Goal: Transaction & Acquisition: Purchase product/service

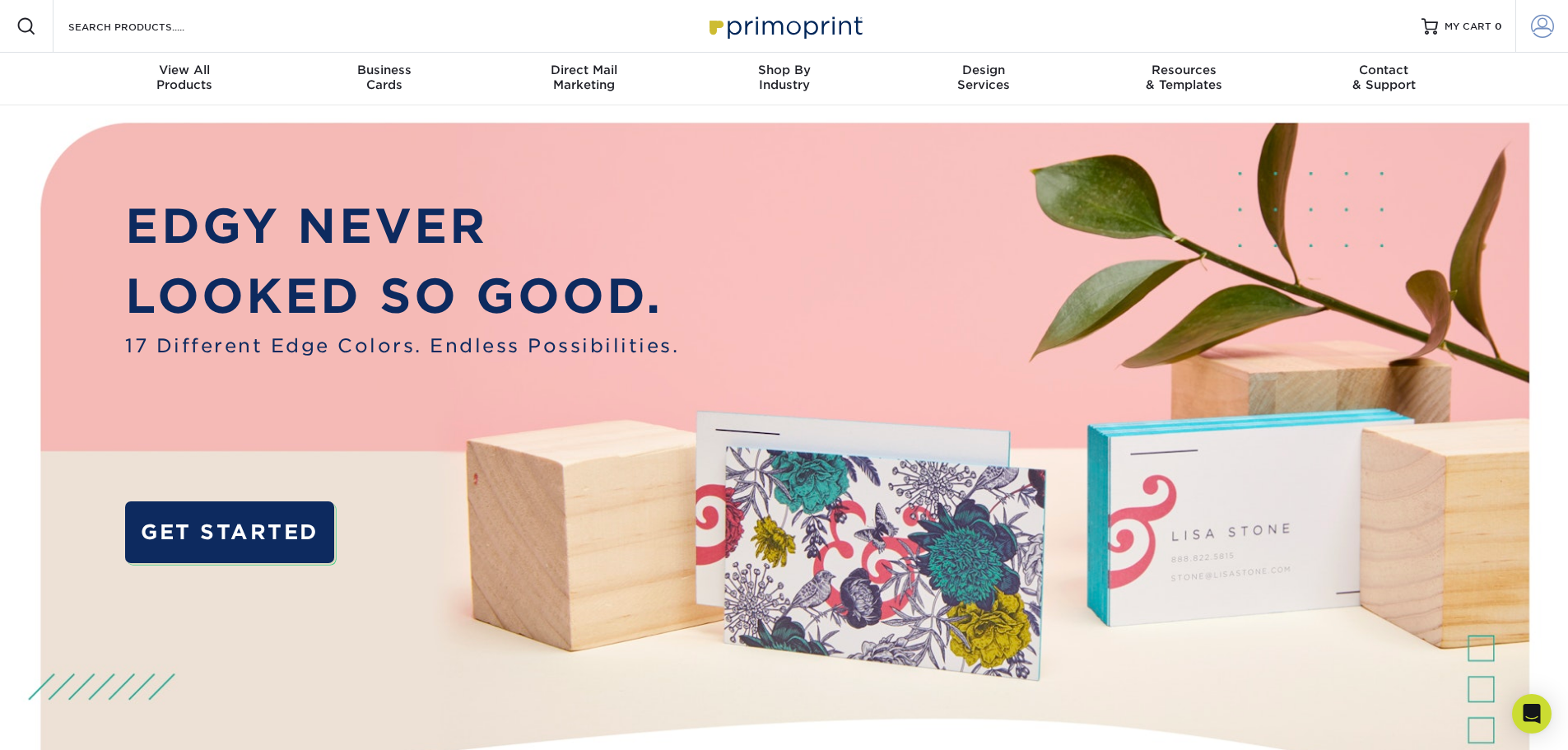
click at [1527, 38] on link "Account" at bounding box center [1542, 26] width 53 height 53
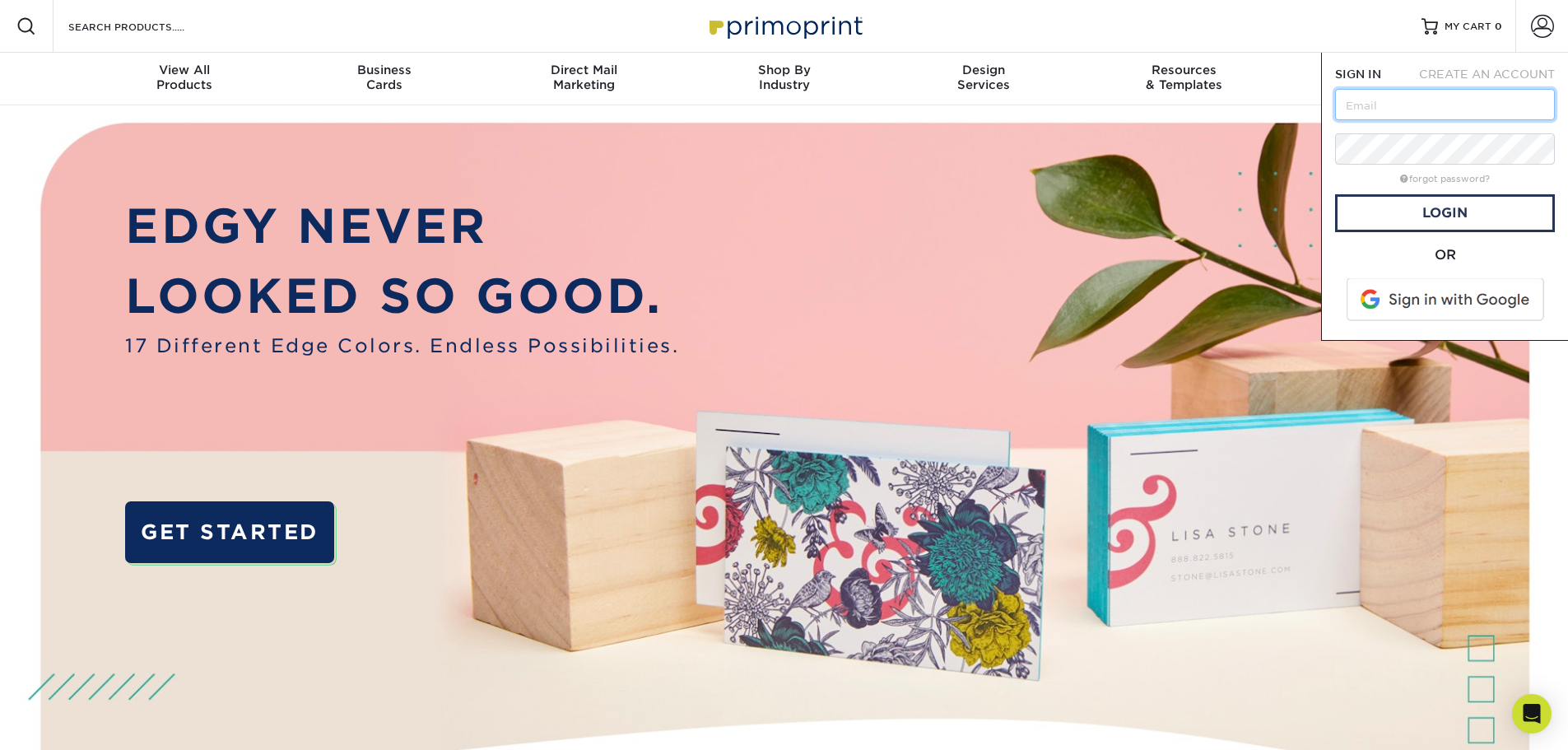
click at [1386, 106] on input "text" at bounding box center [1444, 104] width 220 height 31
type input "info@coastalwaterfilters.com"
click at [1443, 168] on div "forgot password?" at bounding box center [1444, 177] width 220 height 19
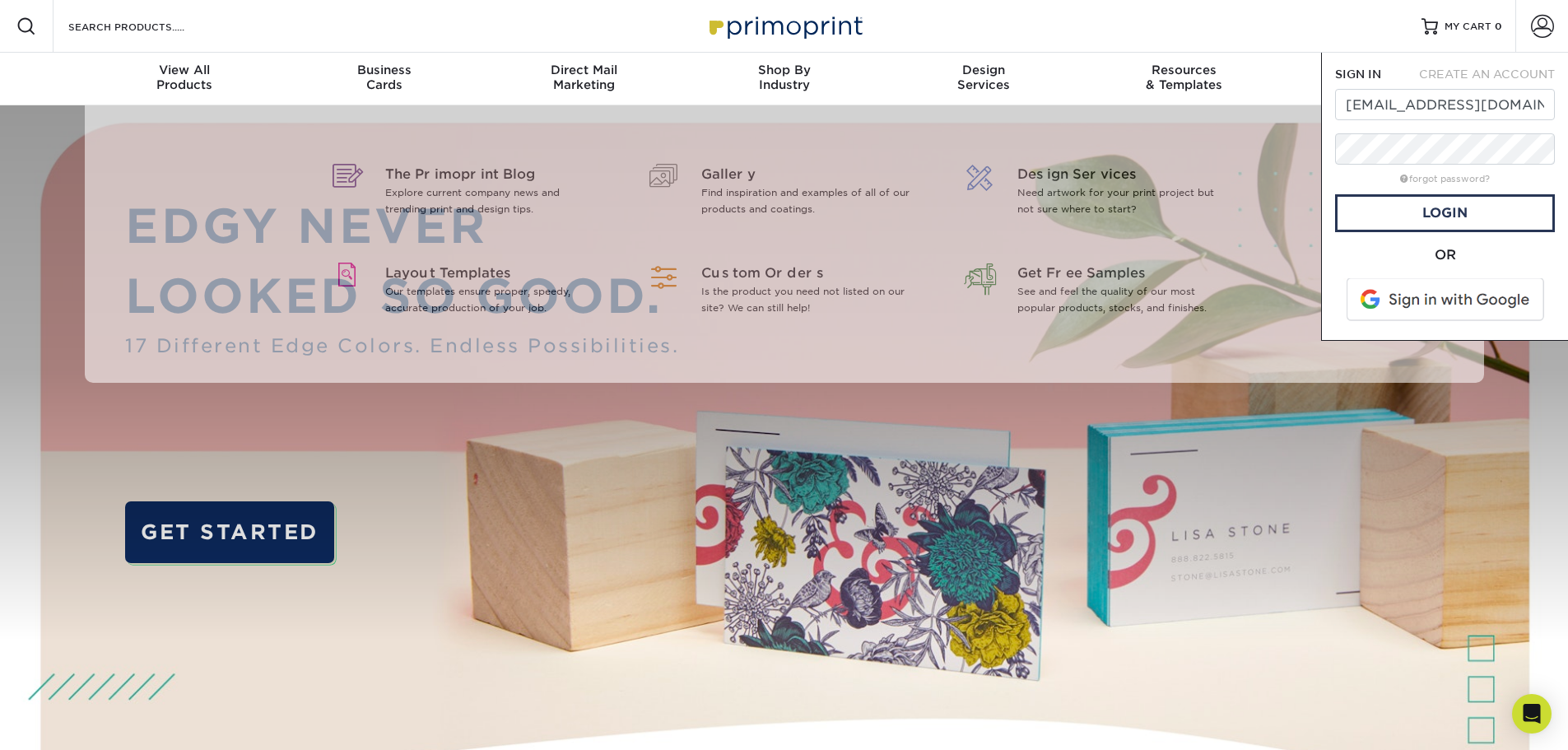
click at [1248, 33] on div "Resources Menu Search Products Account SIGN IN CREATE AN ACCOUNT info@coastalwa…" at bounding box center [784, 26] width 1568 height 53
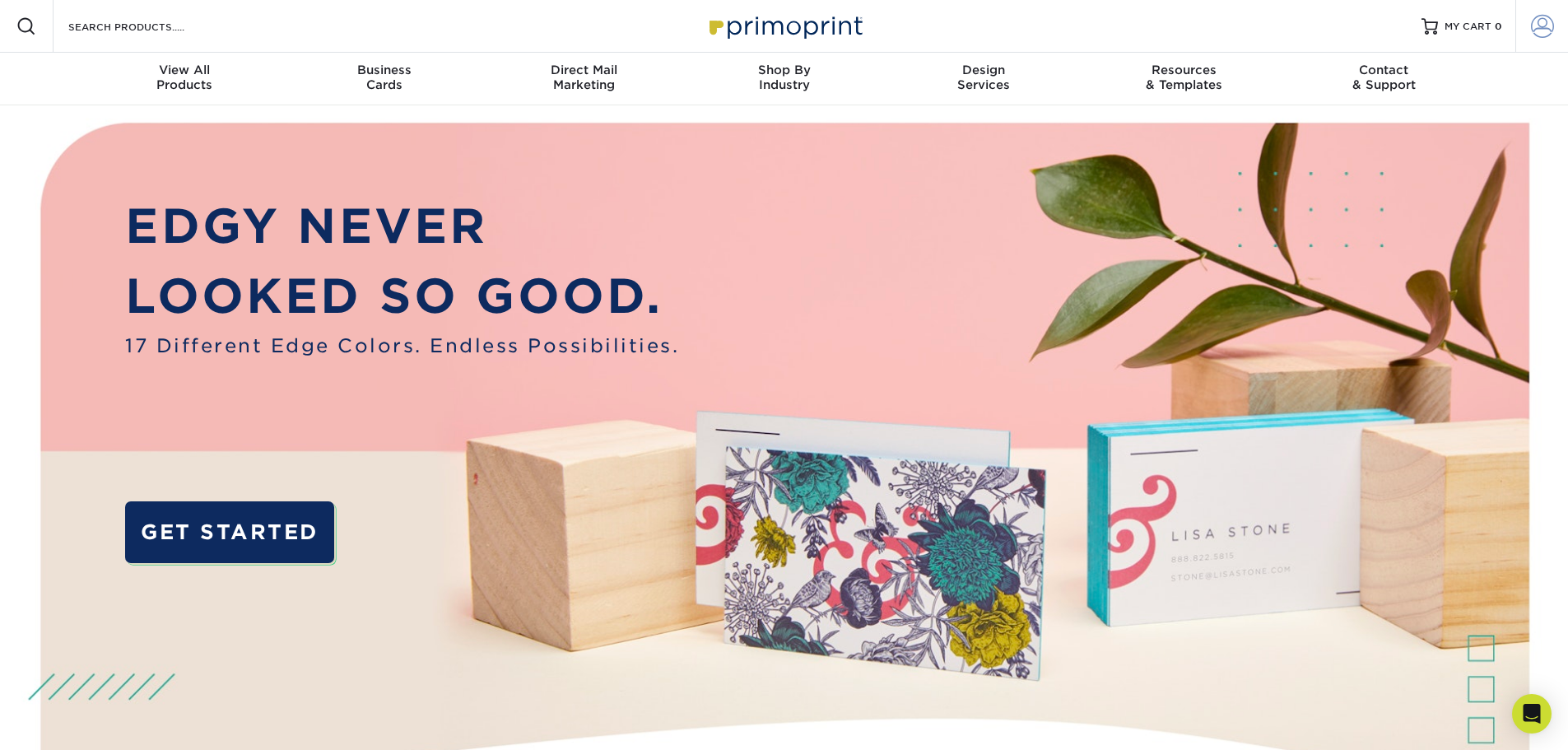
click at [1538, 28] on span at bounding box center [1542, 26] width 23 height 23
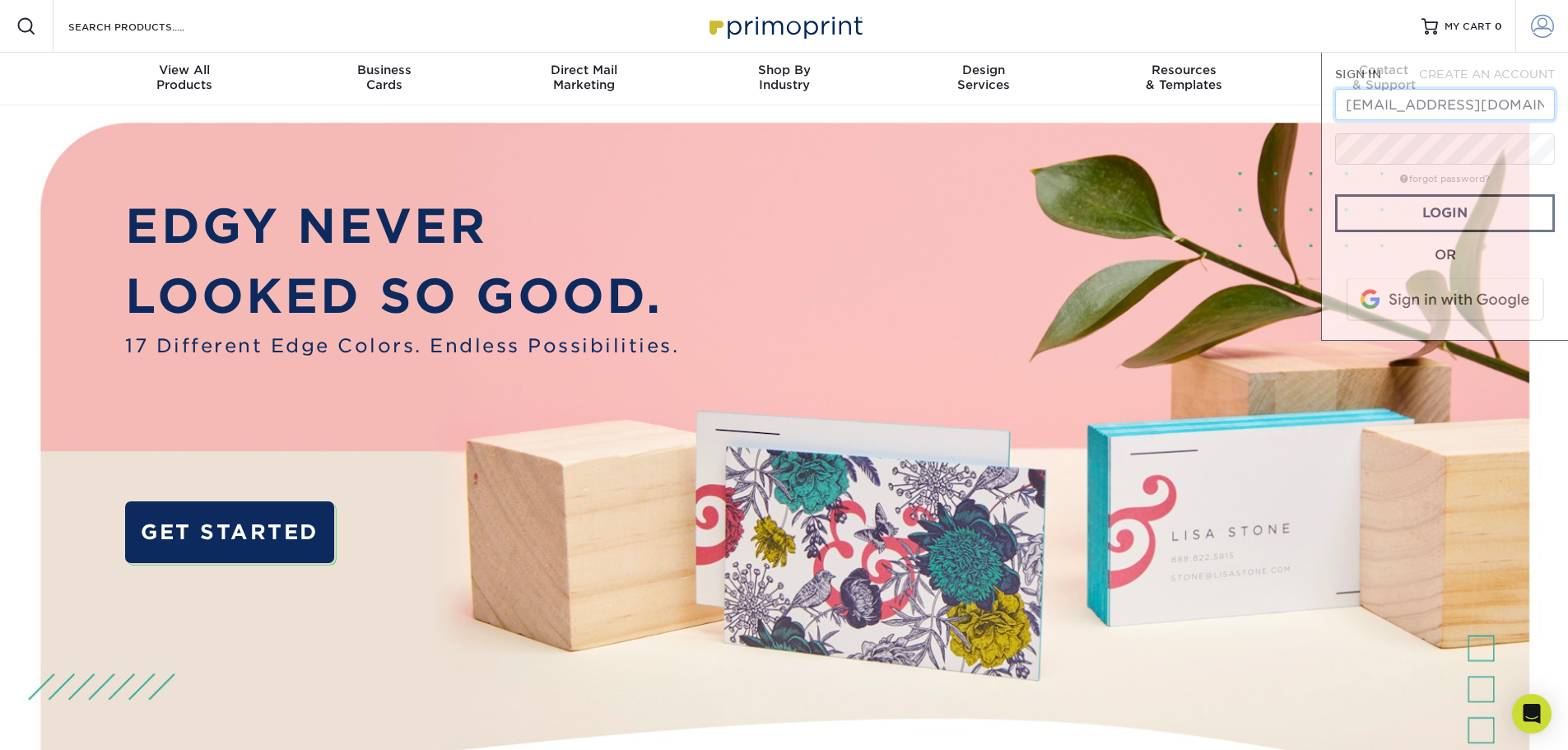
scroll to position [0, 3]
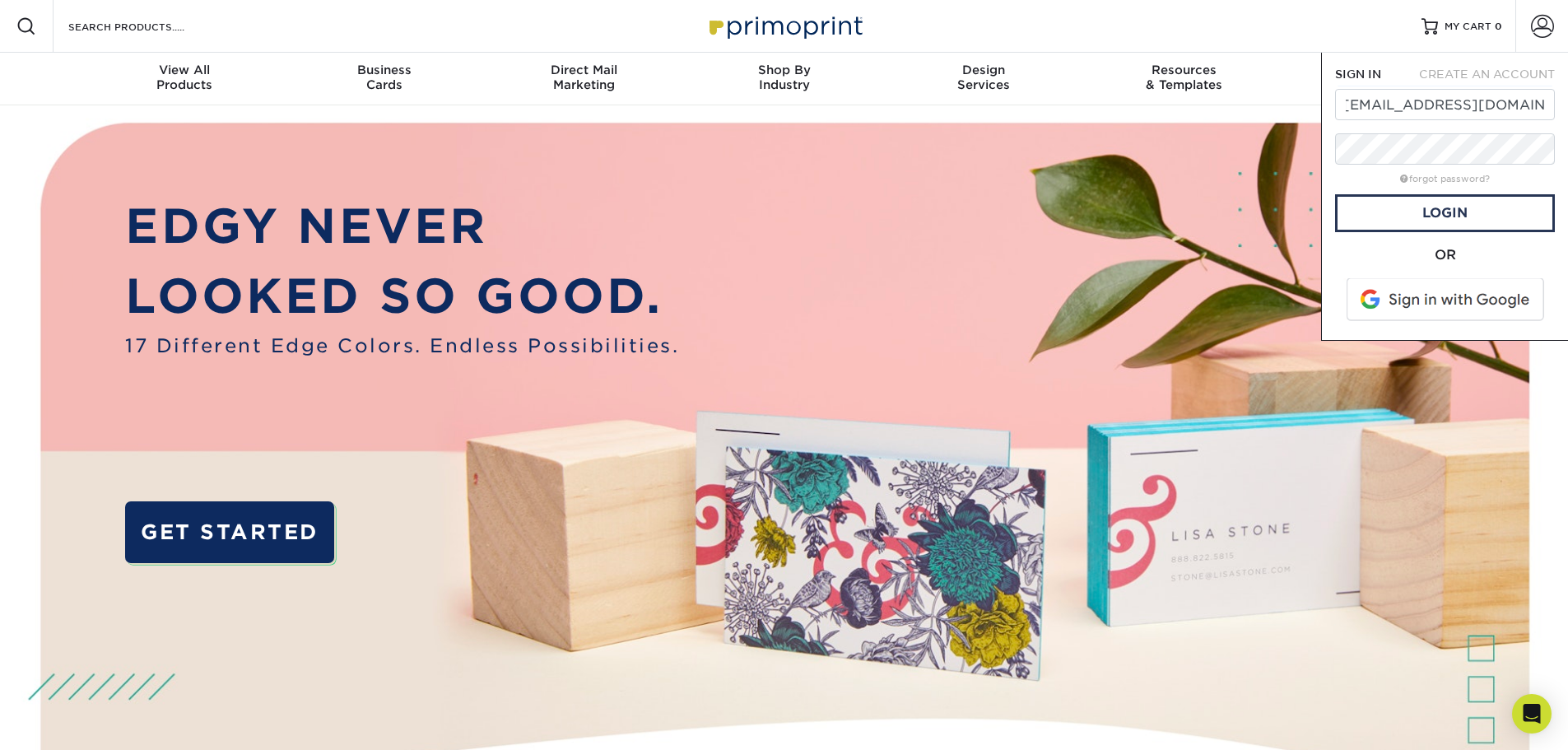
click at [1458, 309] on span at bounding box center [1446, 299] width 210 height 43
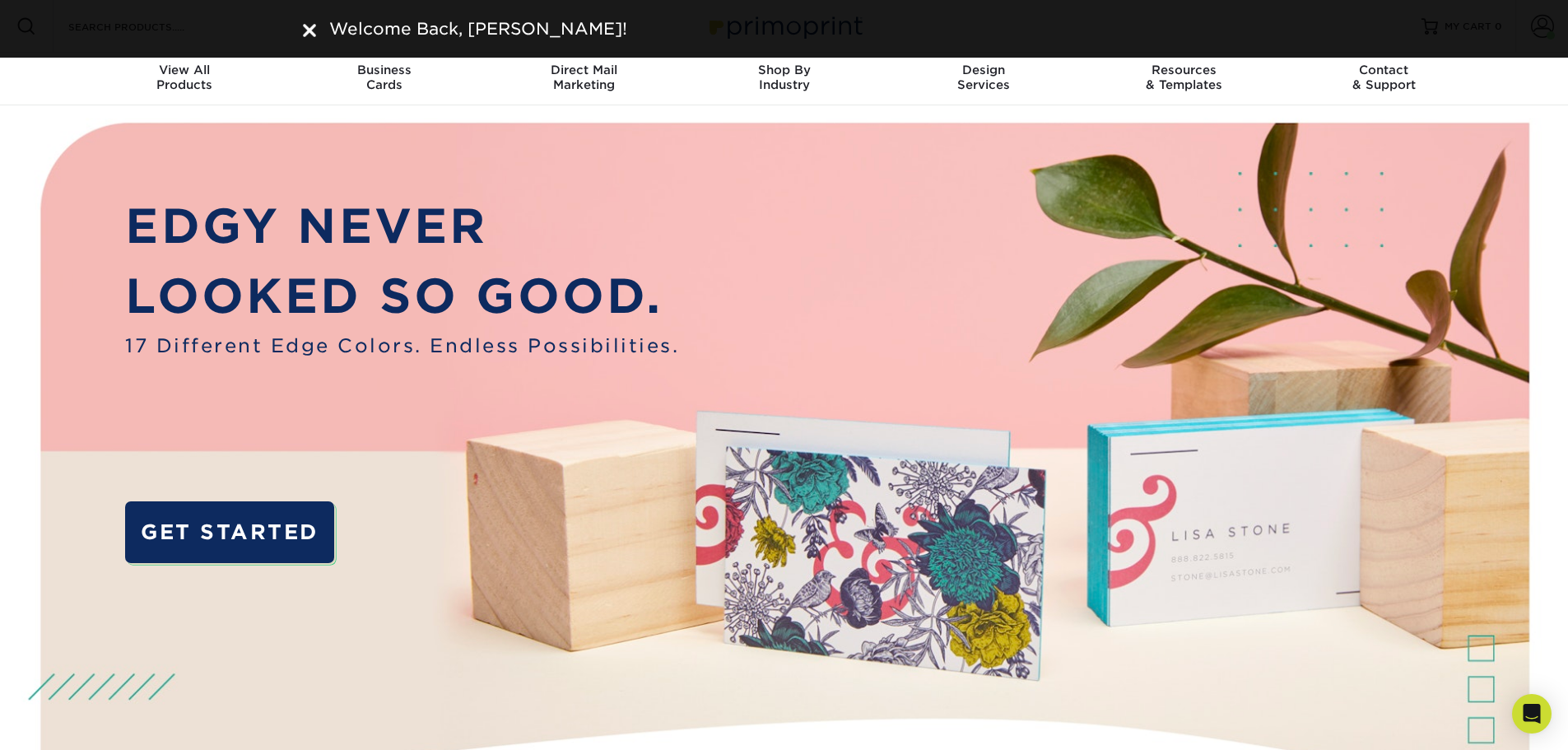
click at [1460, 107] on img at bounding box center [784, 493] width 1552 height 776
click at [1535, 32] on div "Welcome Back, [PERSON_NAME]!" at bounding box center [784, 28] width 1568 height 57
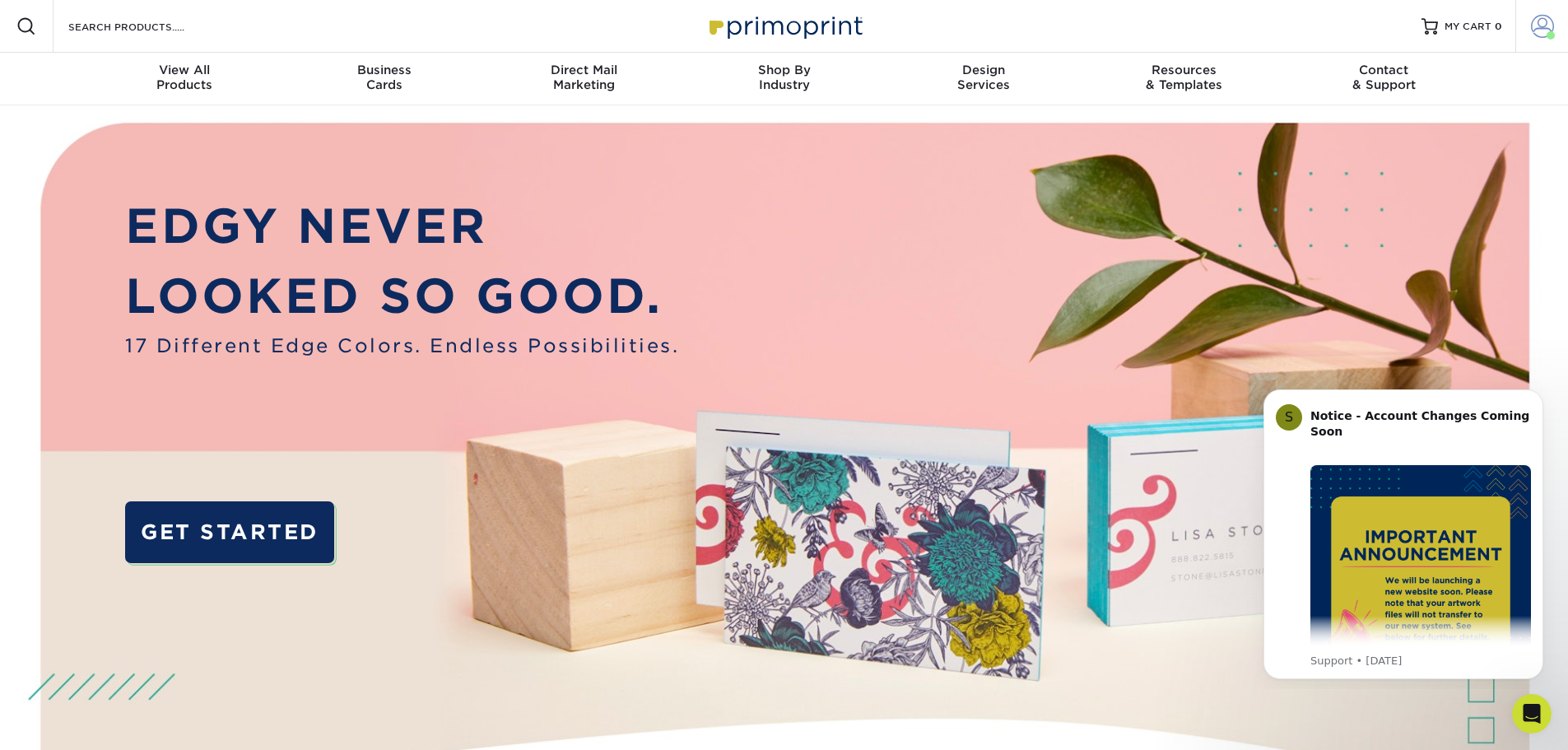
click at [1553, 28] on span at bounding box center [1542, 26] width 23 height 23
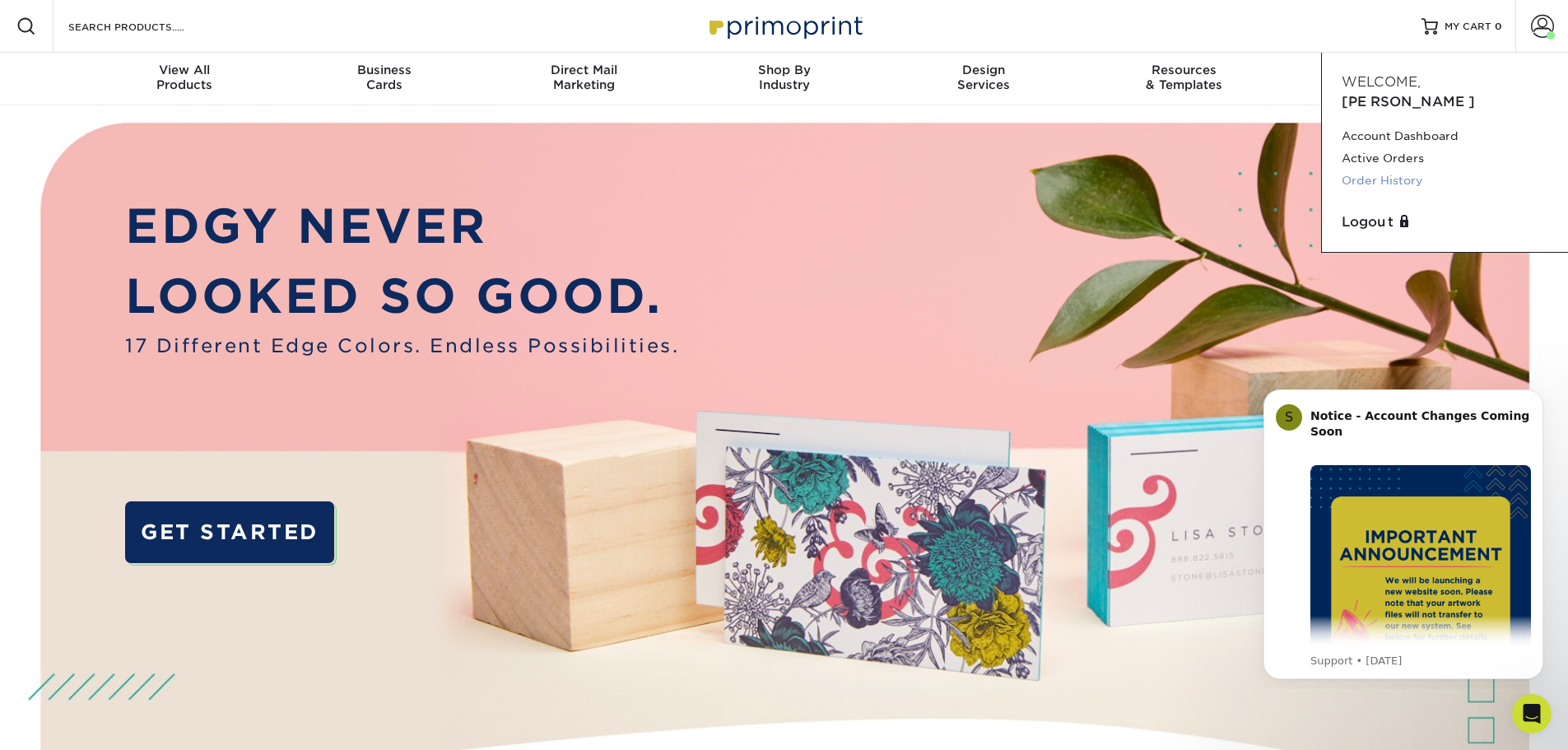
click at [1382, 169] on link "Order History" at bounding box center [1445, 180] width 206 height 22
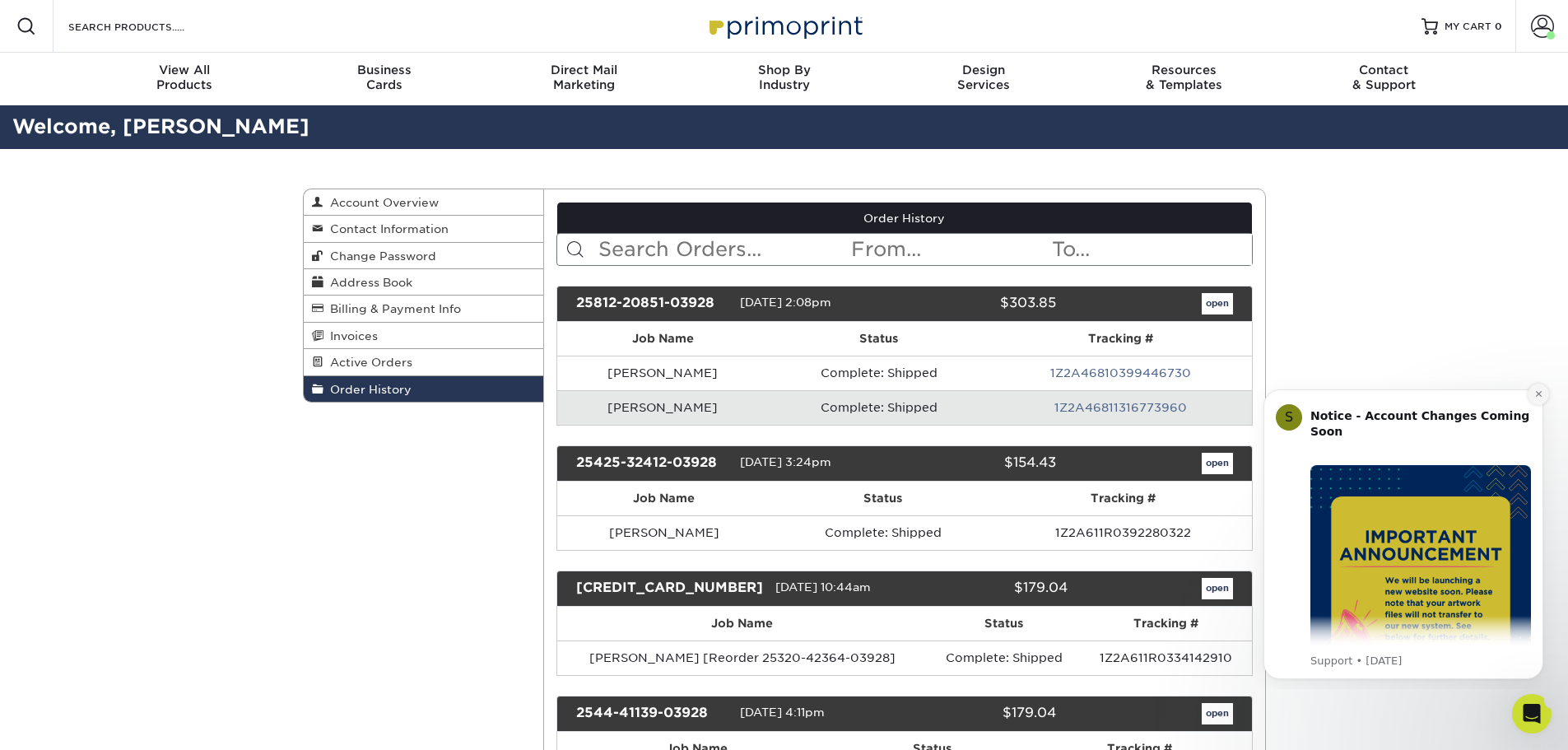
click at [1536, 391] on icon "Dismiss notification" at bounding box center [1538, 394] width 9 height 9
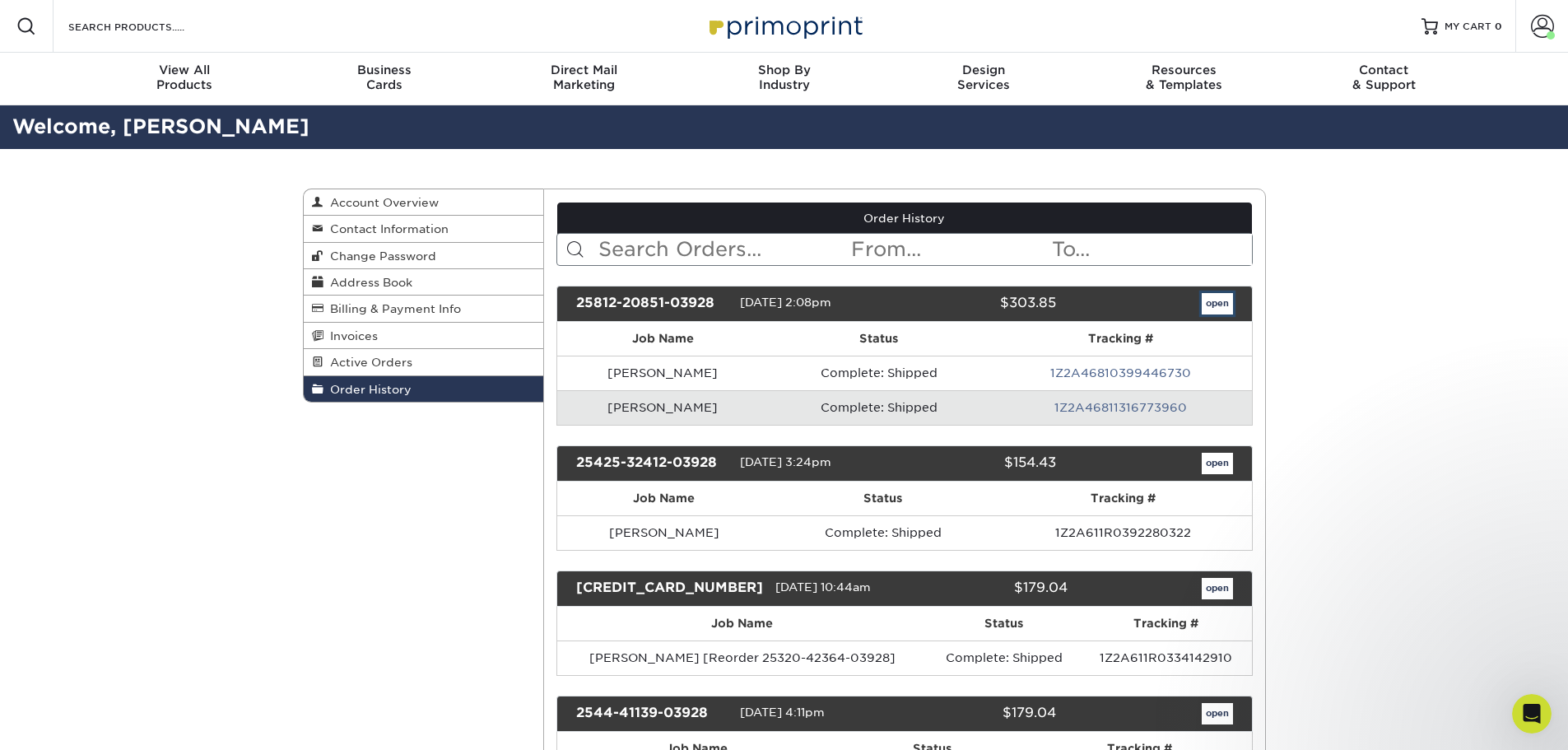
click at [1216, 301] on link "open" at bounding box center [1216, 304] width 31 height 21
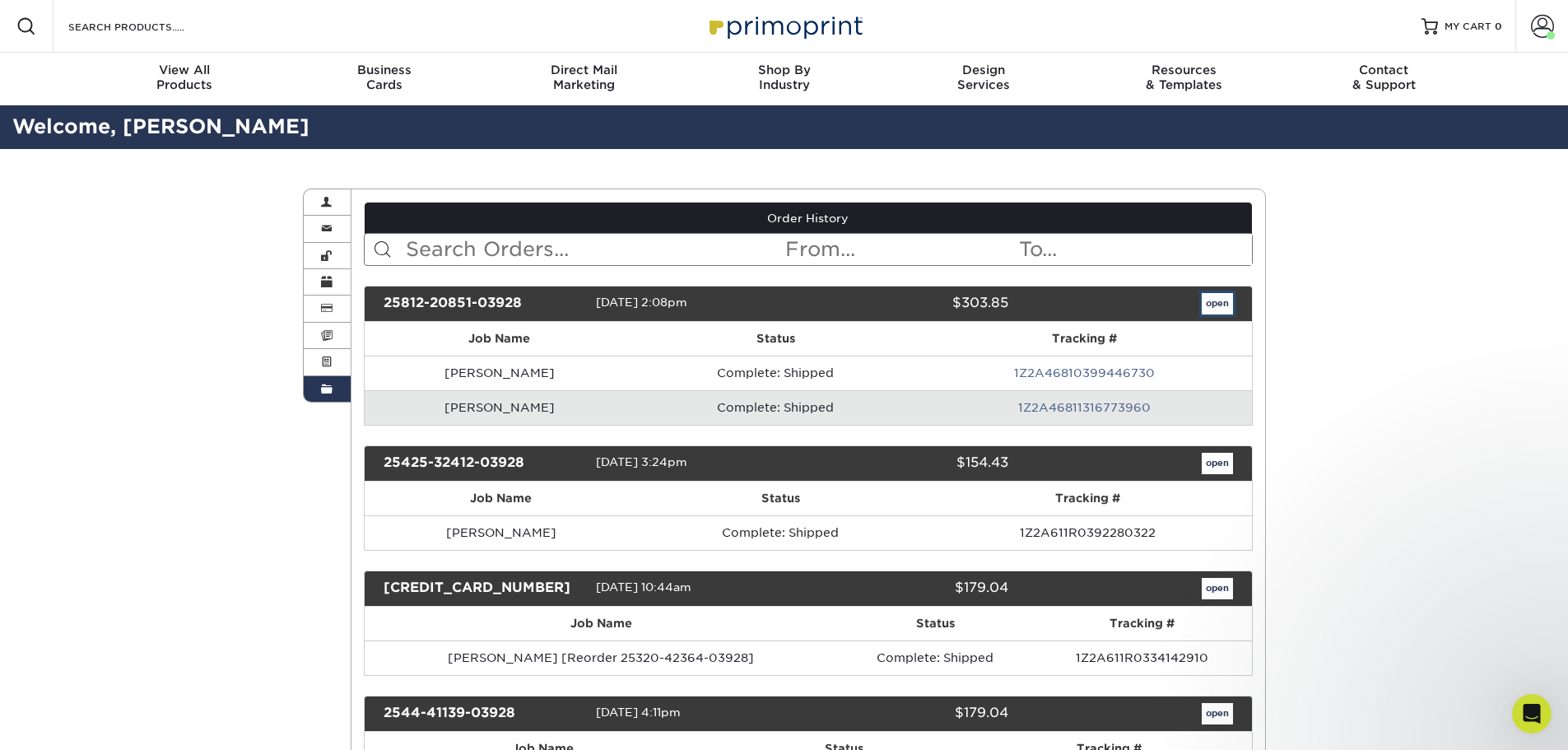
click at [1208, 301] on link "open" at bounding box center [1216, 304] width 31 height 21
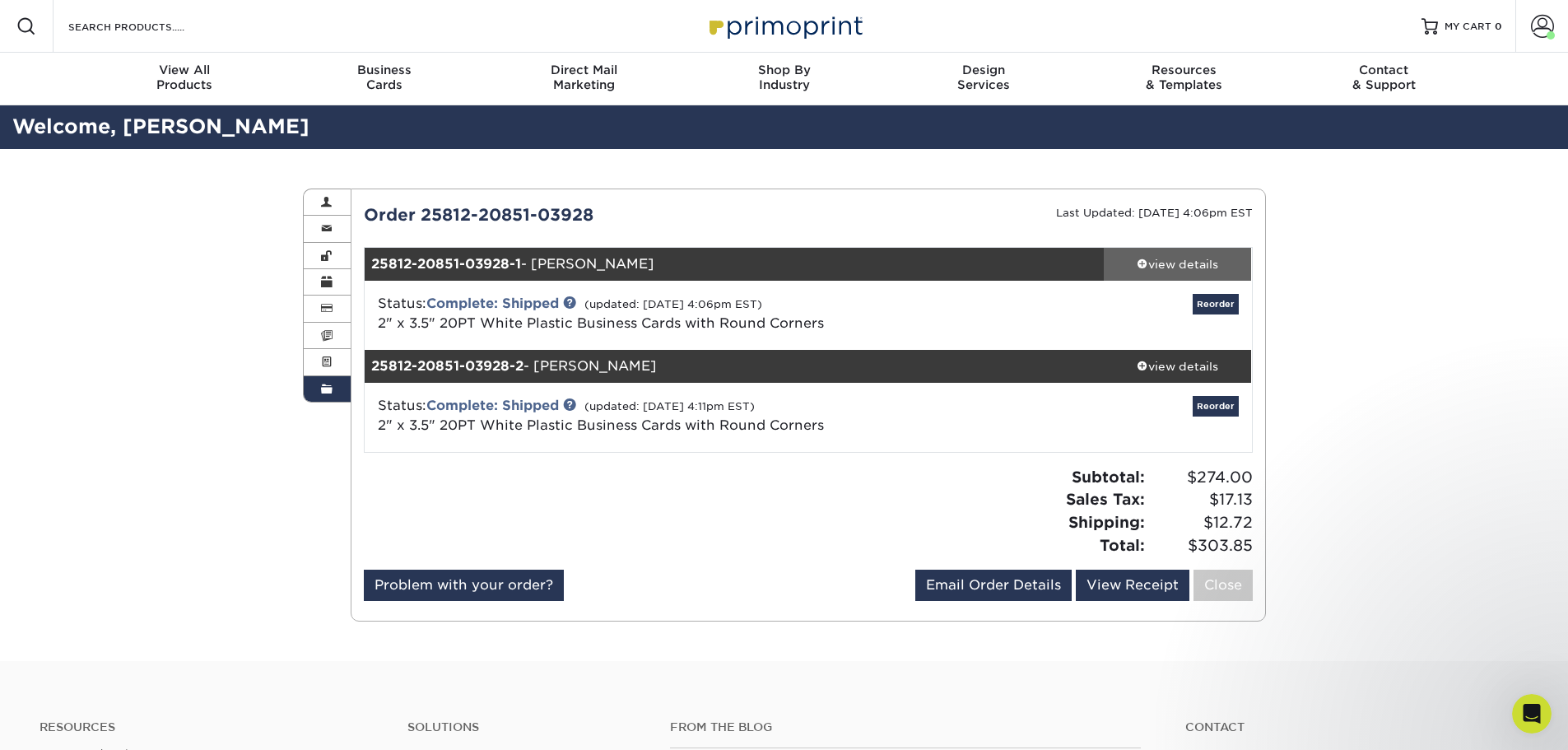
click at [1146, 259] on div "view details" at bounding box center [1177, 264] width 148 height 17
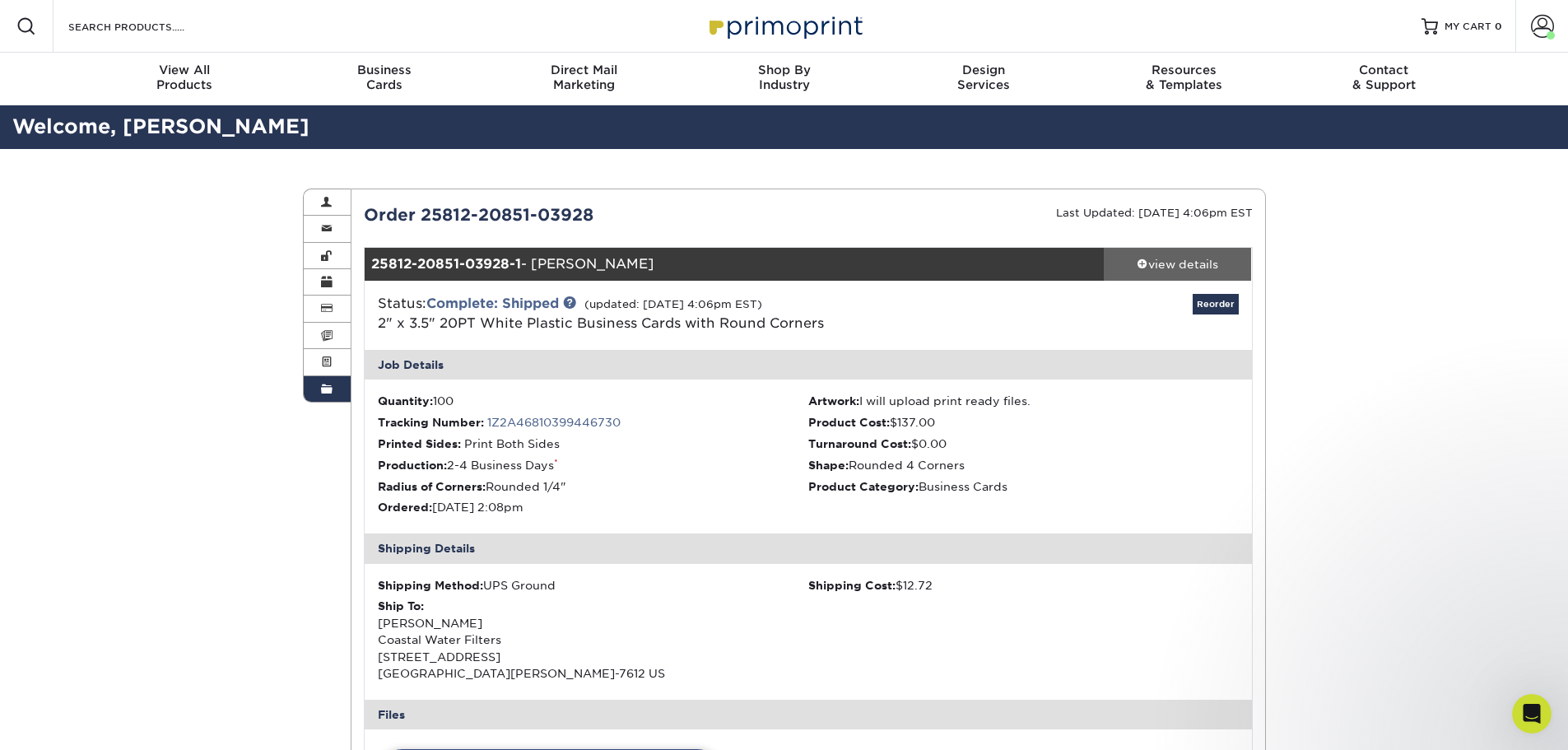
click at [1146, 259] on div "view details" at bounding box center [1177, 264] width 148 height 17
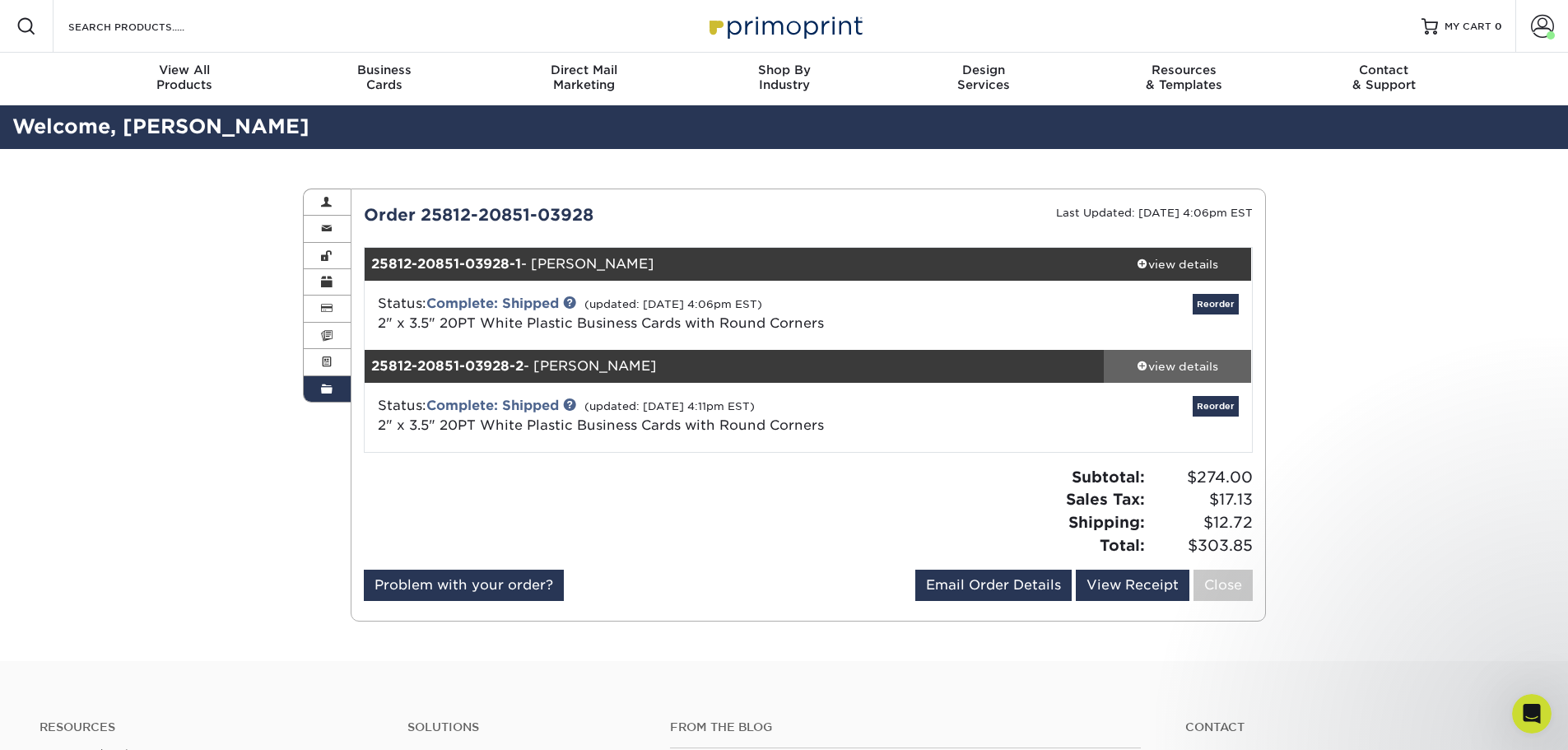
click at [1138, 364] on span at bounding box center [1142, 365] width 11 height 11
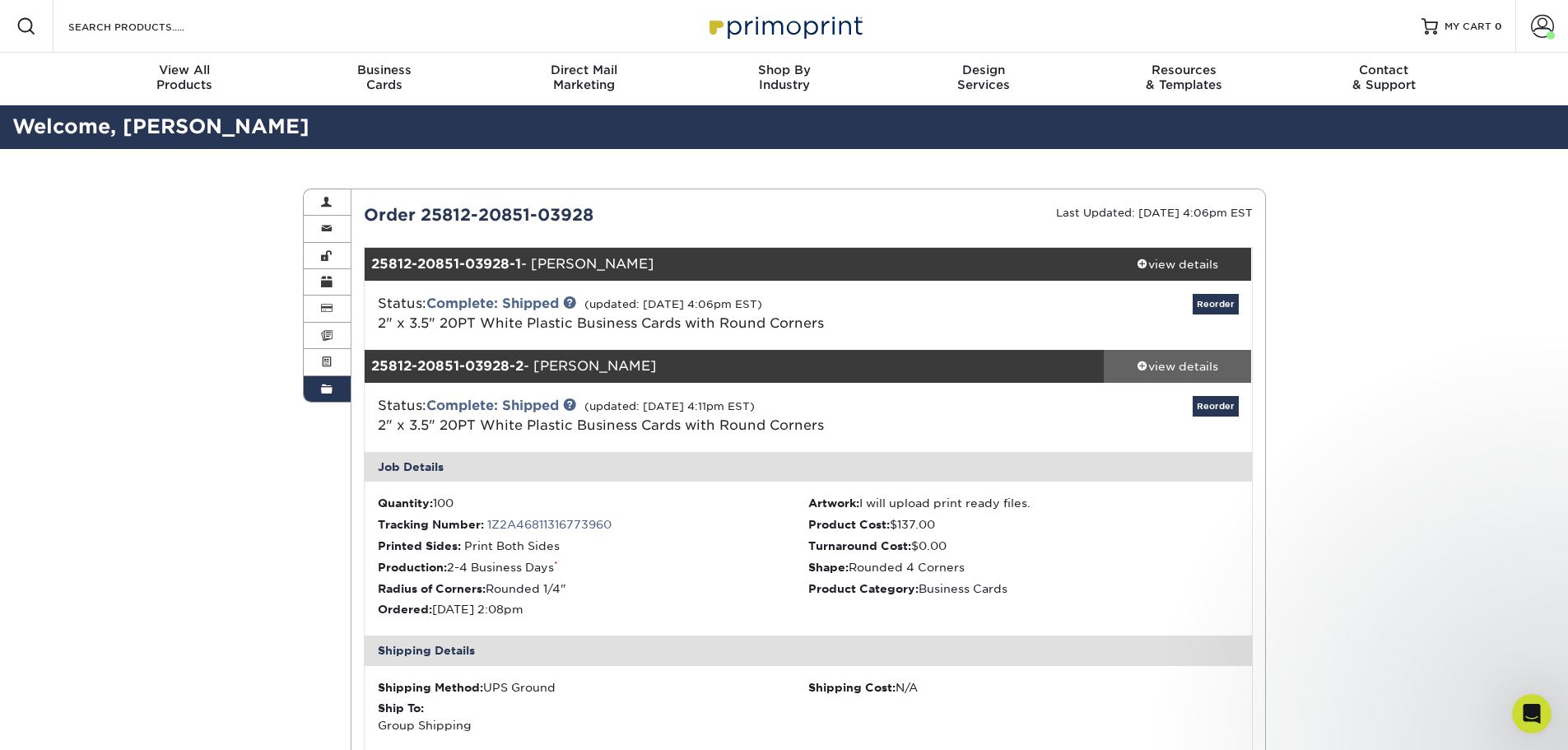
click at [1138, 364] on span at bounding box center [1142, 365] width 11 height 11
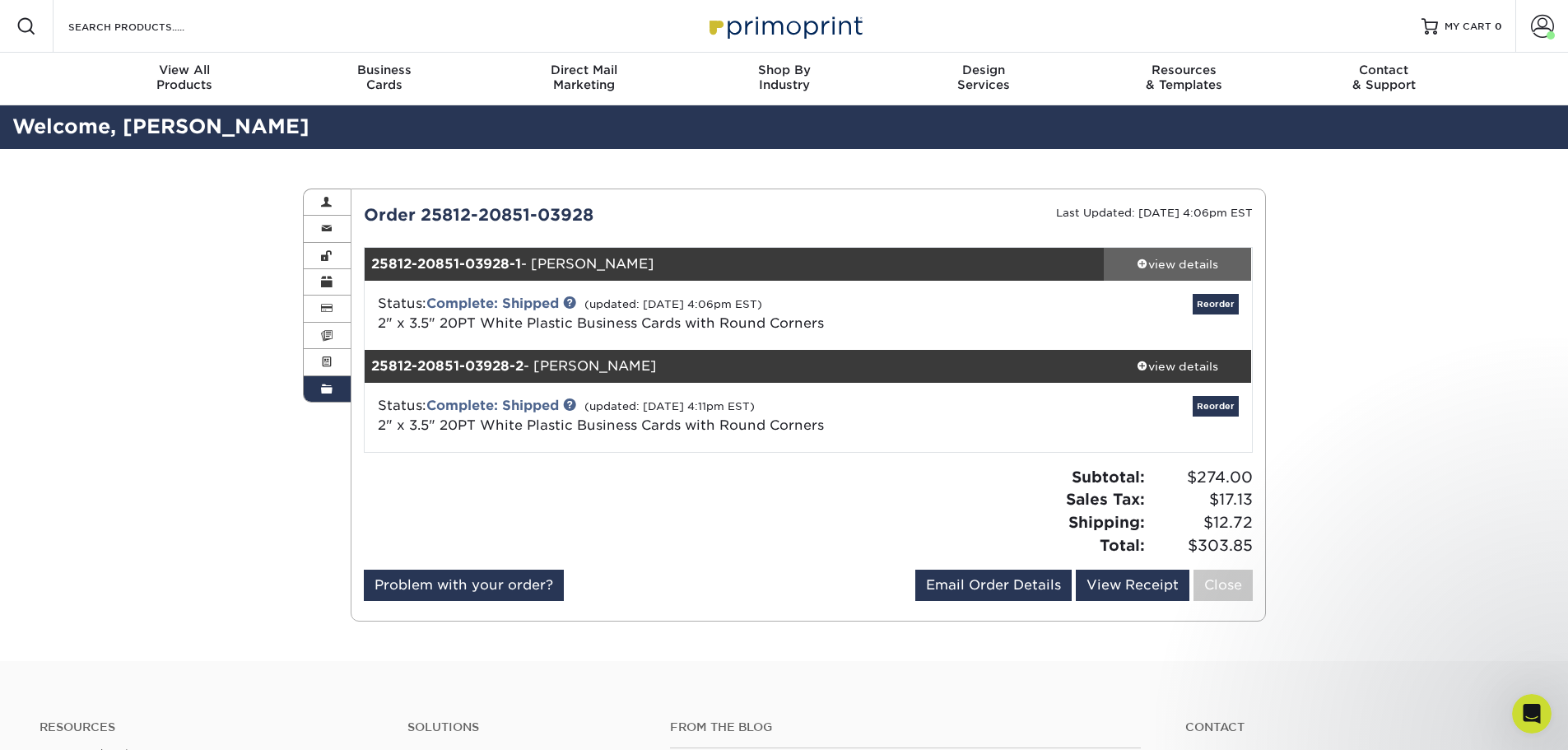
click at [1138, 265] on span at bounding box center [1142, 263] width 11 height 11
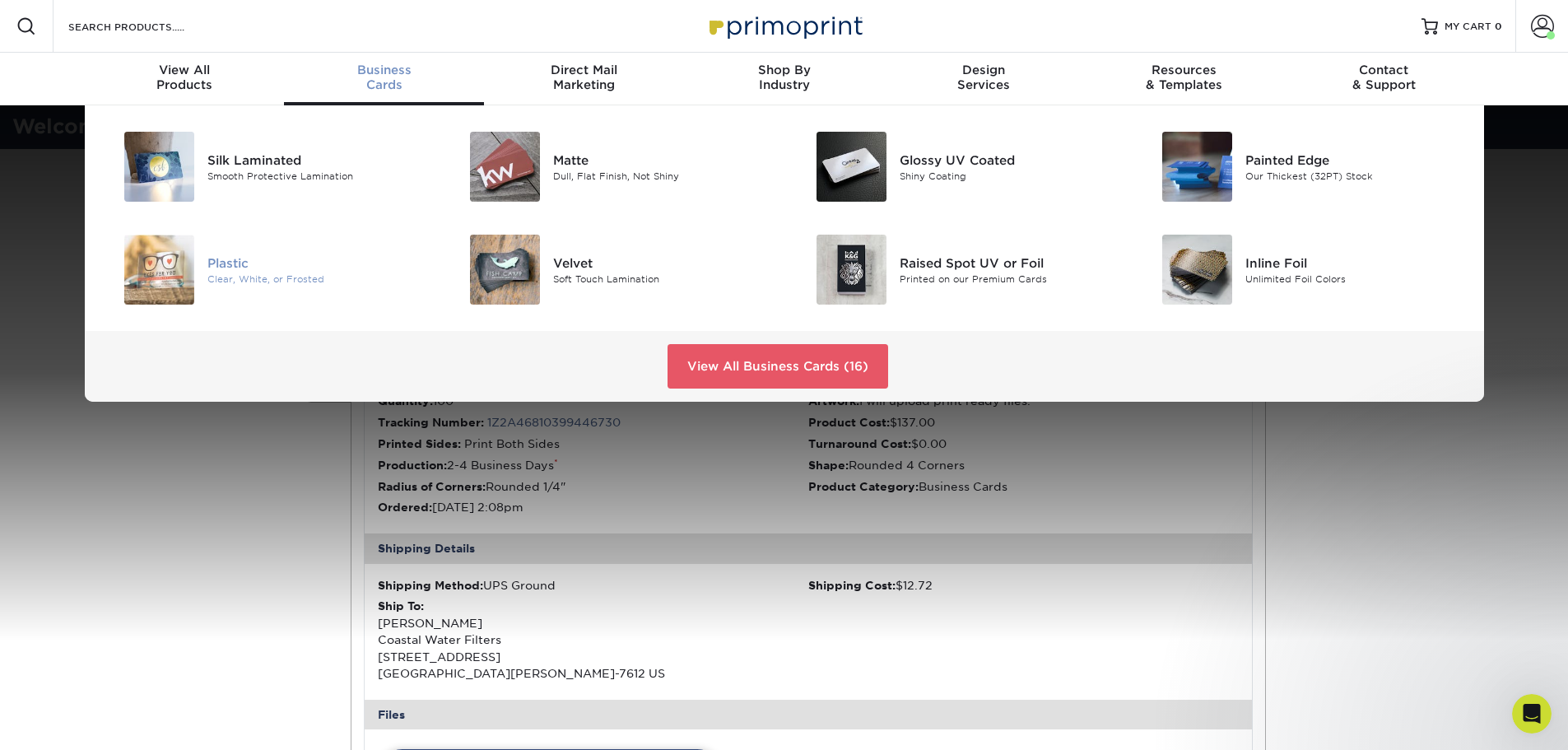
click at [224, 264] on div "Plastic" at bounding box center [316, 262] width 218 height 19
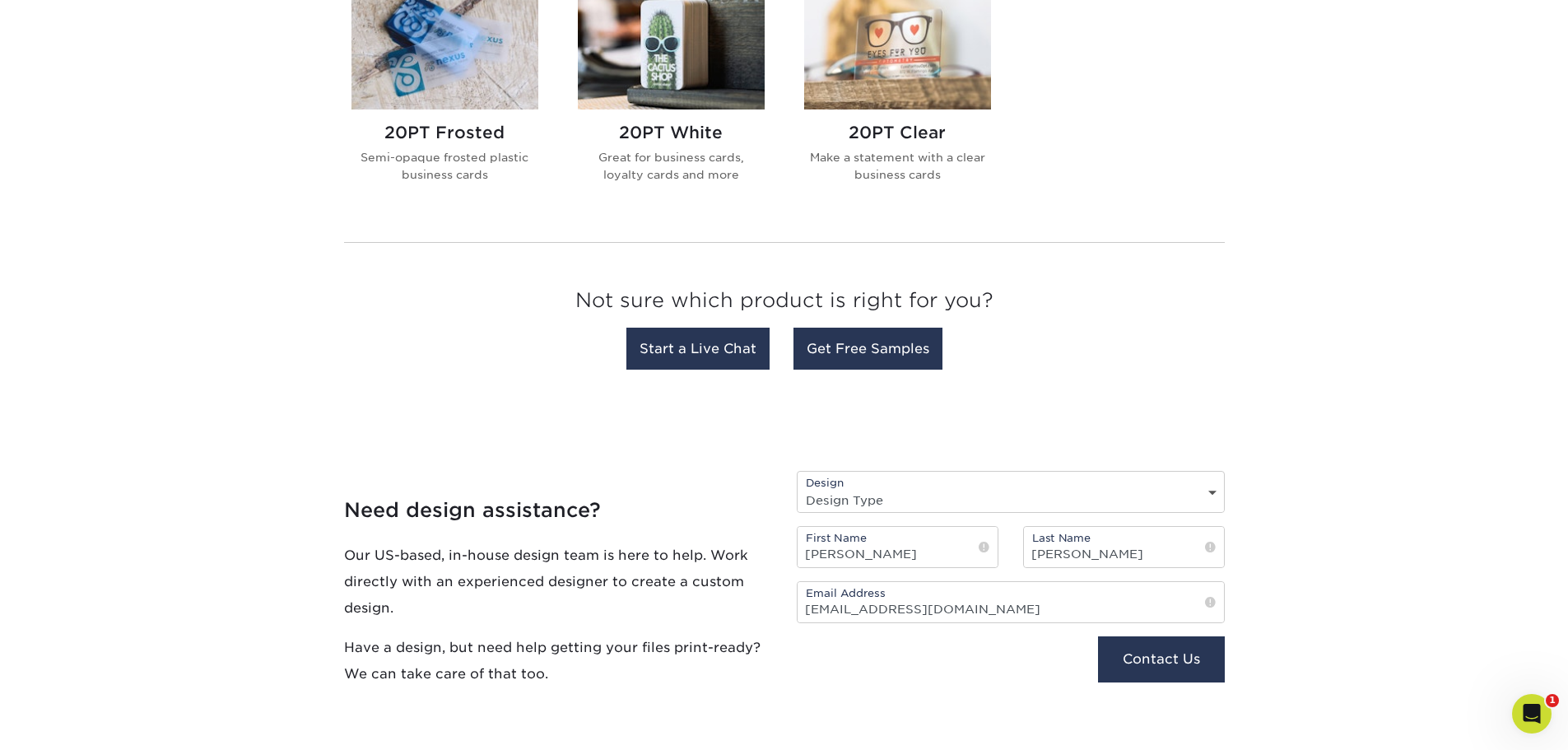
scroll to position [604, 0]
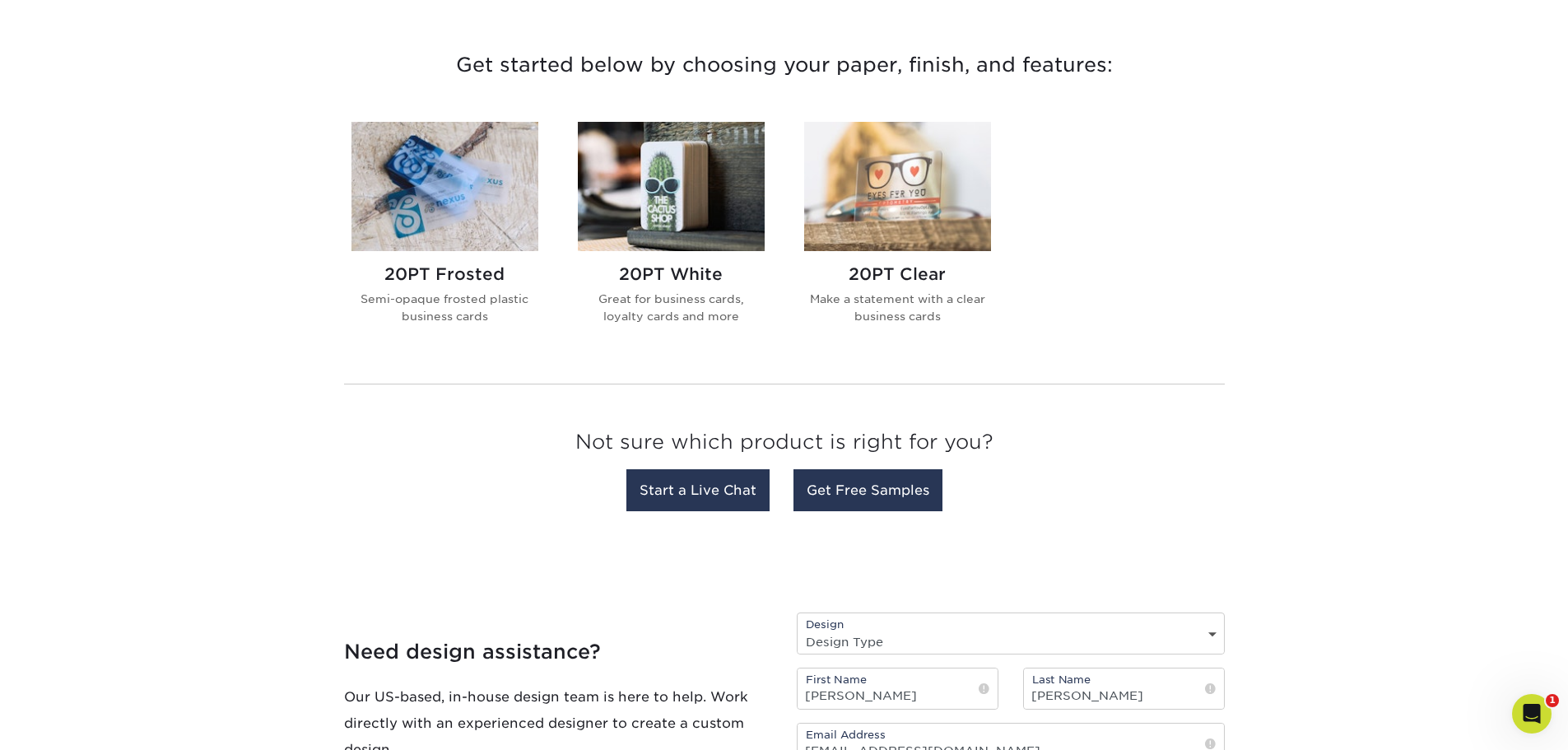
click at [671, 279] on h2 "20PT White" at bounding box center [671, 274] width 187 height 19
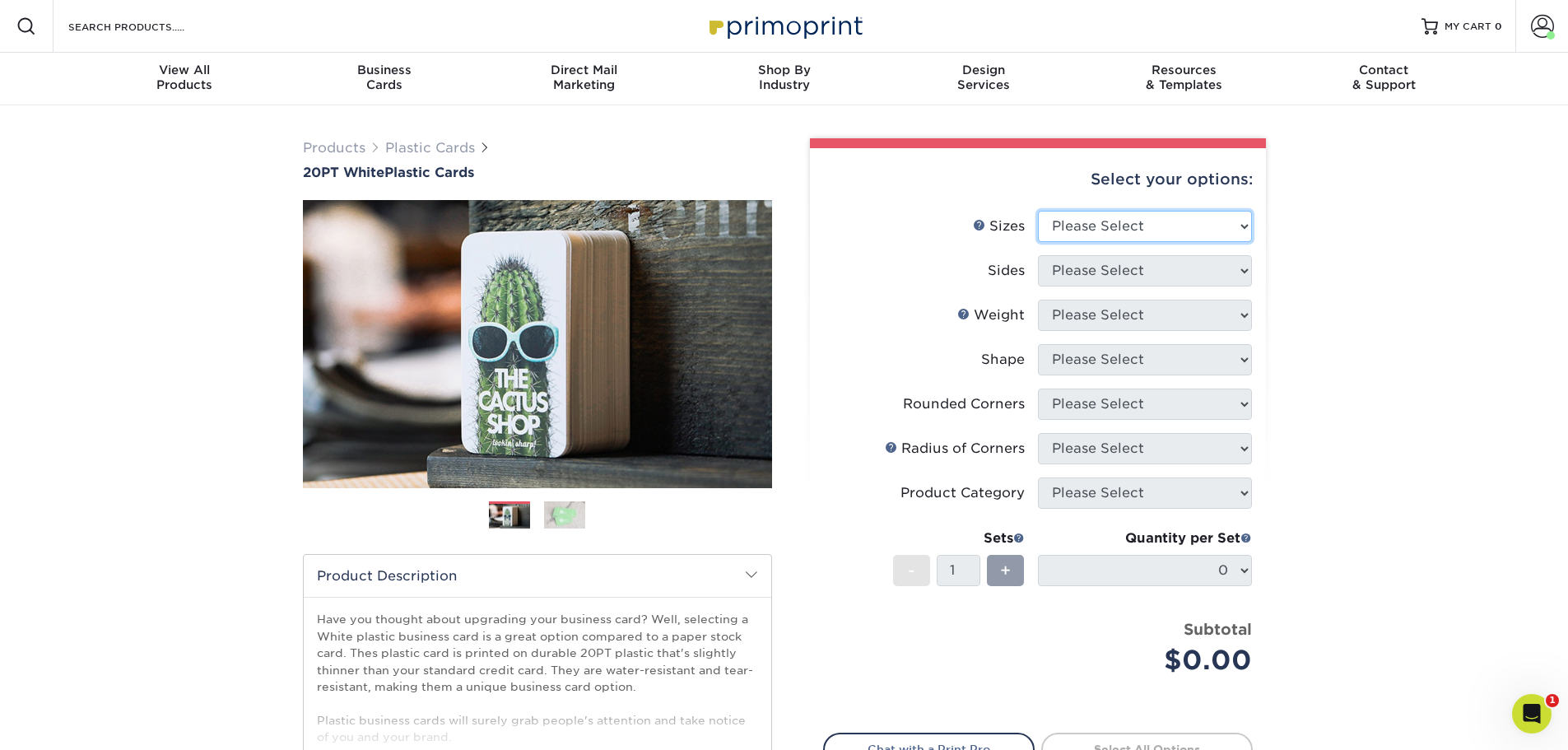
click at [1125, 211] on select "Please Select 2" x 3.5" 2" x 8" 2.12" x 3.375" 2.5" x 2.5" 4.25" x 6"" at bounding box center [1145, 226] width 214 height 31
select select "2.00x3.50"
click at [1038, 211] on select "Please Select 2" x 3.5" 2" x 8" 2.12" x 3.375" 2.5" x 2.5" 4.25" x 6"" at bounding box center [1145, 226] width 214 height 31
click at [1117, 274] on select "Please Select Print Both Sides Print Front Only" at bounding box center [1145, 270] width 214 height 31
select select "13abbda7-1d64-4f25-8bb2-c179b224825d"
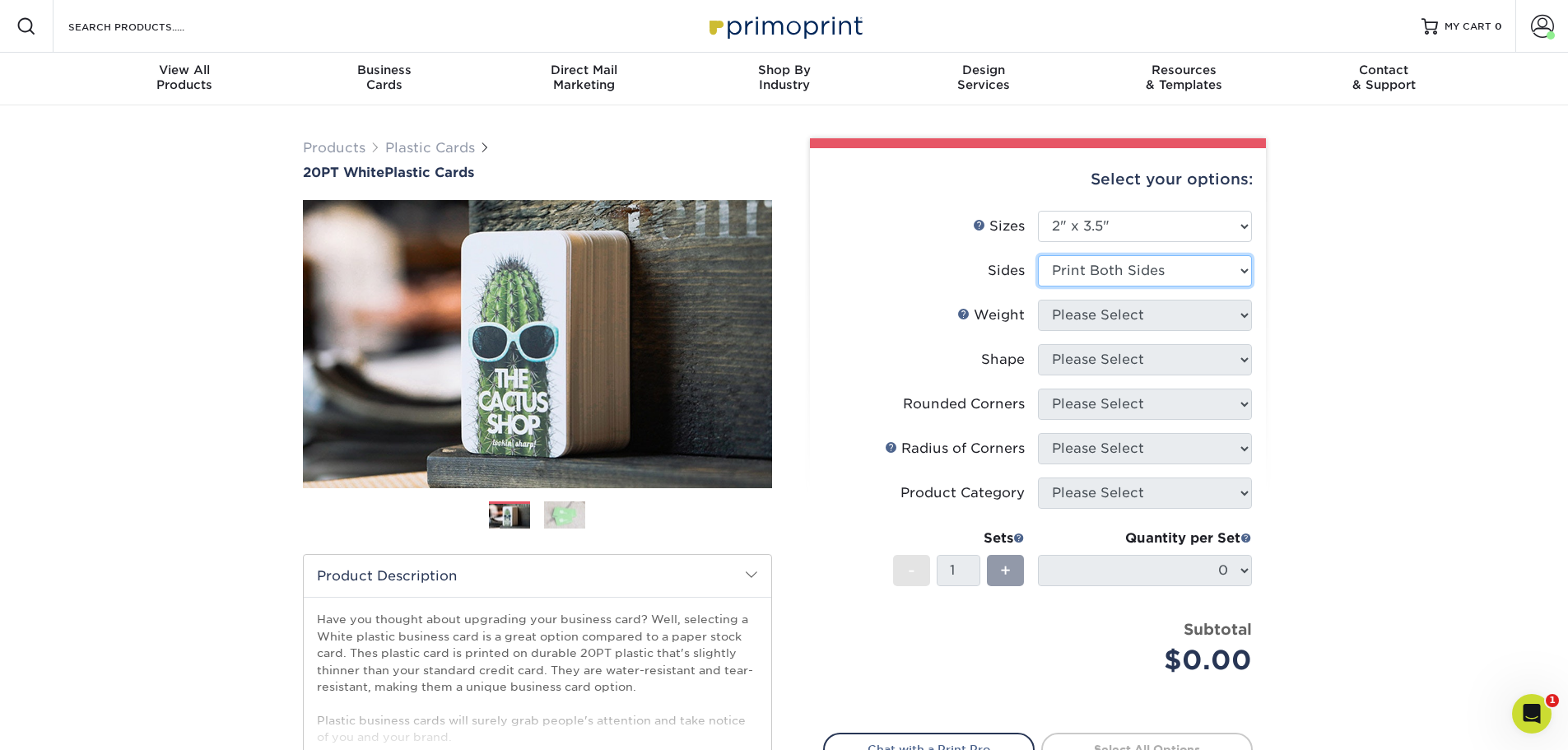
click at [1038, 255] on select "Please Select Print Both Sides Print Front Only" at bounding box center [1145, 270] width 214 height 31
click at [1139, 320] on select "Please Select 20PT White Plastic" at bounding box center [1145, 315] width 214 height 31
select select "20PT White Plastic"
click at [1038, 300] on select "Please Select 20PT White Plastic" at bounding box center [1145, 315] width 214 height 31
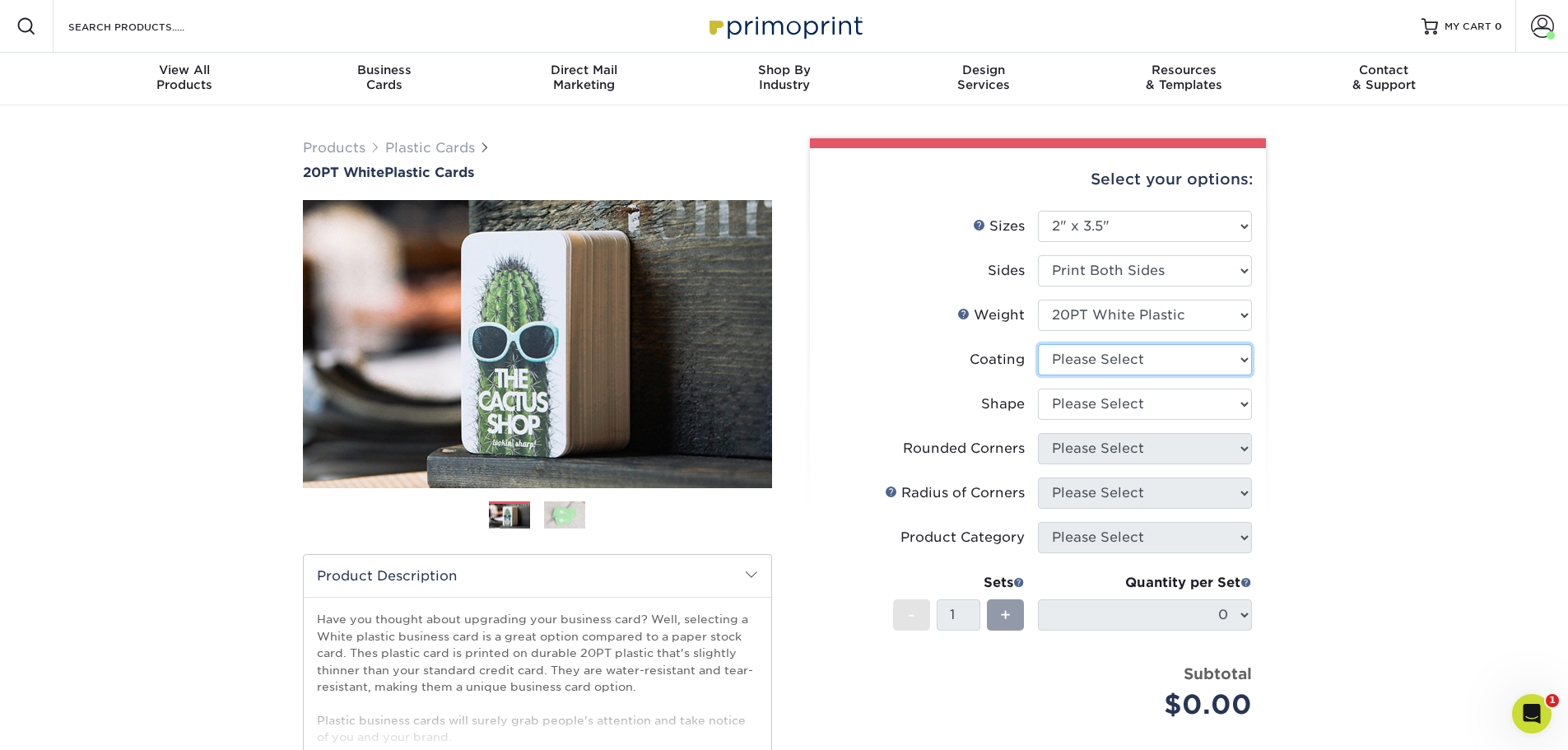
click at [1150, 359] on select at bounding box center [1145, 359] width 214 height 31
select select "3e7618de-abca-4bda-9f97-8b9129e913d8"
click at [1038, 344] on select at bounding box center [1145, 359] width 214 height 31
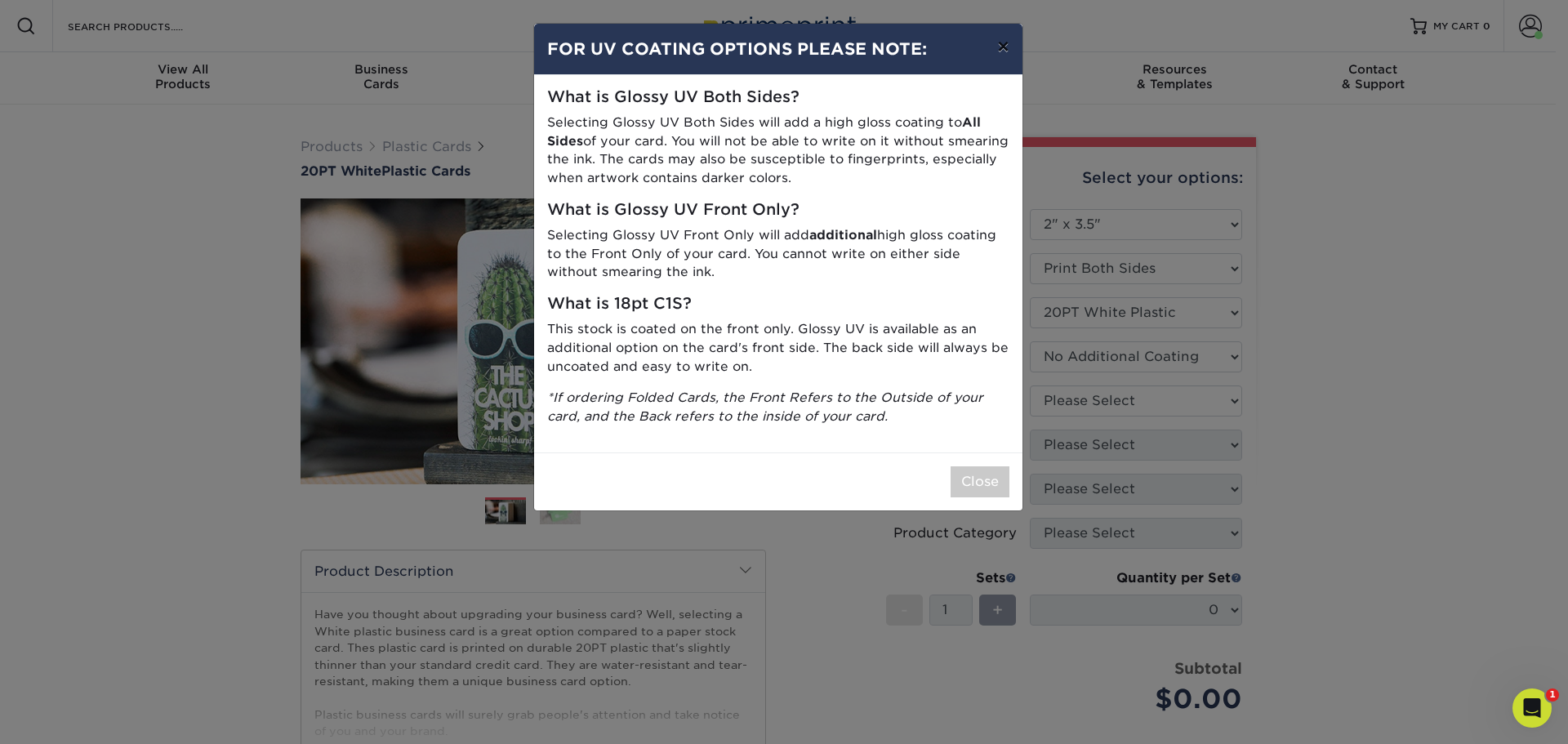
click at [996, 44] on button "×" at bounding box center [1002, 46] width 38 height 46
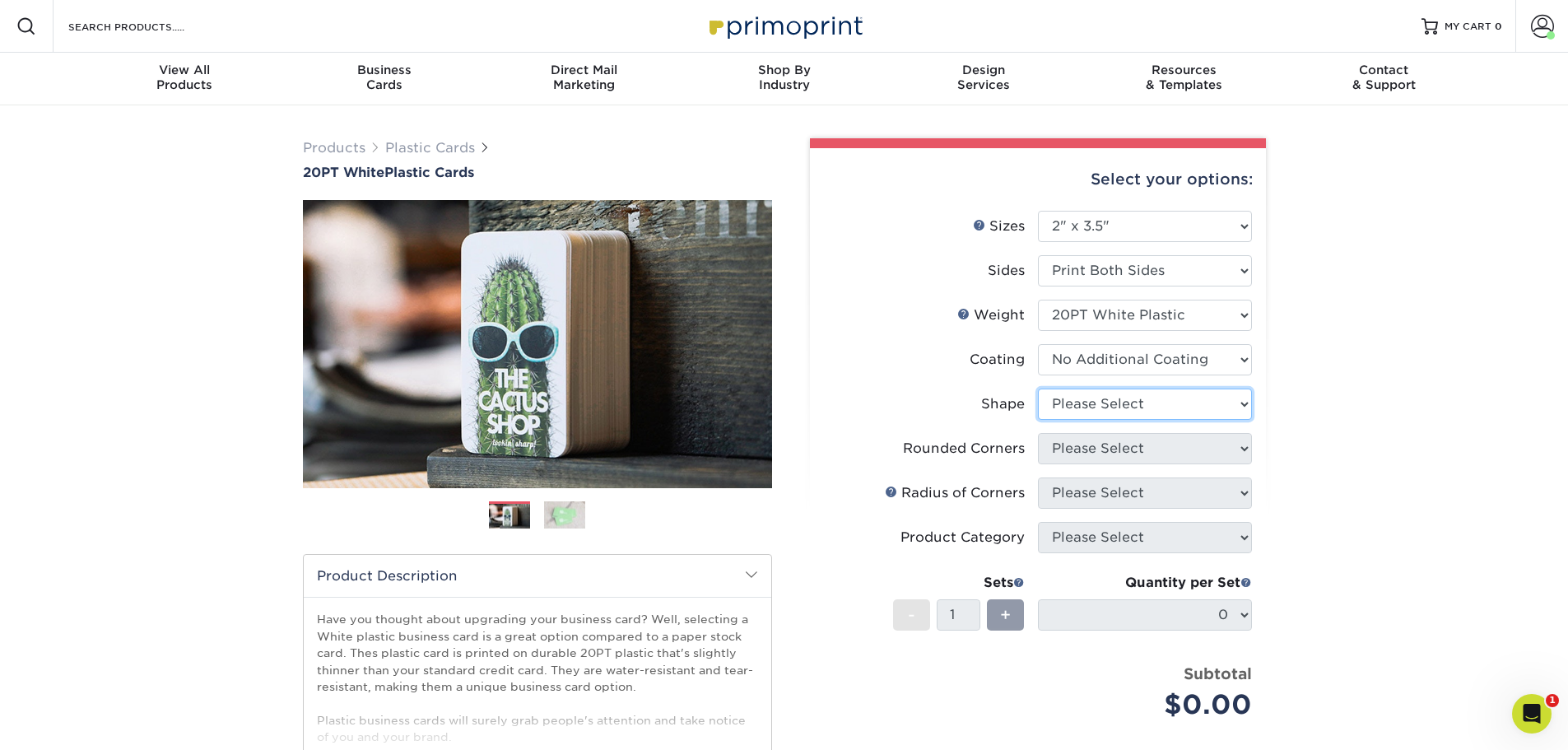
click at [1124, 402] on select "Please Select Oval Standard" at bounding box center [1145, 403] width 214 height 31
select select "standard"
click at [1038, 388] on select "Please Select Oval Standard" at bounding box center [1145, 403] width 214 height 31
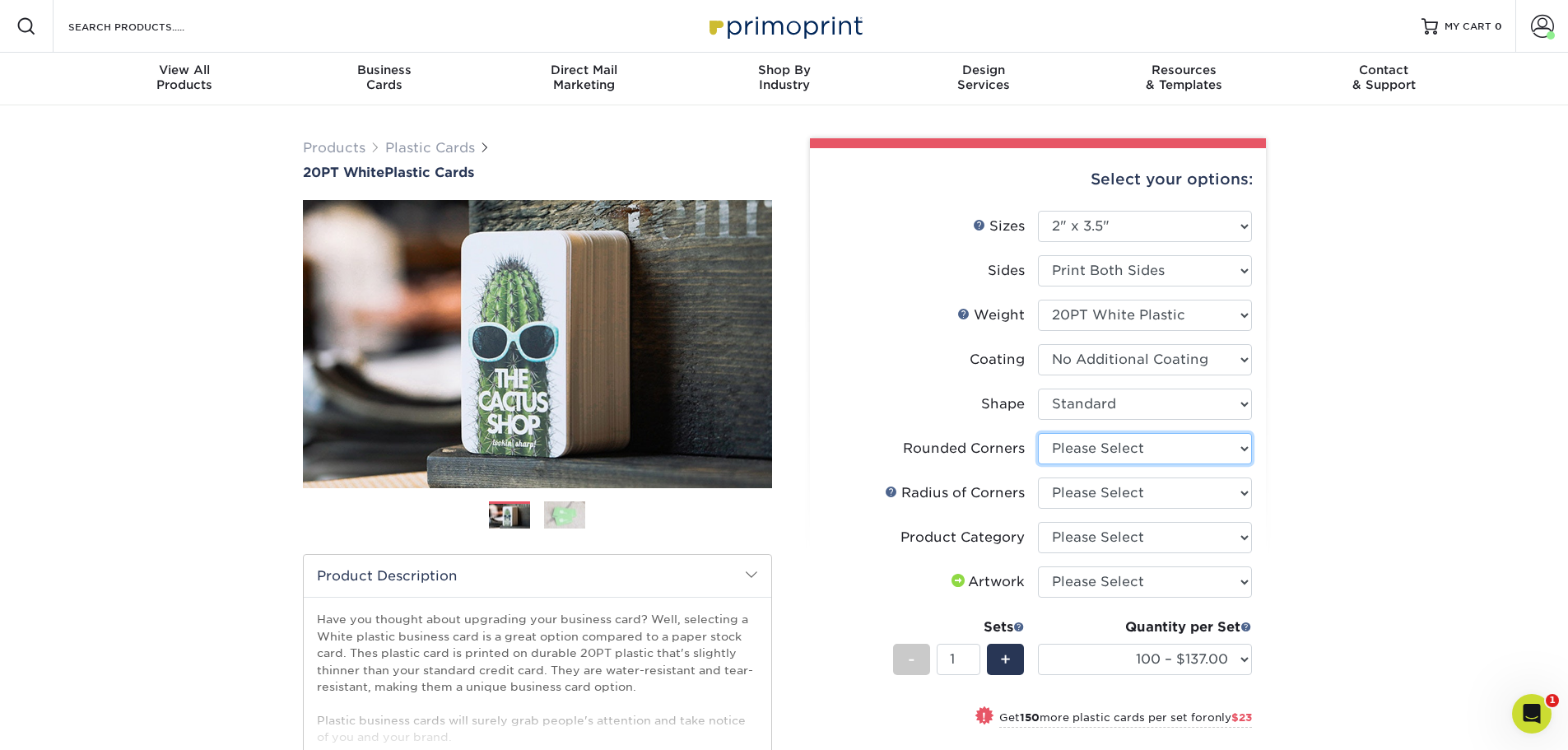
click at [1182, 454] on select "Please Select Yes - Round 4 Corners" at bounding box center [1145, 448] width 214 height 31
select select "7672df9e-0e0a-464d-8e1f-920c575e4da3"
click at [1038, 433] on select "Please Select Yes - Round 4 Corners" at bounding box center [1145, 448] width 214 height 31
click at [1173, 485] on select "Please Select Rounded 1/8" Rounded 1/4"" at bounding box center [1145, 492] width 214 height 31
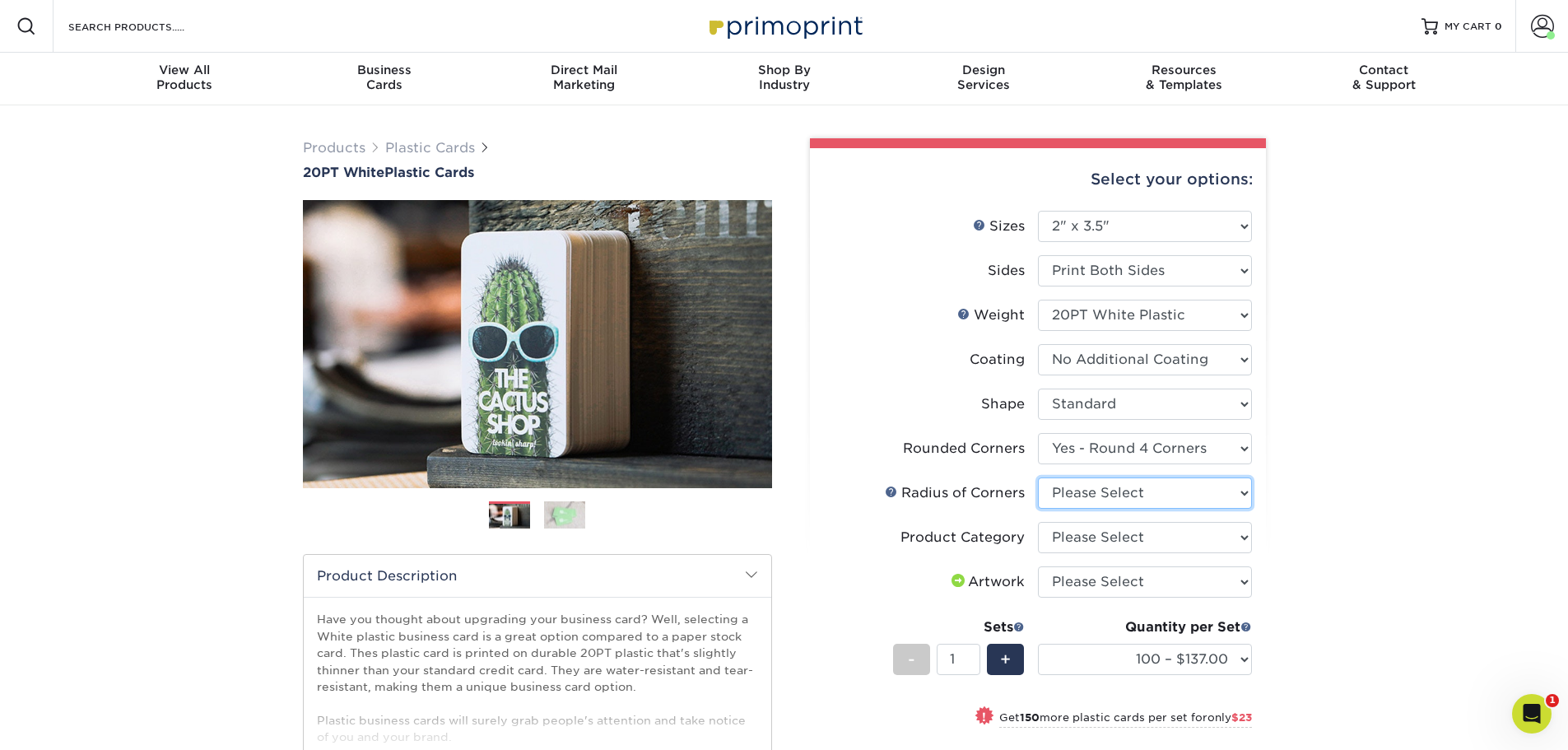
select select "479fbfe7-6a0c-4895-8c9a-81739b7486c9"
click at [1038, 477] on select "Please Select Rounded 1/8" Rounded 1/4"" at bounding box center [1145, 492] width 214 height 31
click at [1310, 542] on div "Products Plastic Cards 20PT White Plastic Cards Previous Next and" at bounding box center [784, 579] width 1568 height 948
click at [1191, 536] on select "Please Select Business Cards" at bounding box center [1145, 537] width 214 height 31
select select "3b5148f1-0588-4f88-a218-97bcfdce65c1"
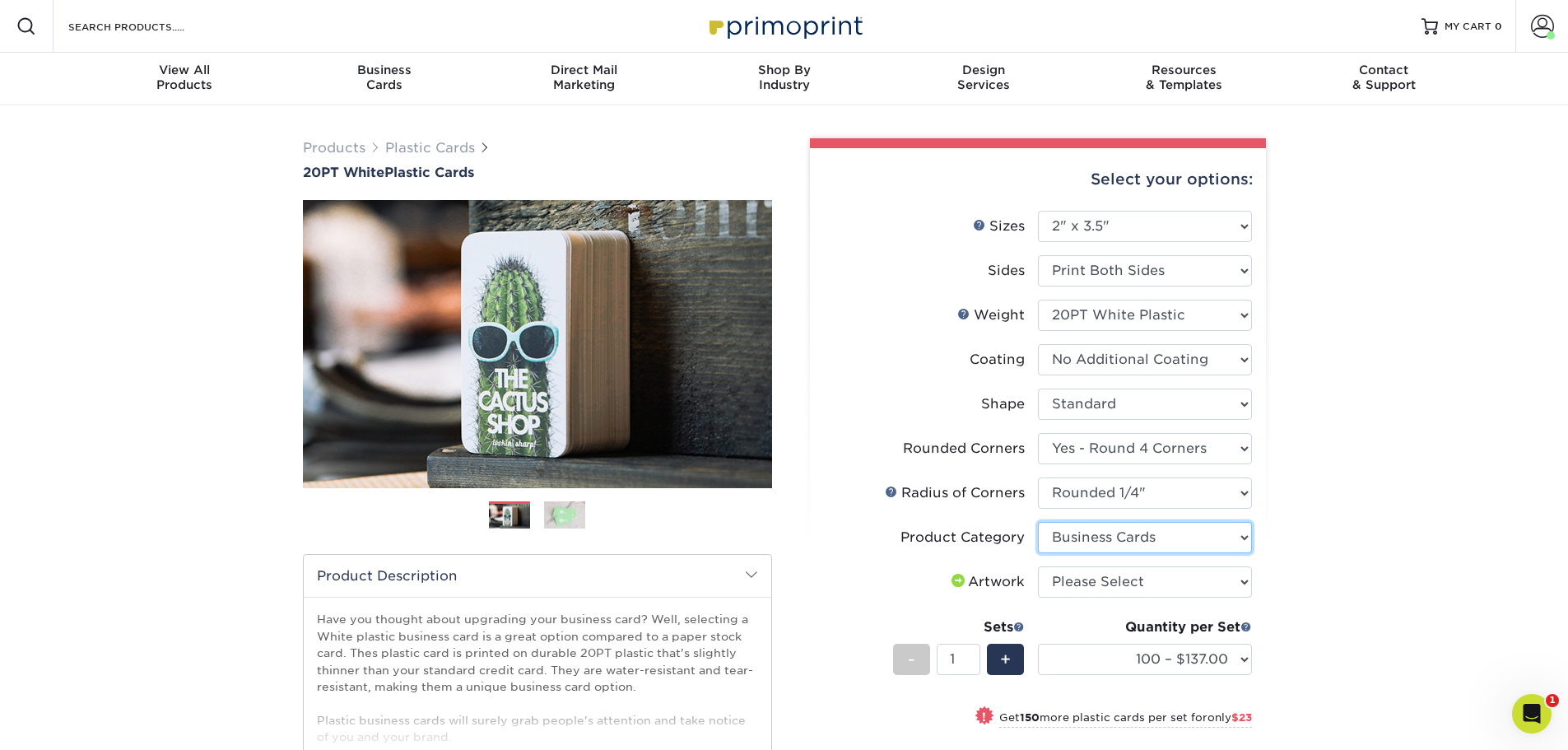
click at [1038, 522] on select "Please Select Business Cards" at bounding box center [1145, 537] width 214 height 31
click at [1164, 575] on select "Please Select I will upload files I need a design - $100" at bounding box center [1145, 581] width 214 height 31
select select "upload"
click at [1038, 566] on select "Please Select I will upload files I need a design - $100" at bounding box center [1145, 581] width 214 height 31
click at [1359, 612] on div "Products Plastic Cards 20PT White Plastic Cards Previous Next and" at bounding box center [784, 579] width 1568 height 948
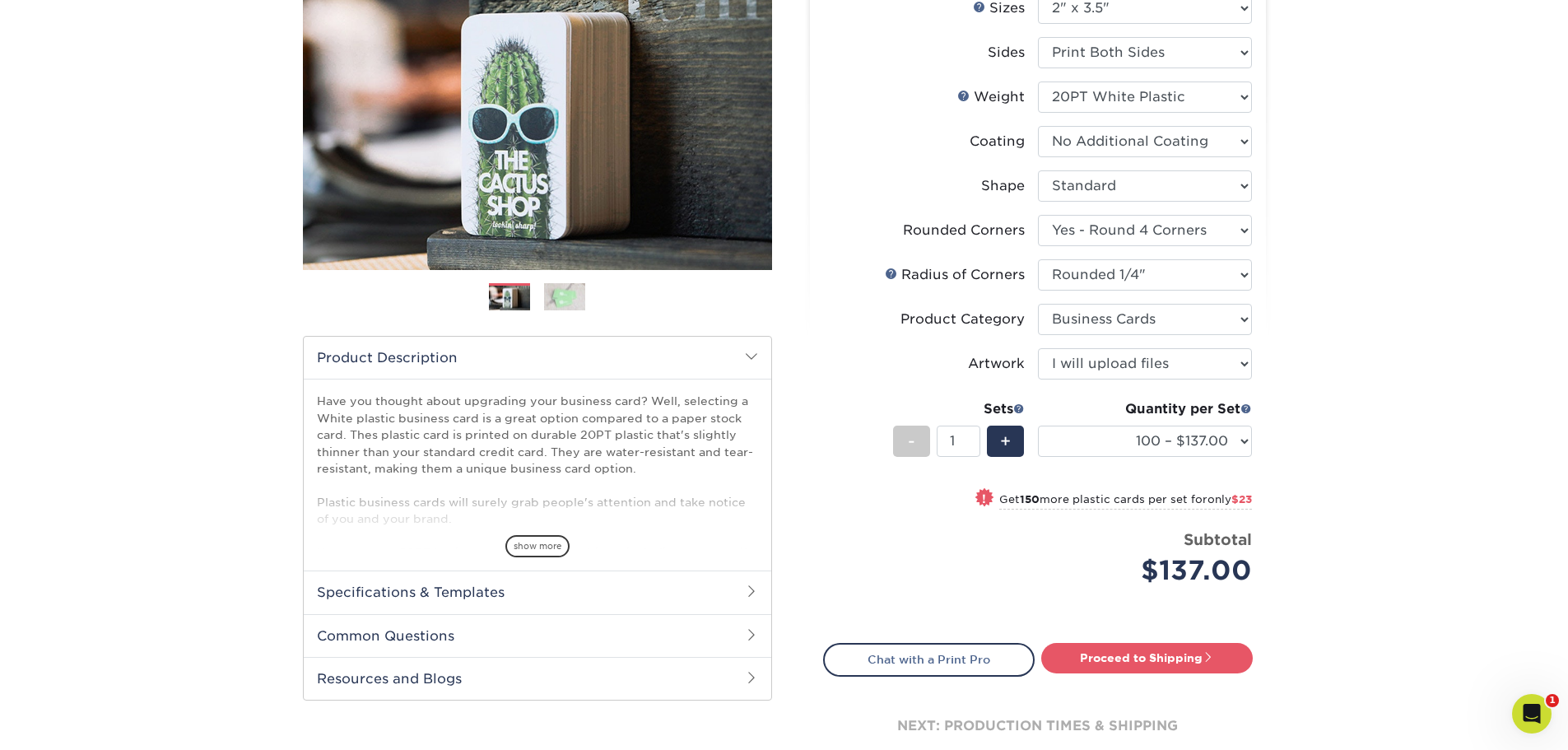
scroll to position [220, 0]
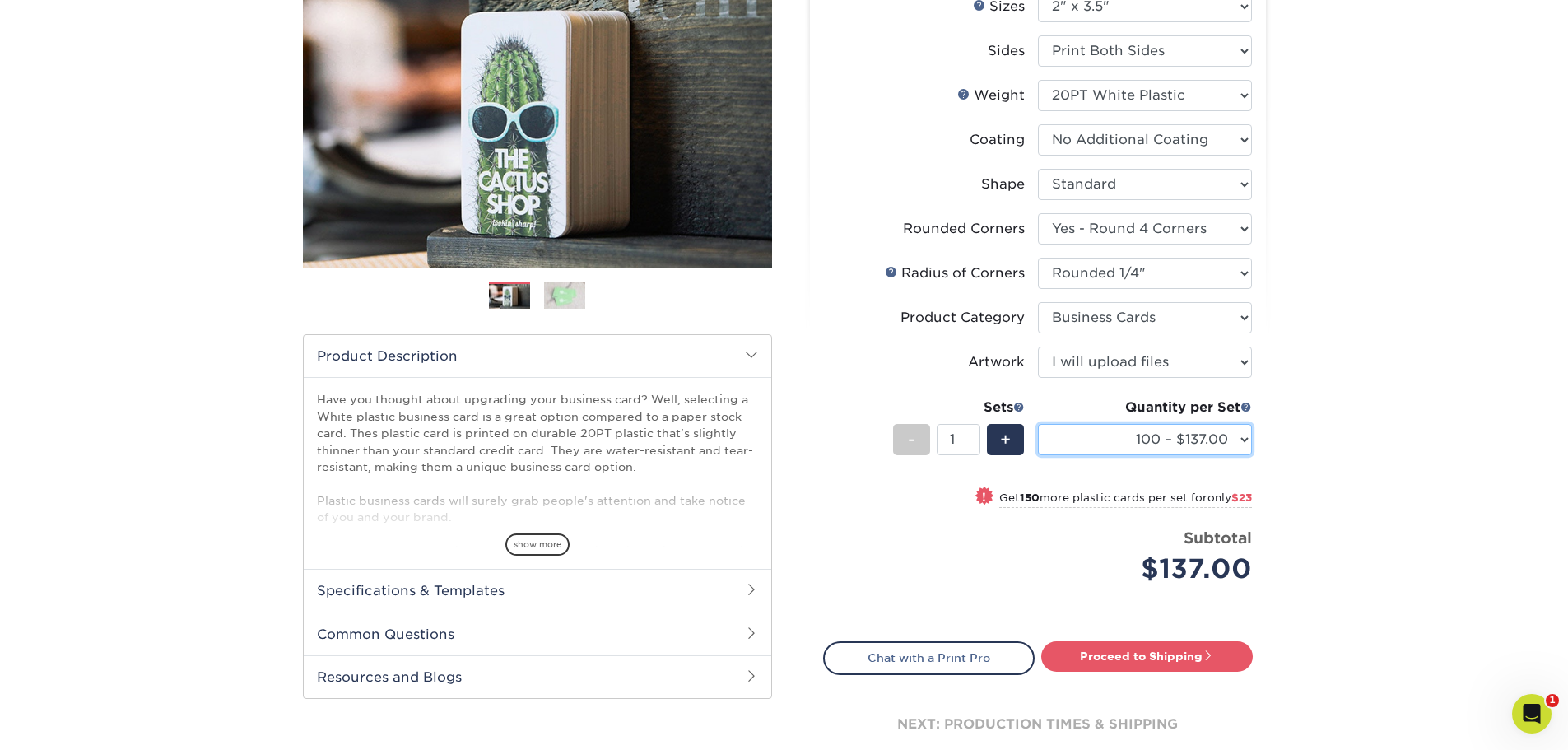
click at [1216, 446] on select "100 – $137.00 250 – $160.00 500 – $195.00 1000 – $226.00 2500 – $540.00 5000 – …" at bounding box center [1145, 439] width 214 height 31
click at [1337, 466] on div "Products Plastic Cards 20PT White Plastic Cards Previous Next and" at bounding box center [784, 359] width 1568 height 948
click at [1175, 643] on link "Proceed to Shipping" at bounding box center [1146, 656] width 212 height 30
type input "Set 1"
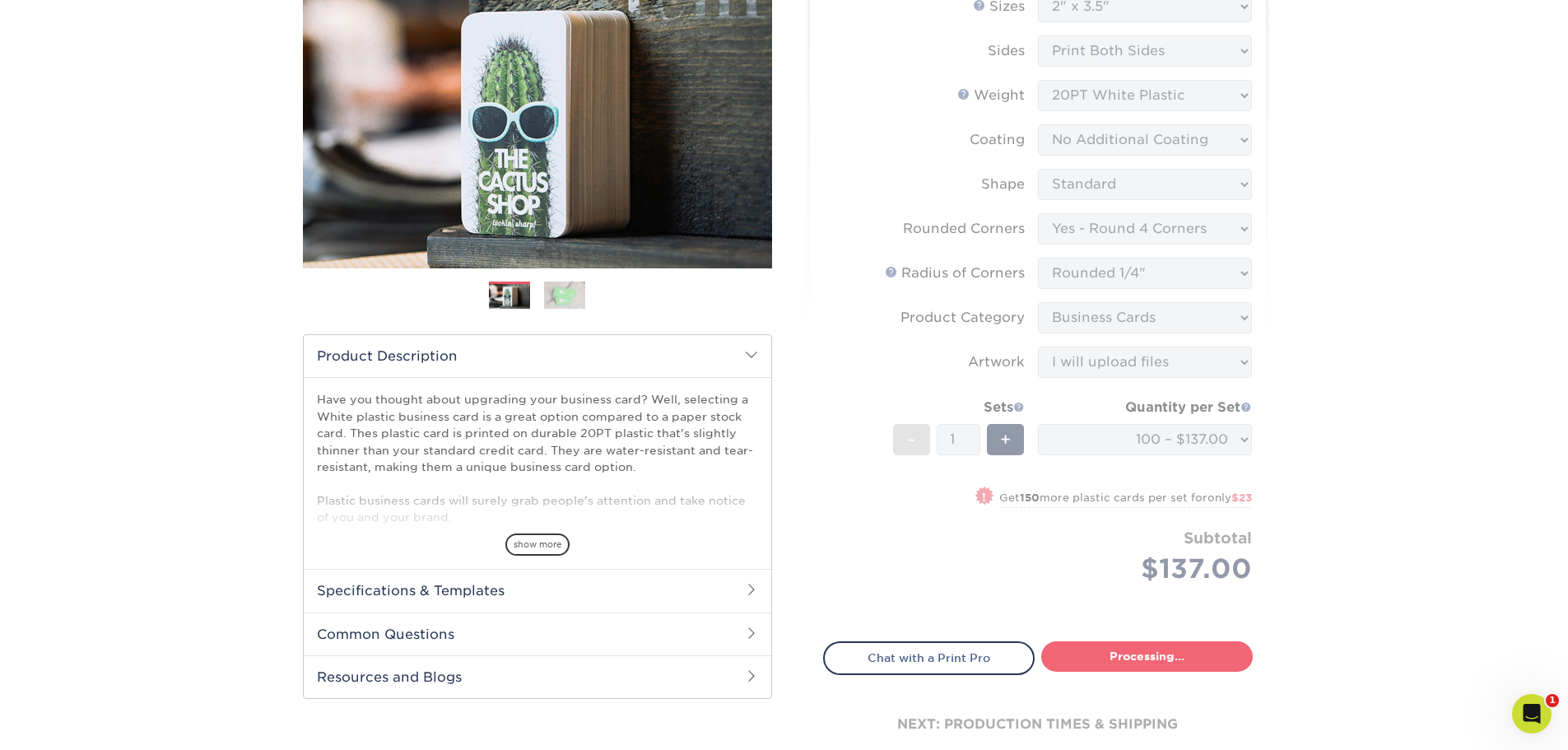
select select "f2b620cf-20ce-43f8-8f8b-9fe4bf232692"
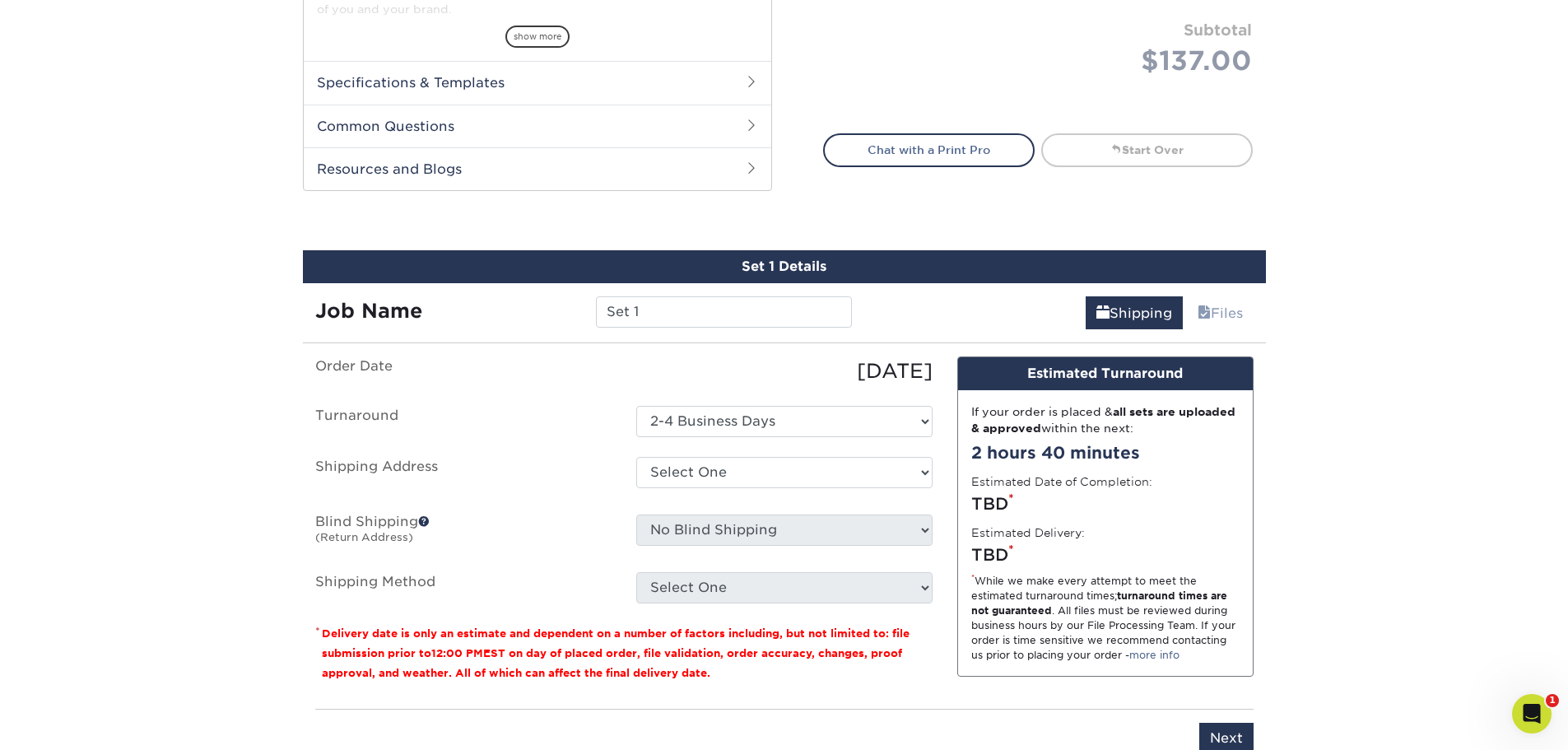
scroll to position [906, 0]
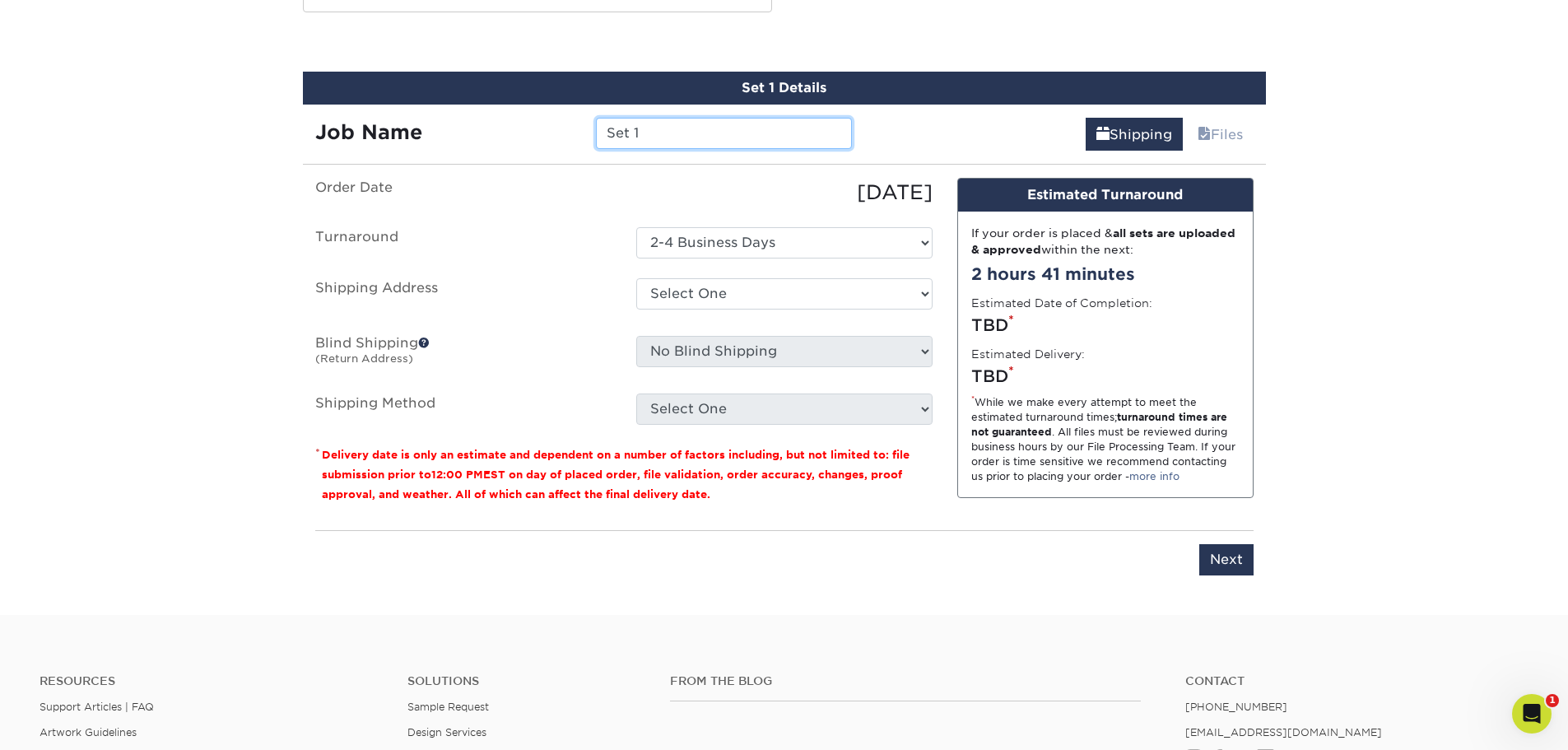
click at [651, 129] on input "Set 1" at bounding box center [724, 132] width 256 height 31
type input "S"
type input "N"
type input "Mike"
click at [736, 290] on select "Select One 2447 4050 CWF Goldberger + Add New Address" at bounding box center [784, 293] width 296 height 31
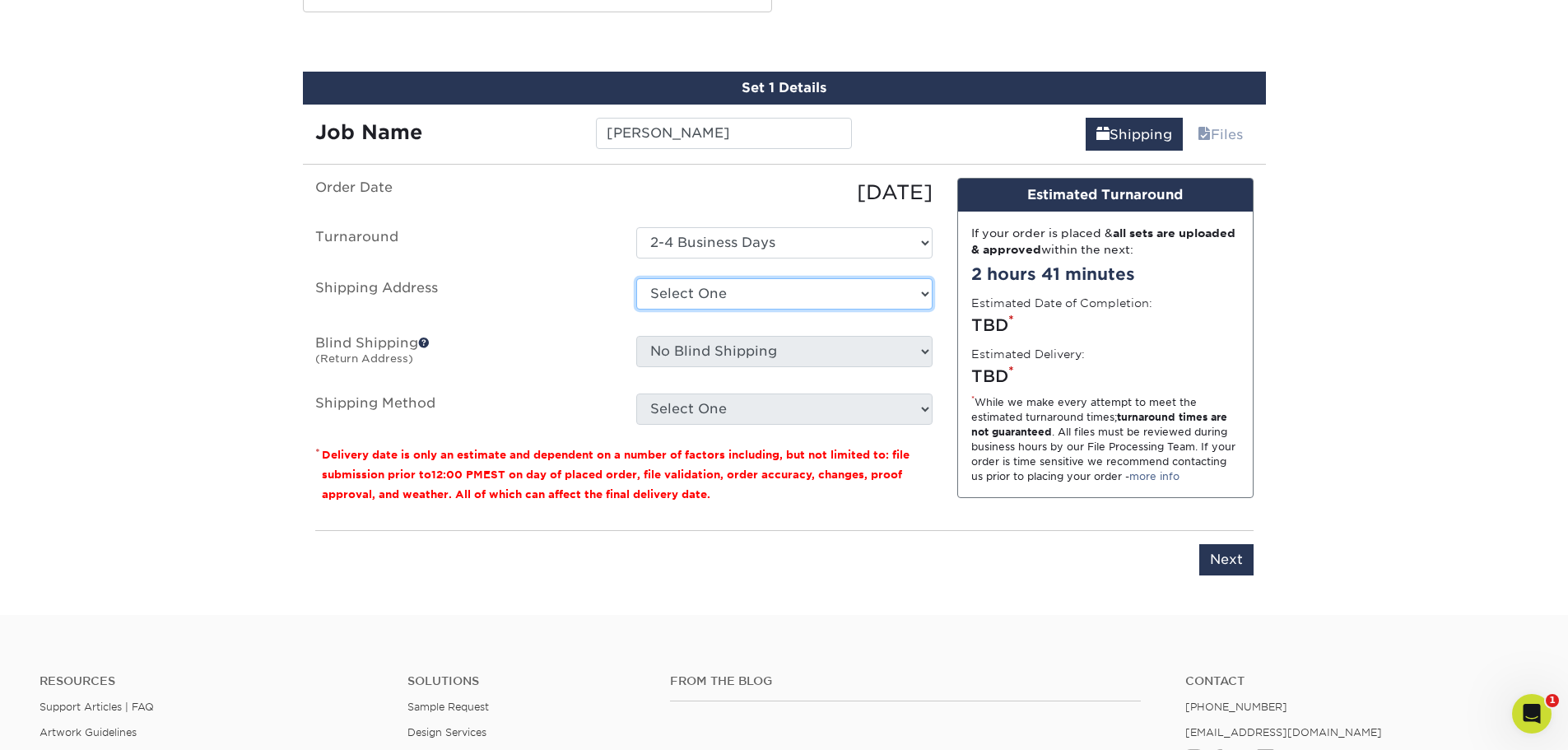
select select "284989"
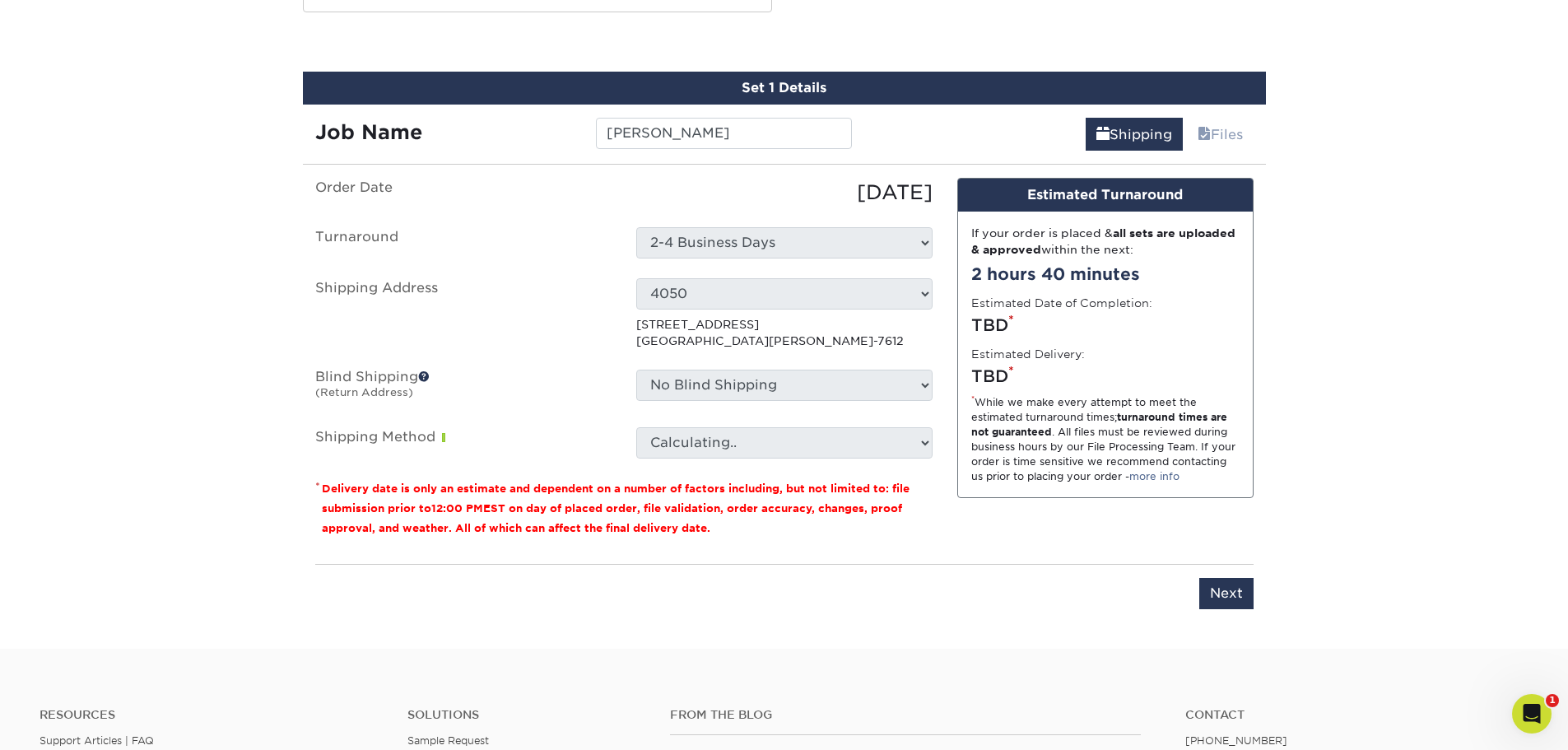
click at [566, 454] on label "Shipping Method" at bounding box center [463, 442] width 321 height 31
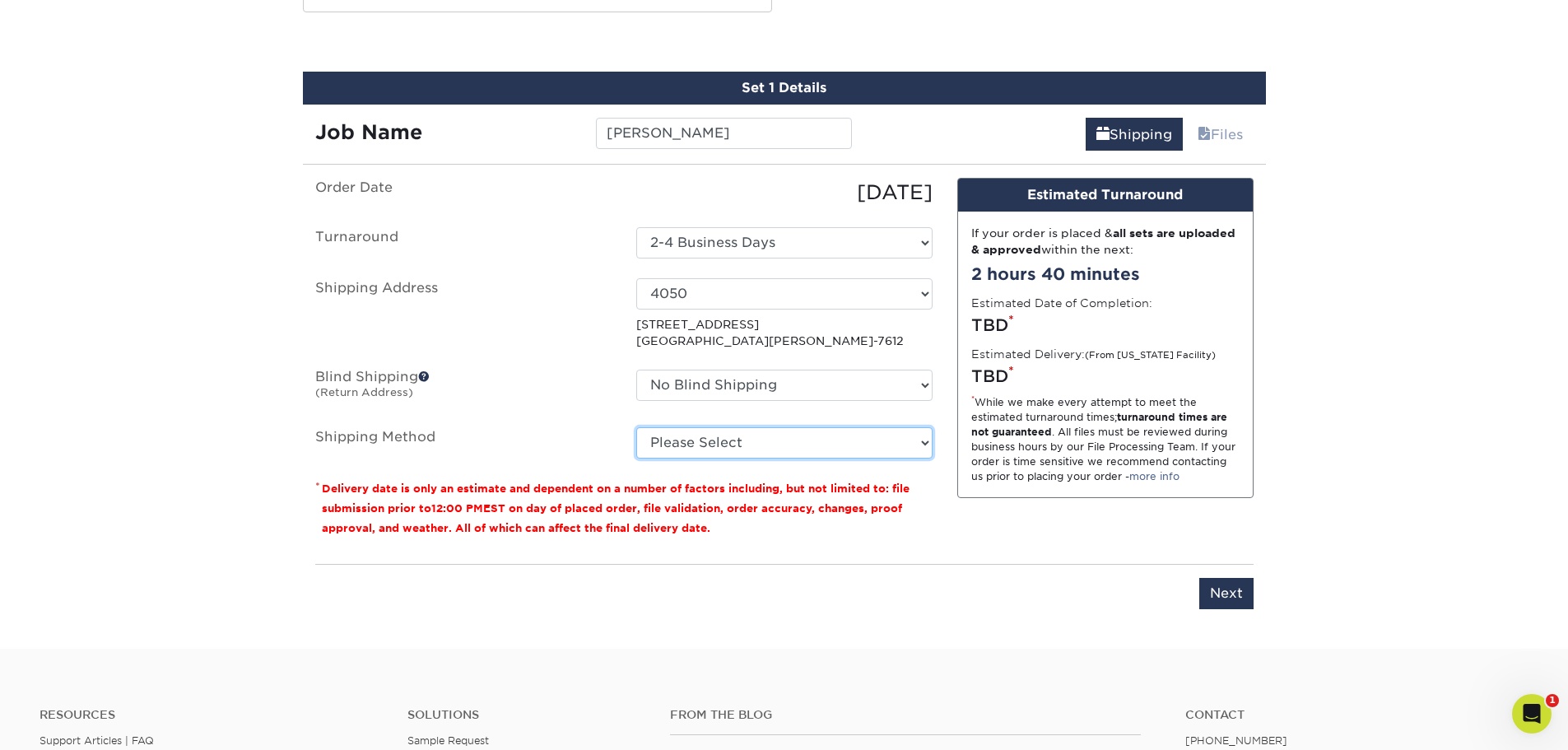
click at [701, 446] on select "Please Select Ground Shipping (+$7.84) 3 Day Shipping Service (+$13.10) 2 Day A…" at bounding box center [784, 442] width 296 height 31
select select "03"
click at [636, 427] on select "Please Select Ground Shipping (+$7.84) 3 Day Shipping Service (+$13.10) 2 Day A…" at bounding box center [784, 442] width 296 height 31
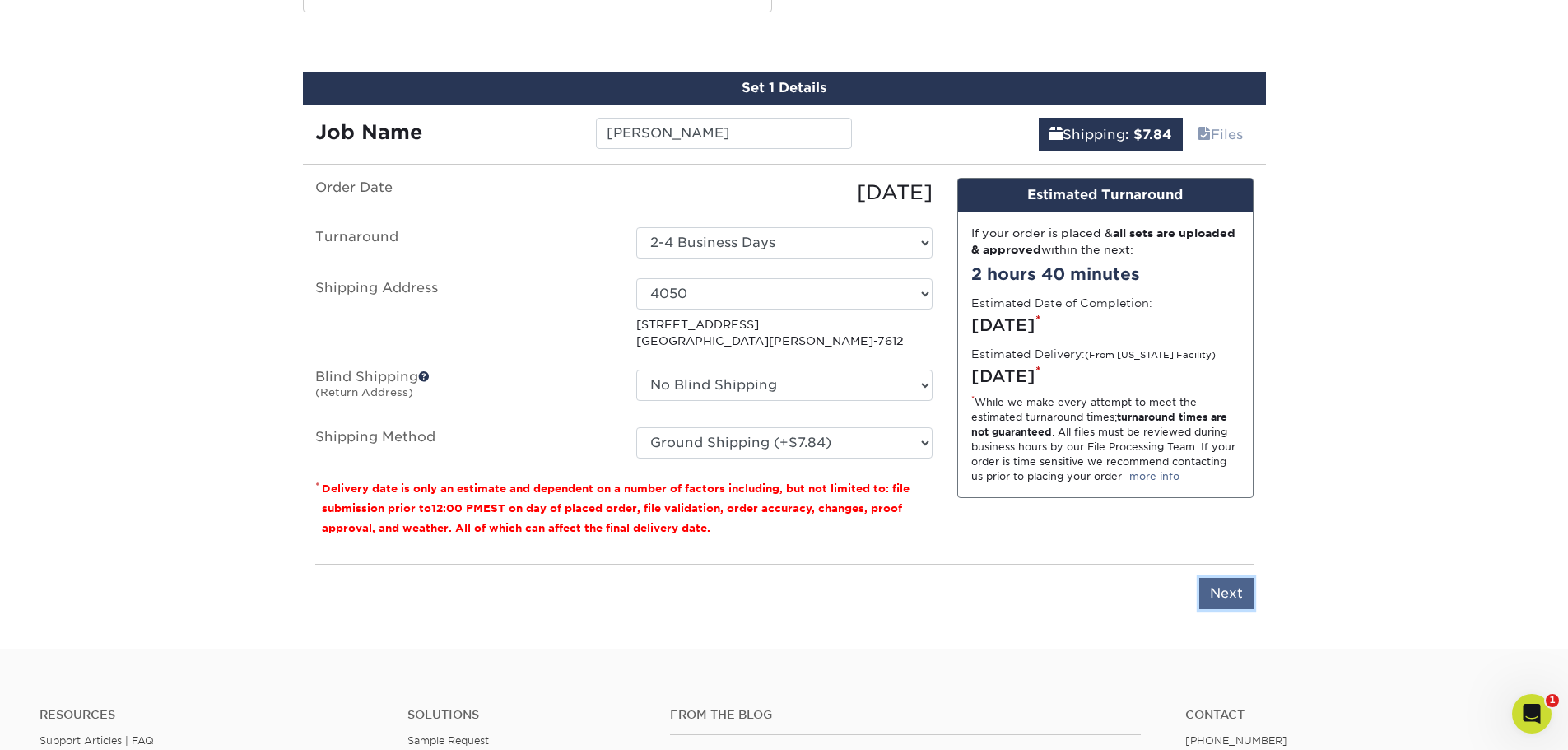
click at [1229, 596] on input "Next" at bounding box center [1227, 593] width 55 height 31
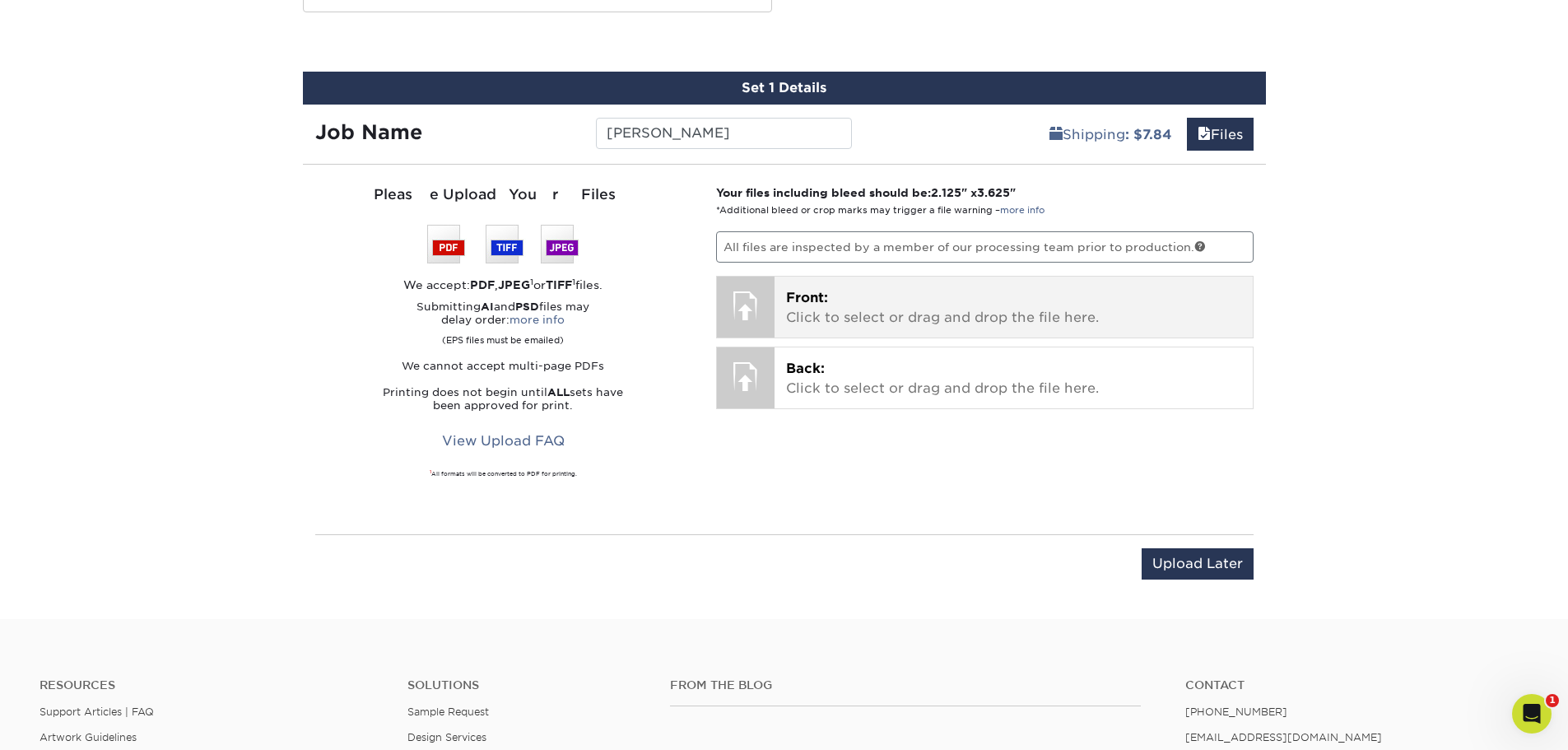
click at [845, 326] on p "Front: Click to select or drag and drop the file here." at bounding box center [1013, 308] width 455 height 40
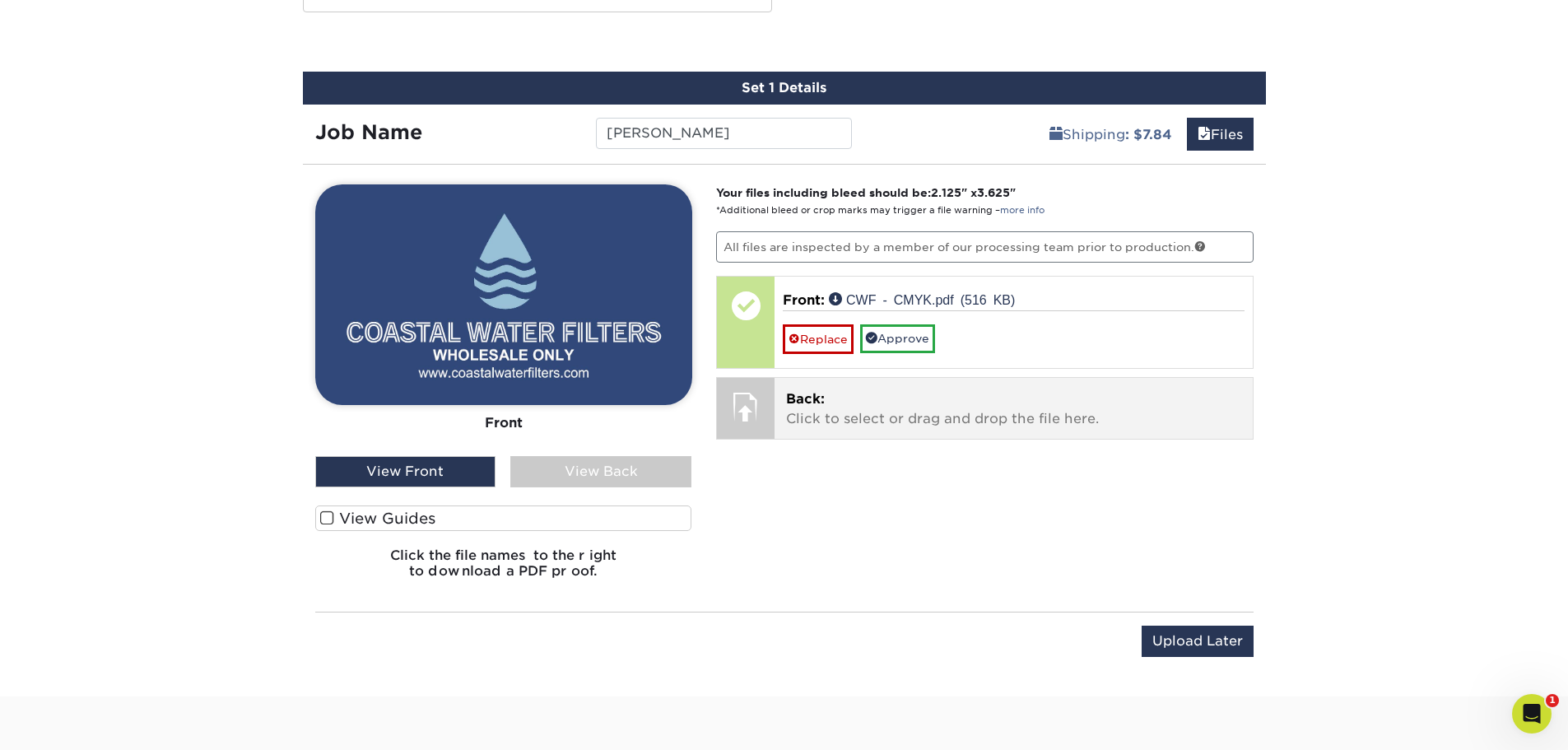
click at [819, 409] on p "Back: Click to select or drag and drop the file here." at bounding box center [1013, 409] width 455 height 40
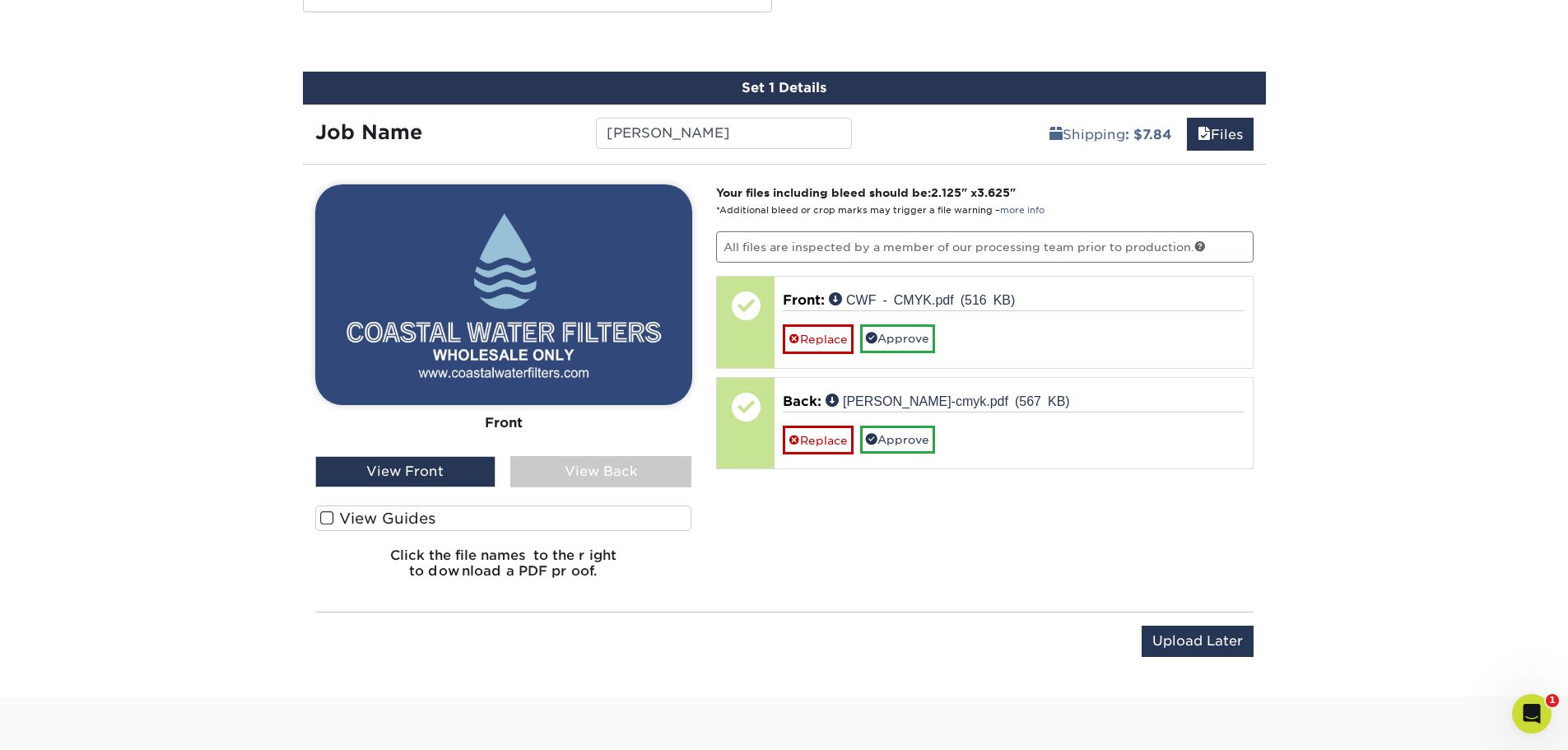
click at [414, 473] on div "View Front" at bounding box center [405, 471] width 181 height 31
click at [495, 459] on div "View Front" at bounding box center [405, 471] width 181 height 31
click at [577, 462] on div "View Back" at bounding box center [601, 471] width 181 height 31
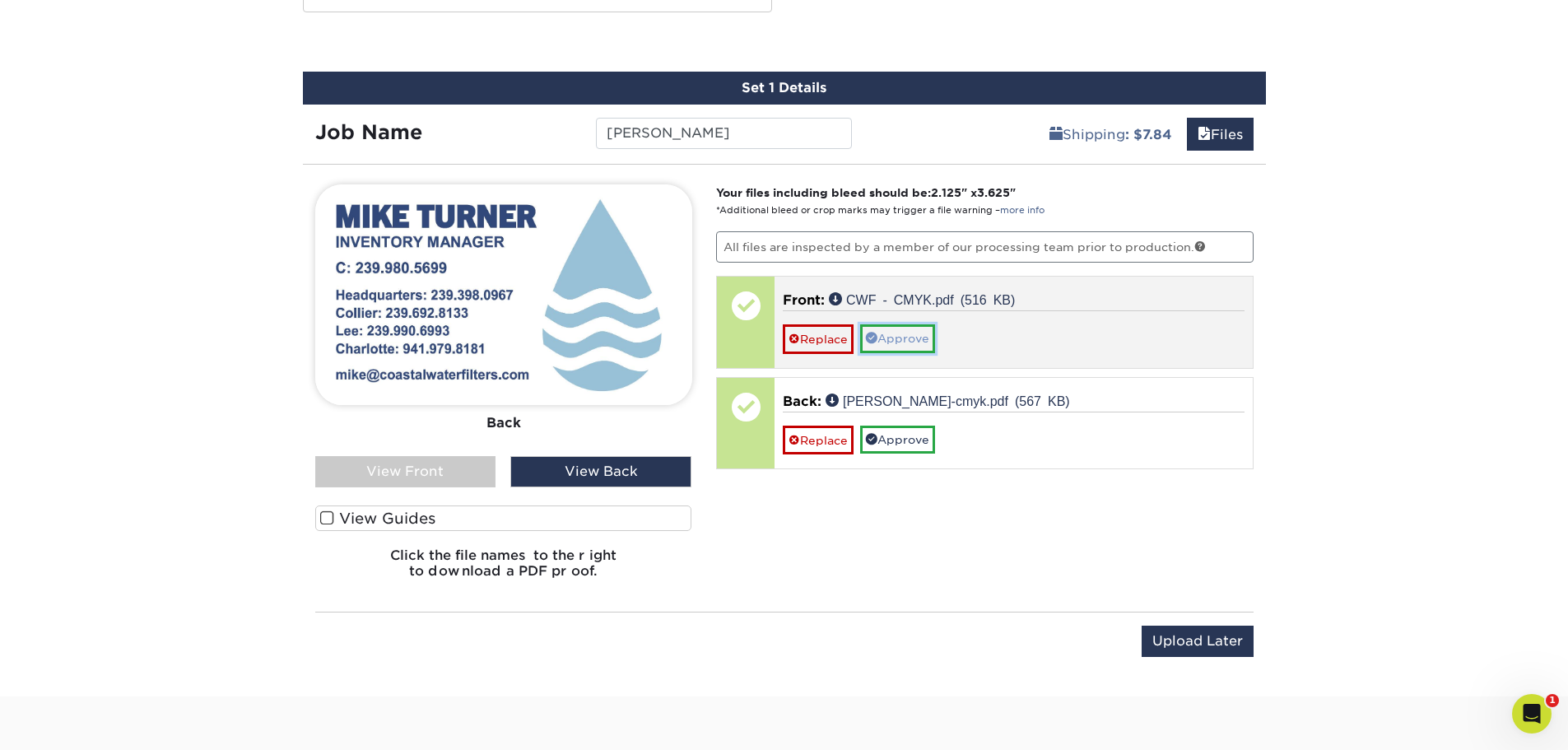
click at [919, 349] on link "Approve" at bounding box center [897, 339] width 75 height 28
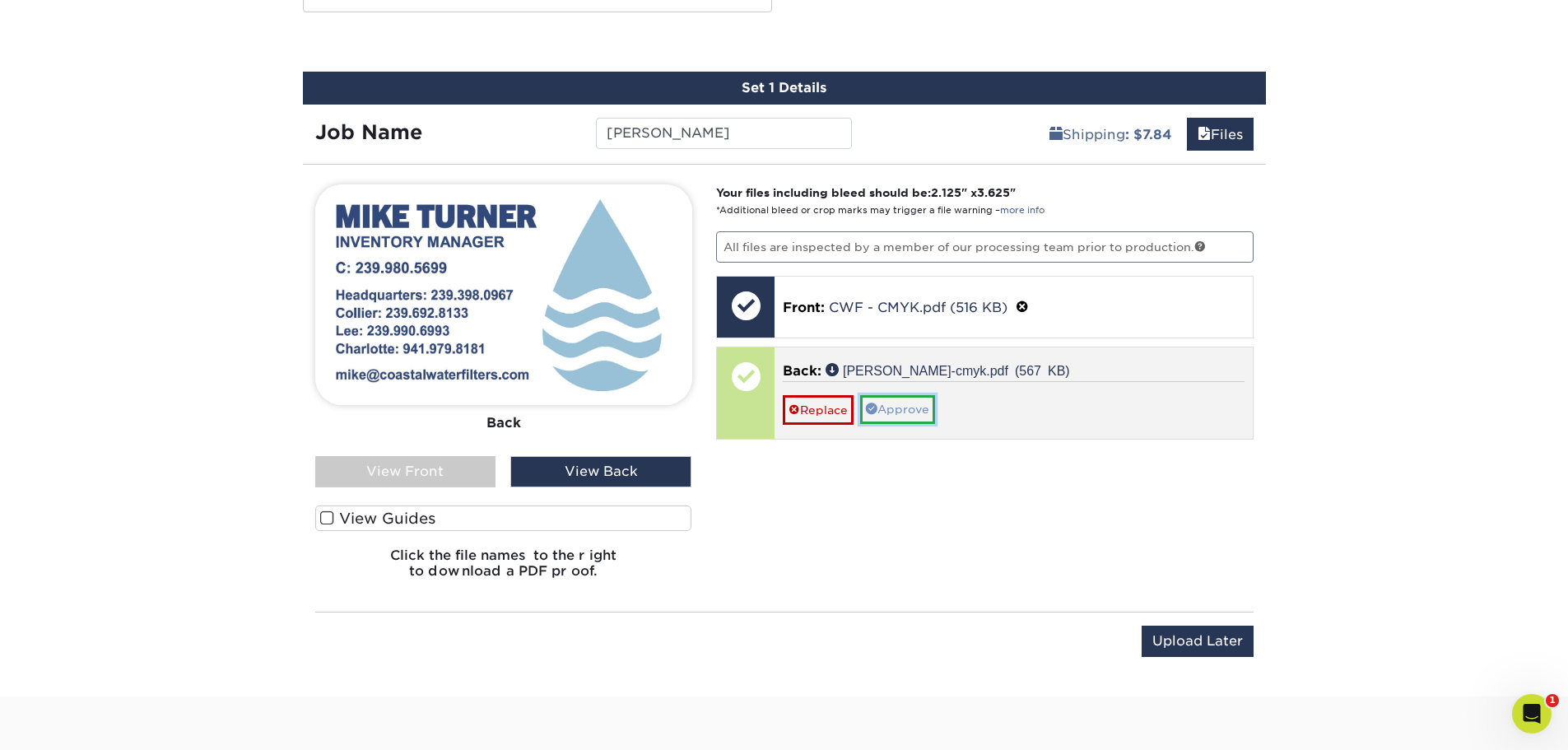
click at [913, 411] on link "Approve" at bounding box center [897, 409] width 75 height 28
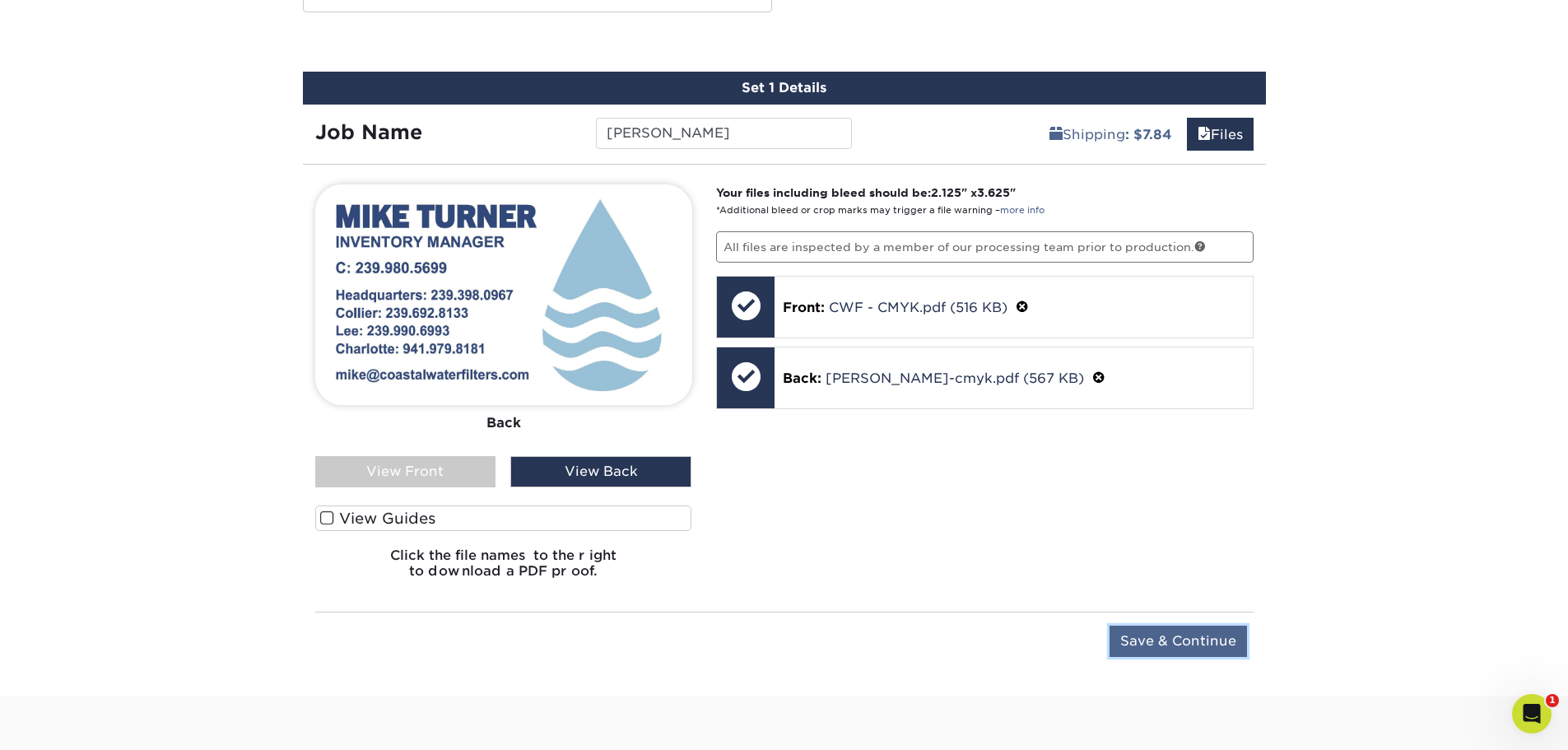
click at [1223, 637] on input "Save & Continue" at bounding box center [1178, 641] width 138 height 31
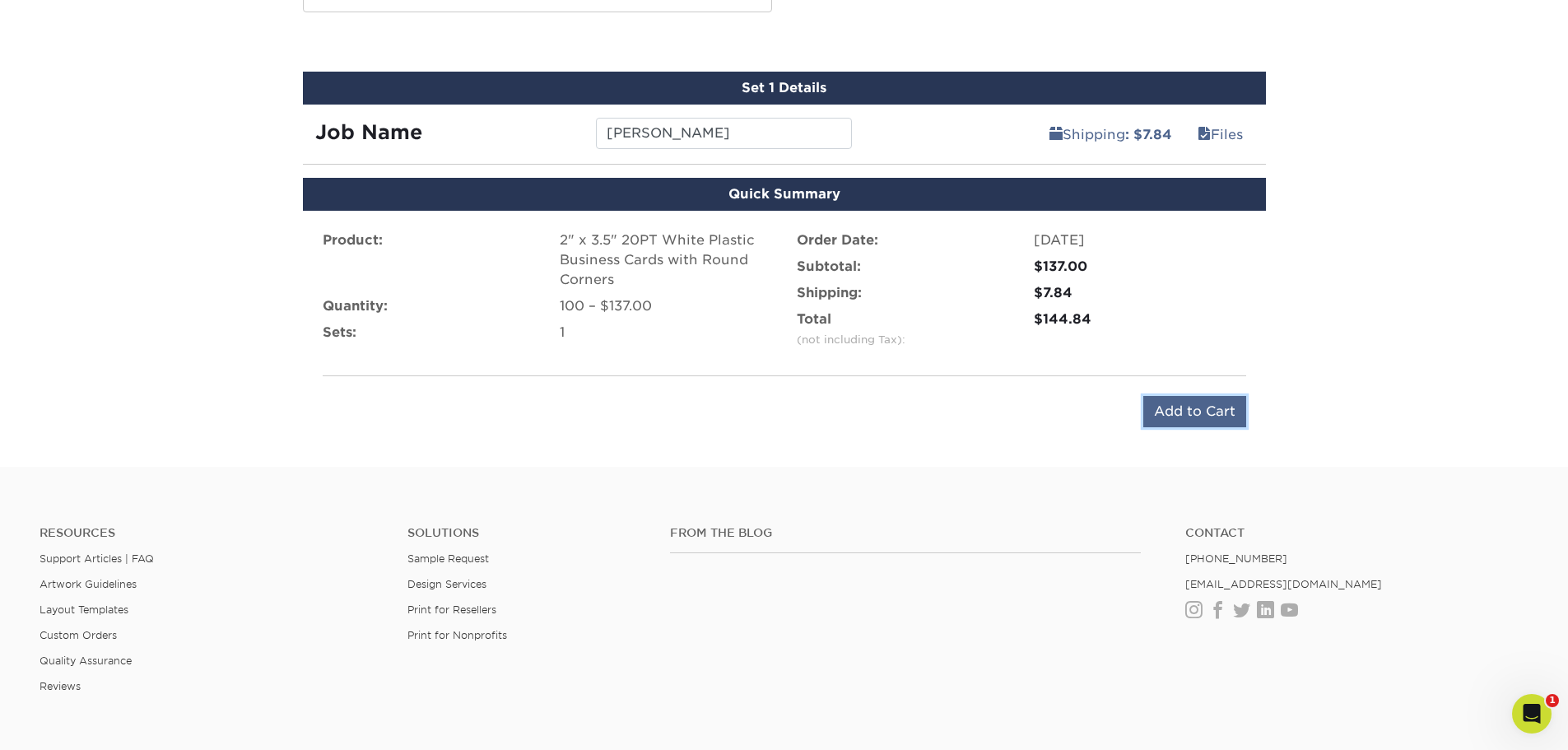
click at [1192, 416] on input "Add to Cart" at bounding box center [1194, 411] width 103 height 31
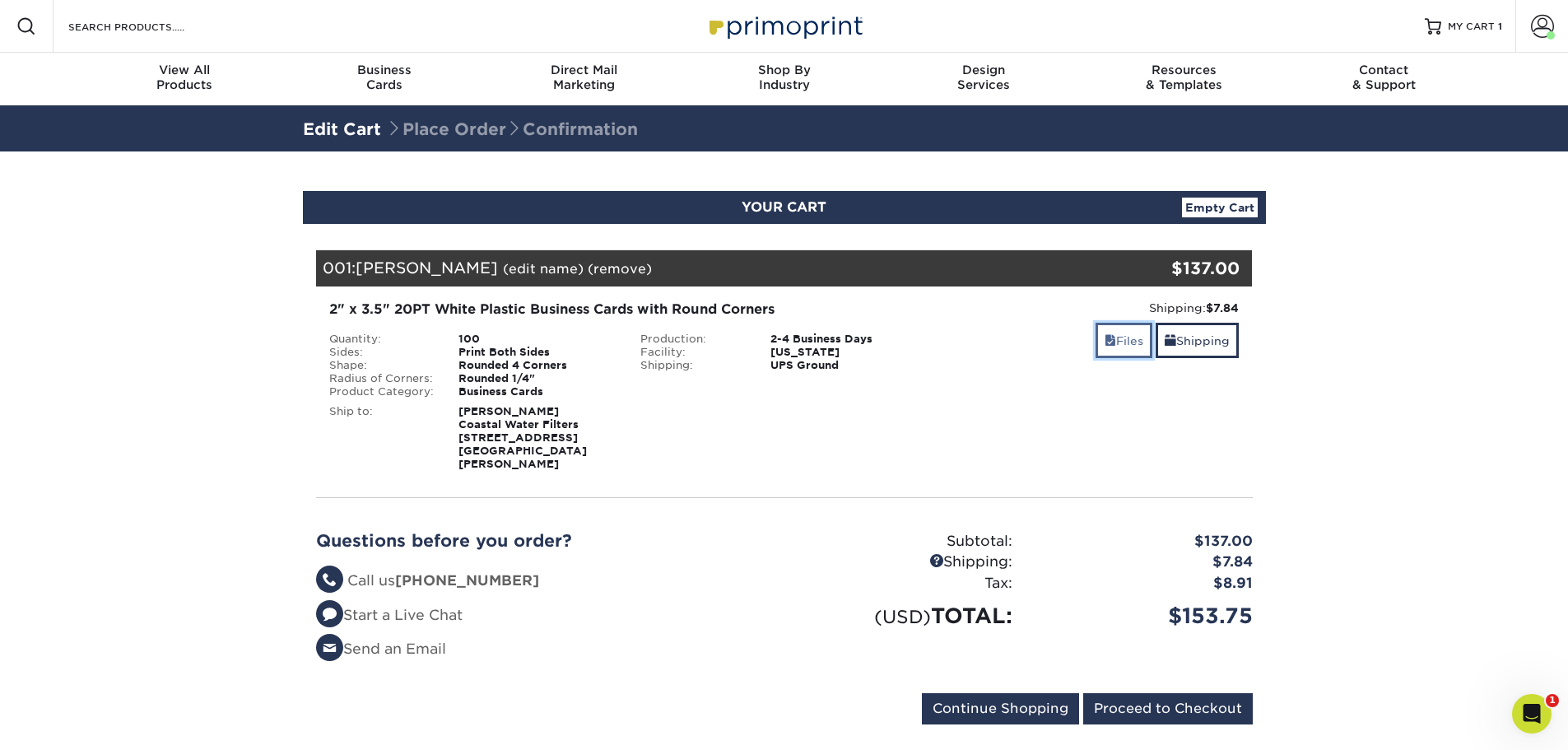
click at [1131, 337] on link "Files" at bounding box center [1124, 341] width 56 height 35
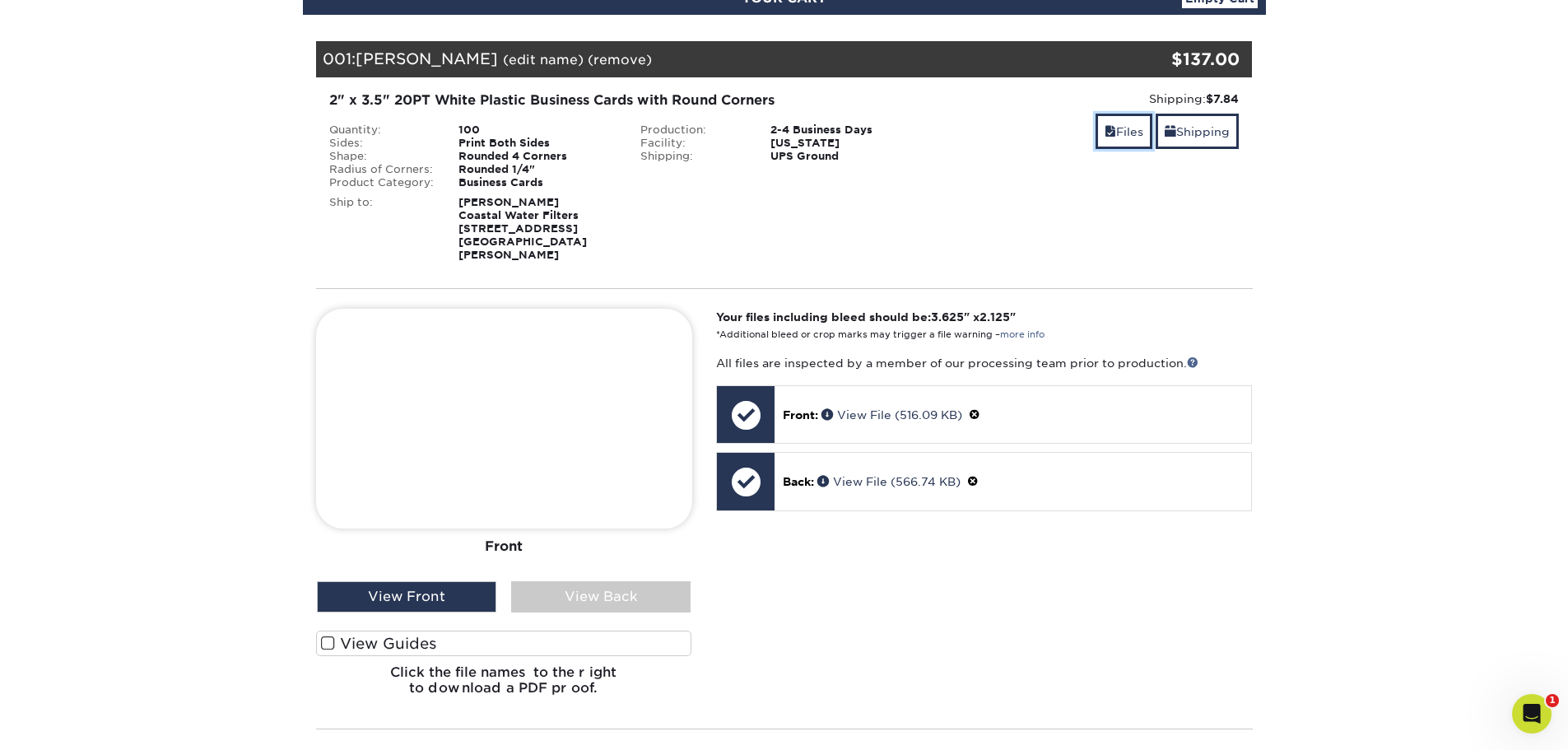
scroll to position [220, 0]
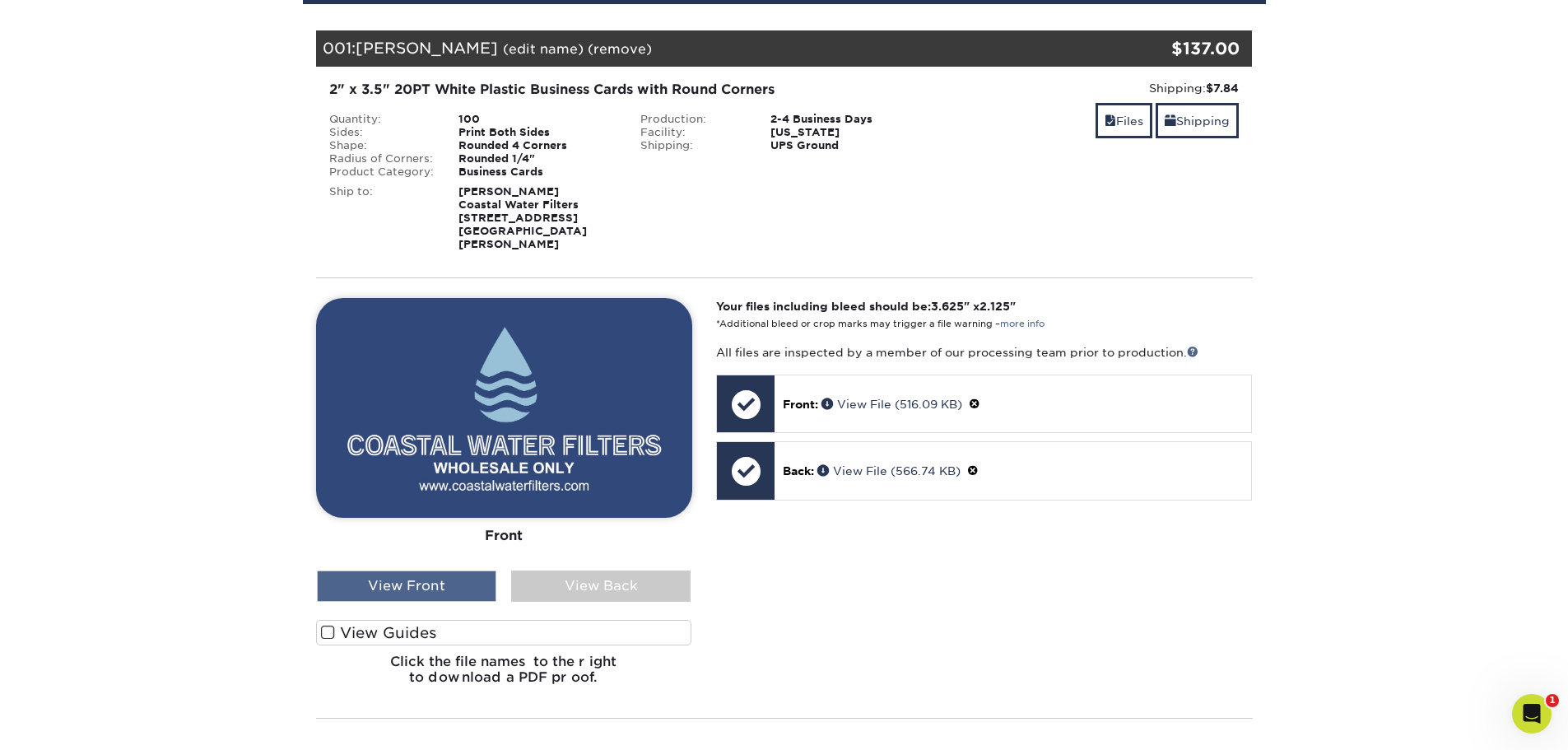
click at [465, 573] on div "View Front" at bounding box center [406, 586] width 179 height 31
click at [570, 571] on div "View Back" at bounding box center [600, 586] width 179 height 31
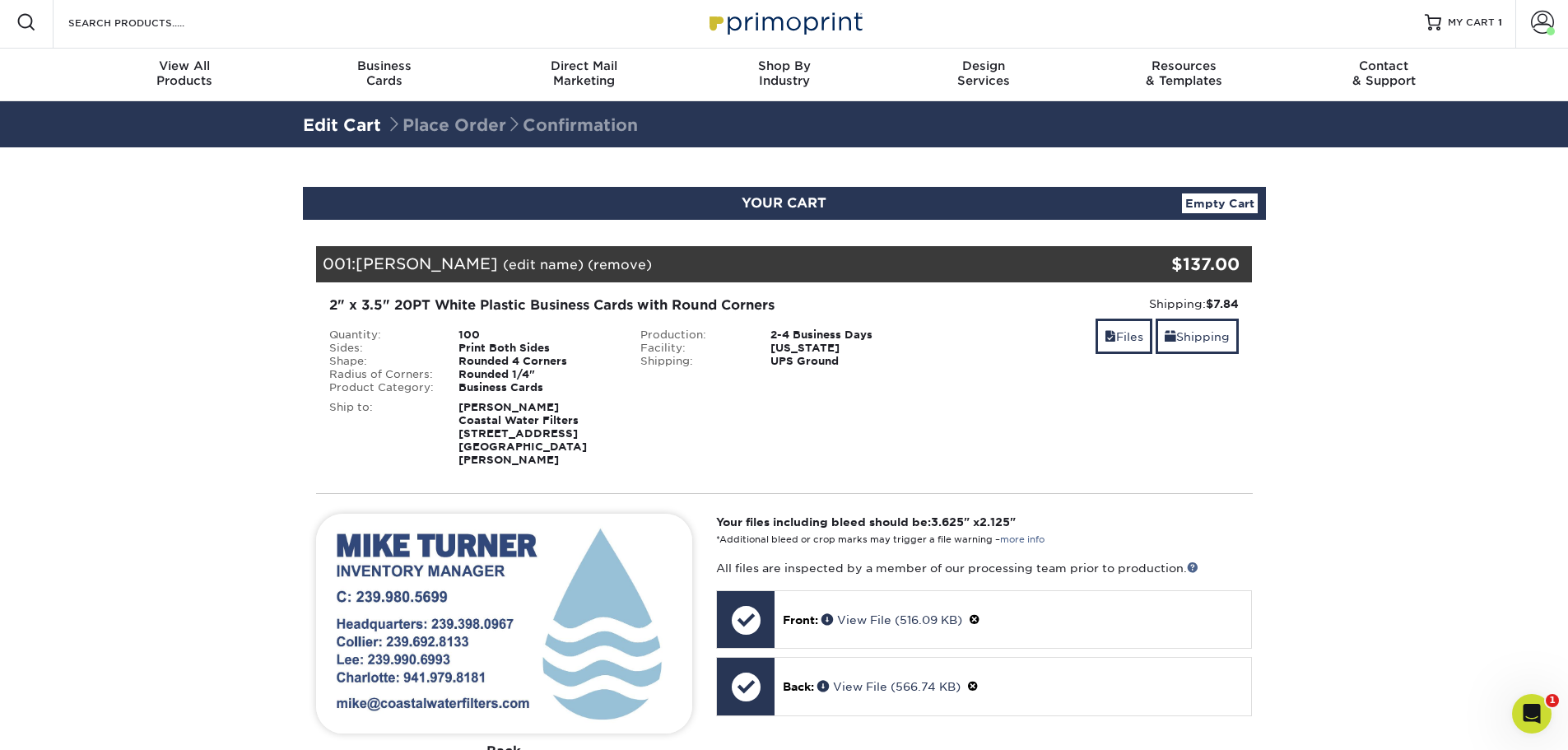
scroll to position [0, 0]
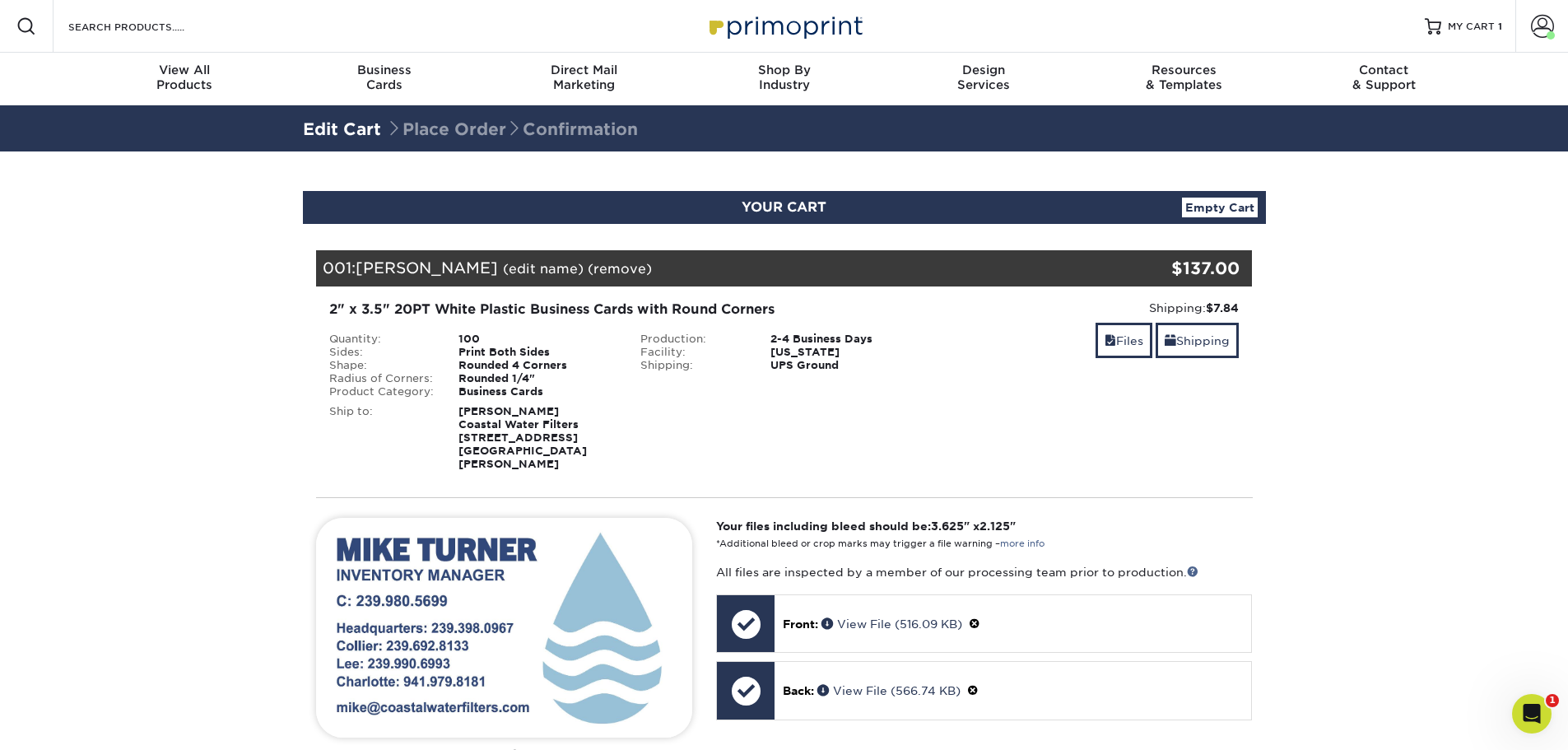
drag, startPoint x: 941, startPoint y: 558, endPoint x: 1184, endPoint y: 558, distance: 243.0
click at [1178, 564] on p "All files are inspected by a member of our processing team prior to production." at bounding box center [983, 572] width 535 height 17
click at [1142, 564] on p "All files are inspected by a member of our processing team prior to production." at bounding box center [983, 572] width 535 height 17
drag, startPoint x: 1183, startPoint y: 559, endPoint x: 714, endPoint y: 551, distance: 469.1
click at [714, 551] on div "Your files including bleed should be: 3.625 " x 2.125 " *Additional bleed or cr…" at bounding box center [983, 718] width 560 height 401
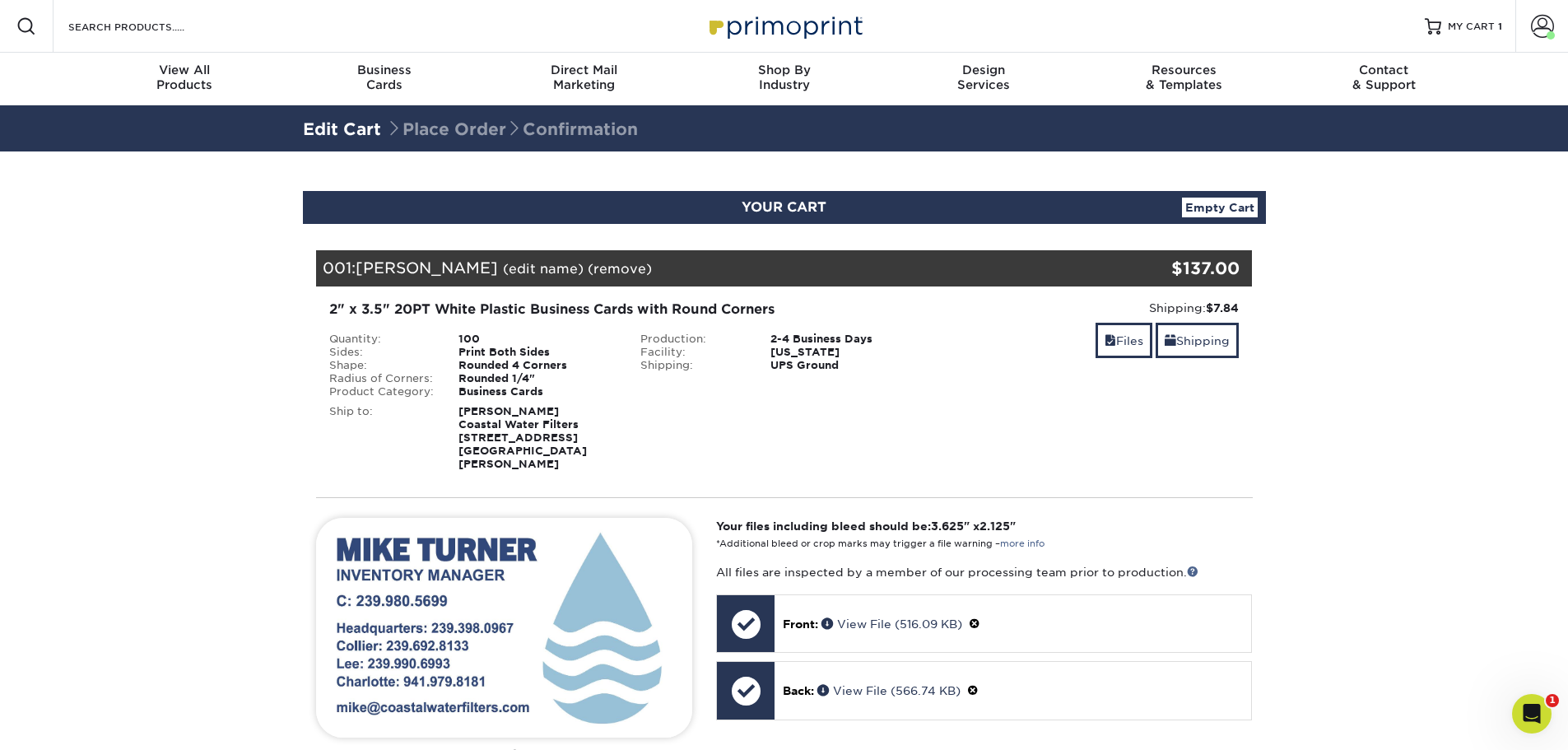
click at [1088, 539] on div "Your files including bleed should be: 3.625 " x 2.125 " *Additional bleed or cr…" at bounding box center [983, 718] width 560 height 401
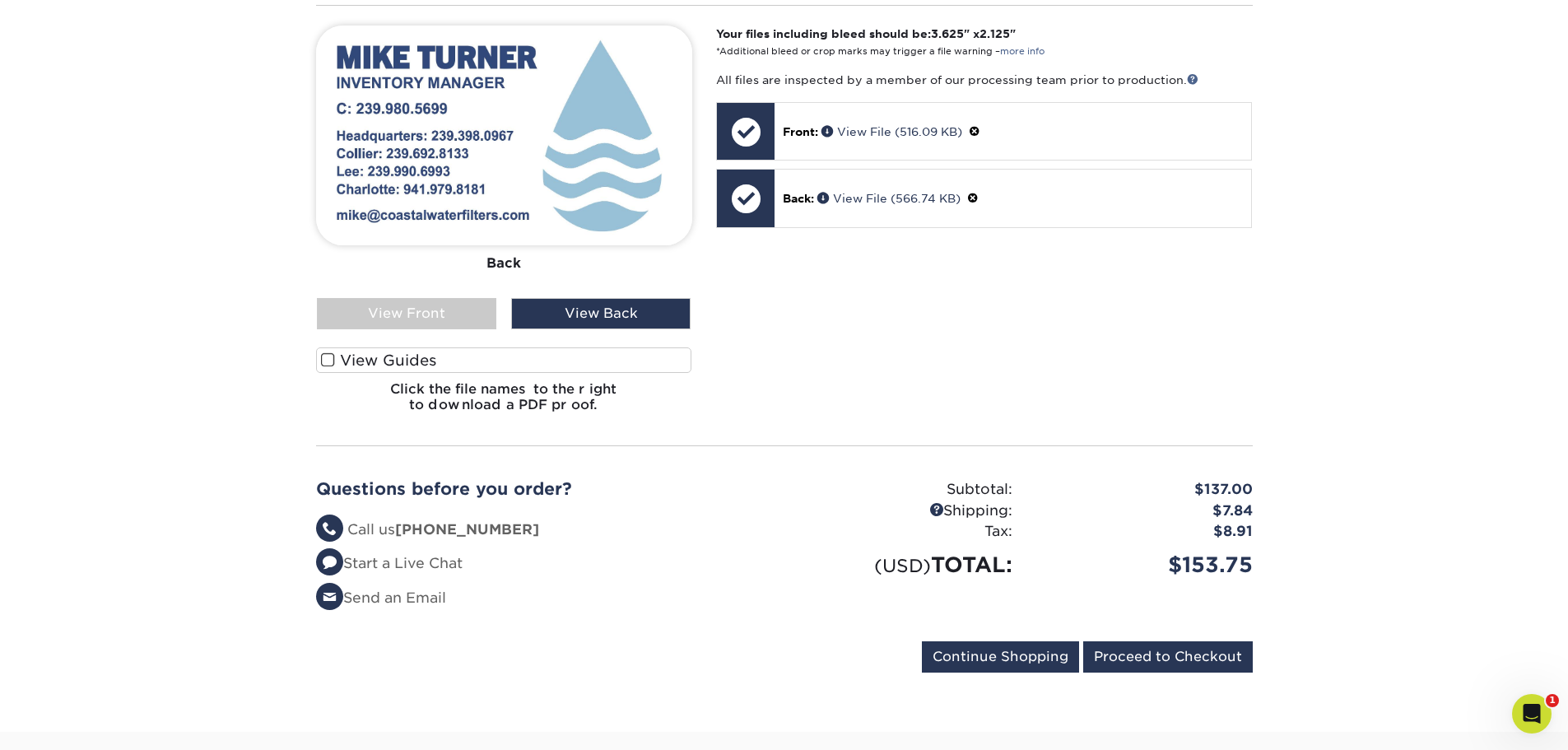
scroll to position [494, 0]
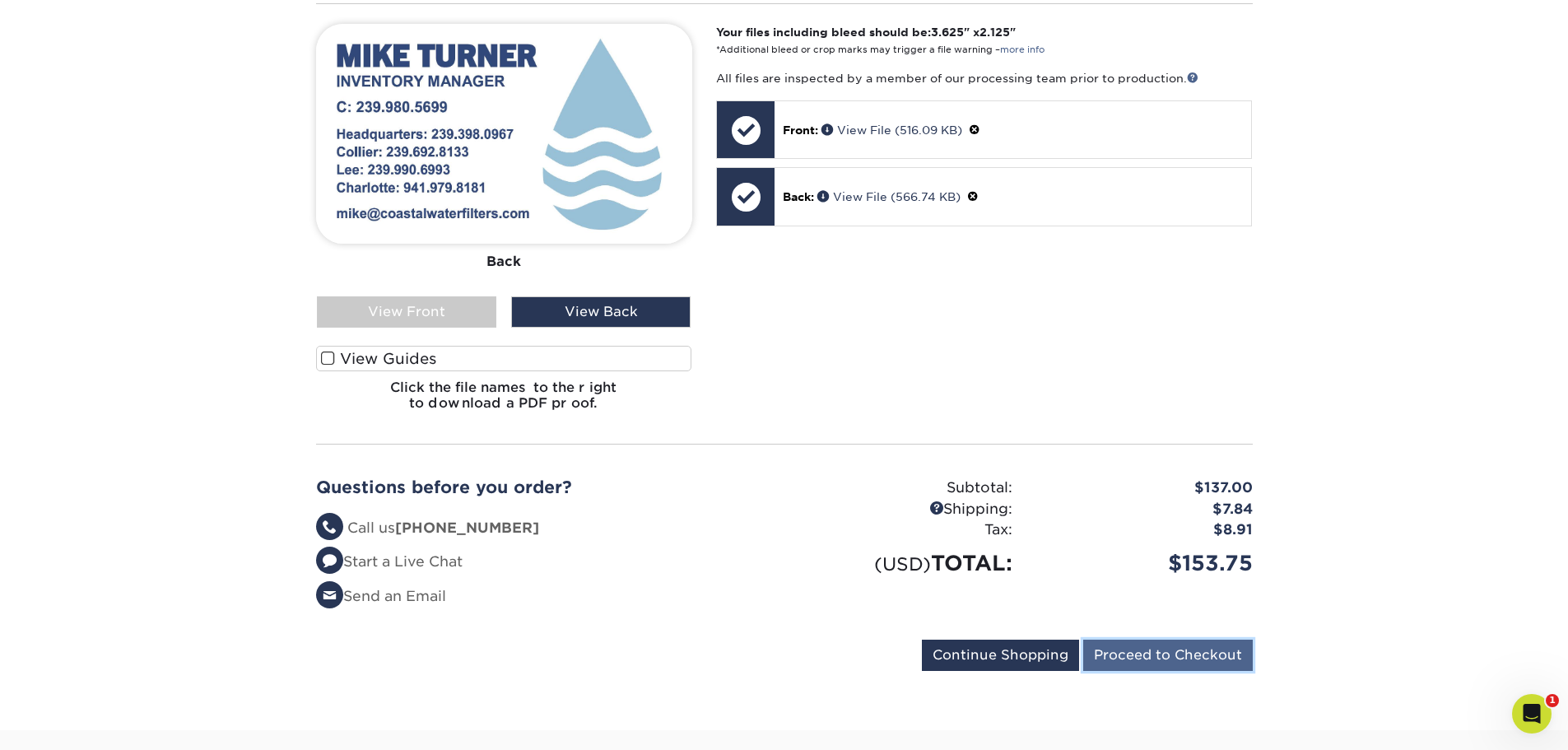
click at [1198, 641] on input "Proceed to Checkout" at bounding box center [1168, 655] width 169 height 31
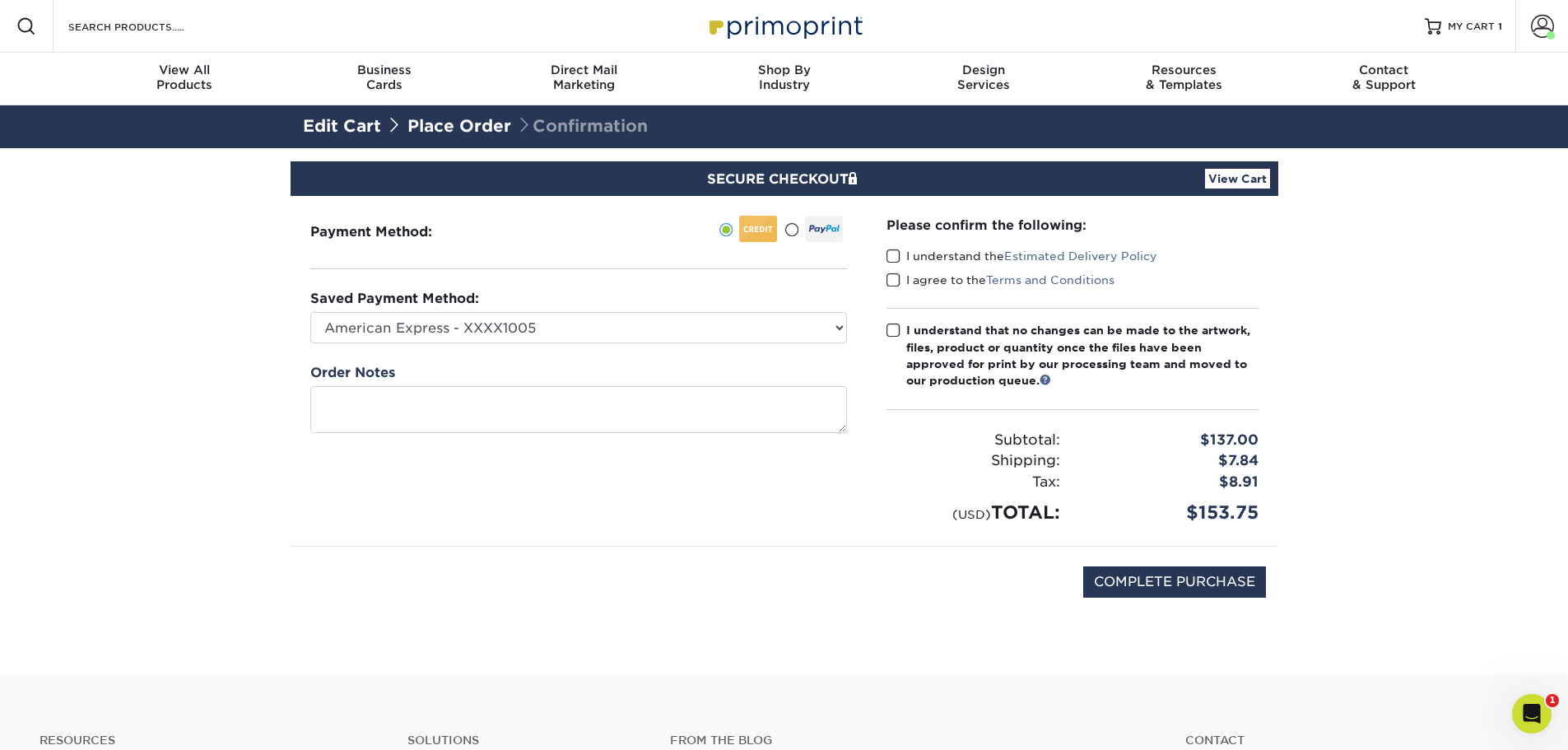
click at [889, 254] on span at bounding box center [893, 257] width 14 height 16
click at [0, 0] on input "I understand the Estimated Delivery Policy" at bounding box center [0, 0] width 0 height 0
click at [893, 277] on span at bounding box center [893, 281] width 14 height 16
click at [0, 0] on input "I agree to the Terms and Conditions" at bounding box center [0, 0] width 0 height 0
click at [896, 330] on span at bounding box center [893, 331] width 14 height 16
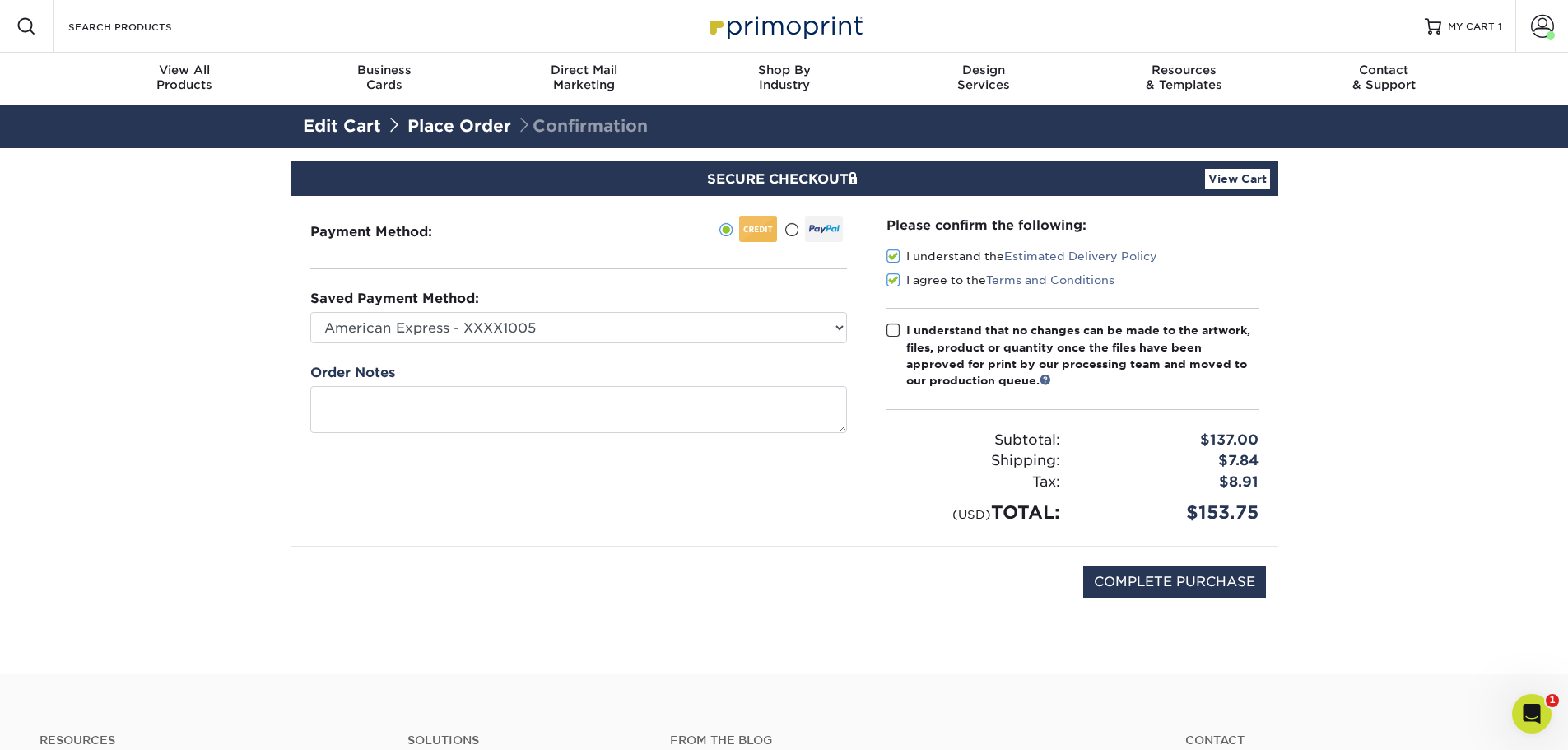
click at [0, 0] on input "I understand that no changes can be made to the artwork, files, product or quan…" at bounding box center [0, 0] width 0 height 0
click at [1245, 181] on link "View Cart" at bounding box center [1237, 178] width 65 height 19
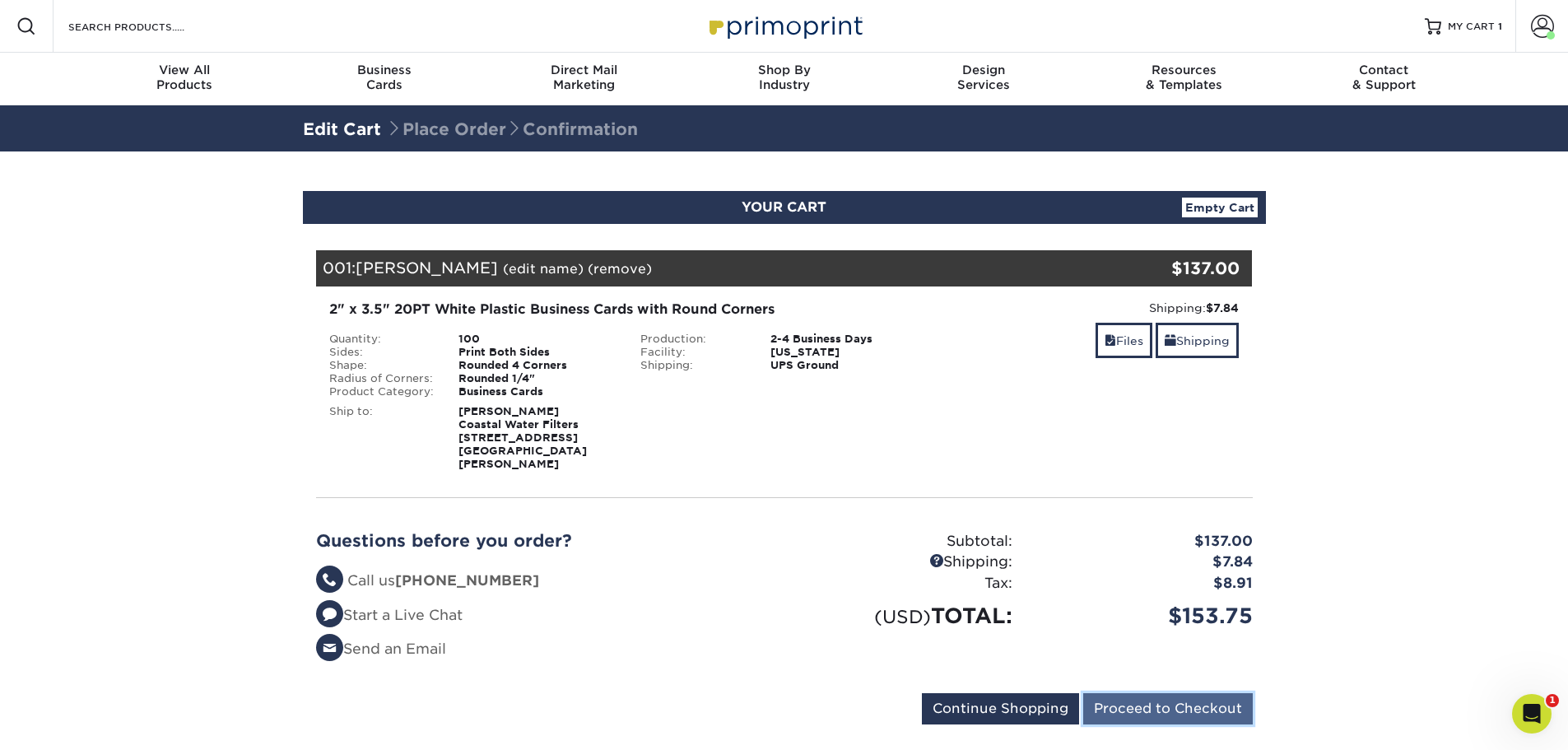
click at [1192, 696] on input "Proceed to Checkout" at bounding box center [1168, 709] width 169 height 31
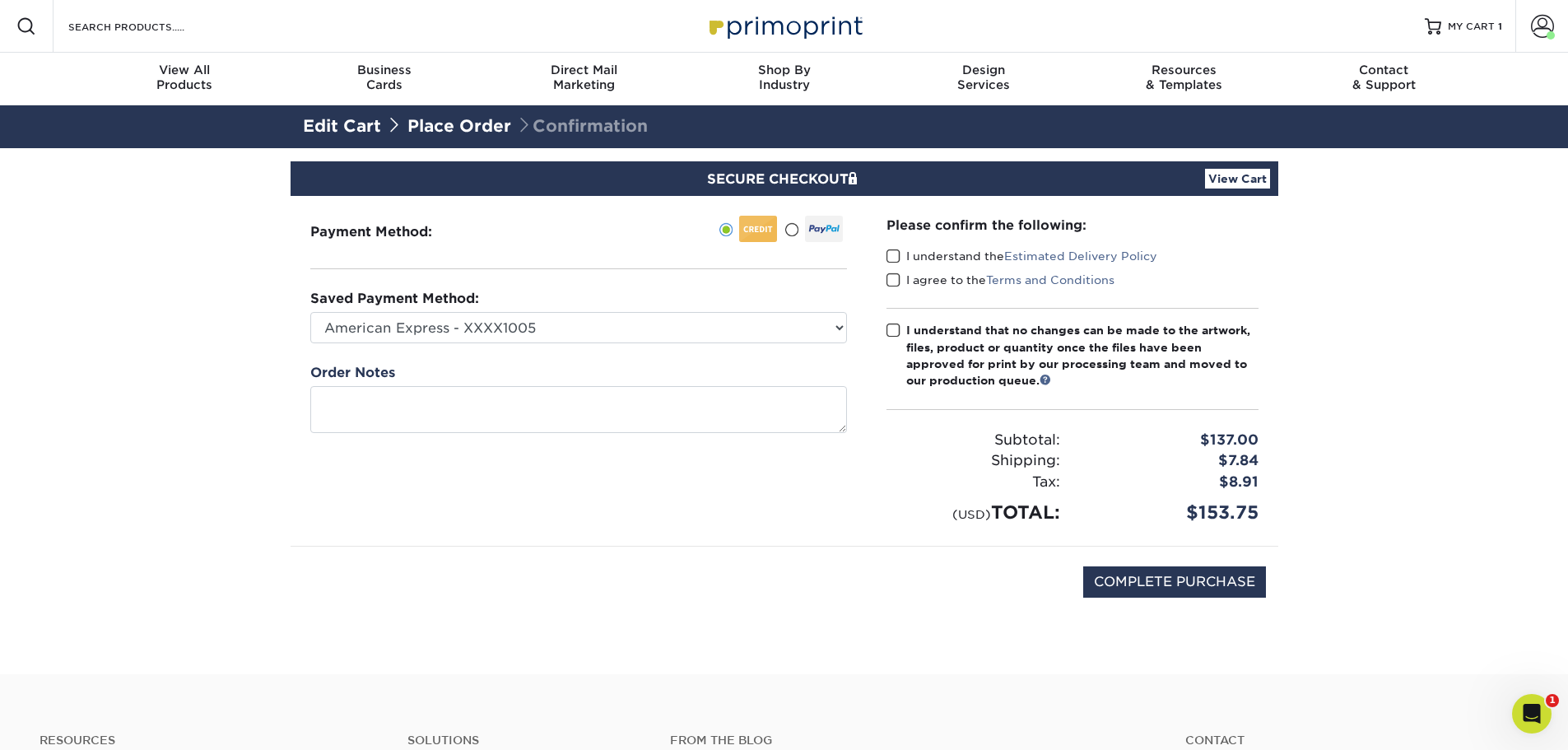
click at [887, 254] on span at bounding box center [893, 257] width 14 height 16
click at [0, 0] on input "I understand the Estimated Delivery Policy" at bounding box center [0, 0] width 0 height 0
click at [893, 278] on span at bounding box center [893, 281] width 14 height 16
click at [0, 0] on input "I agree to the Terms and Conditions" at bounding box center [0, 0] width 0 height 0
click at [887, 330] on span at bounding box center [893, 331] width 14 height 16
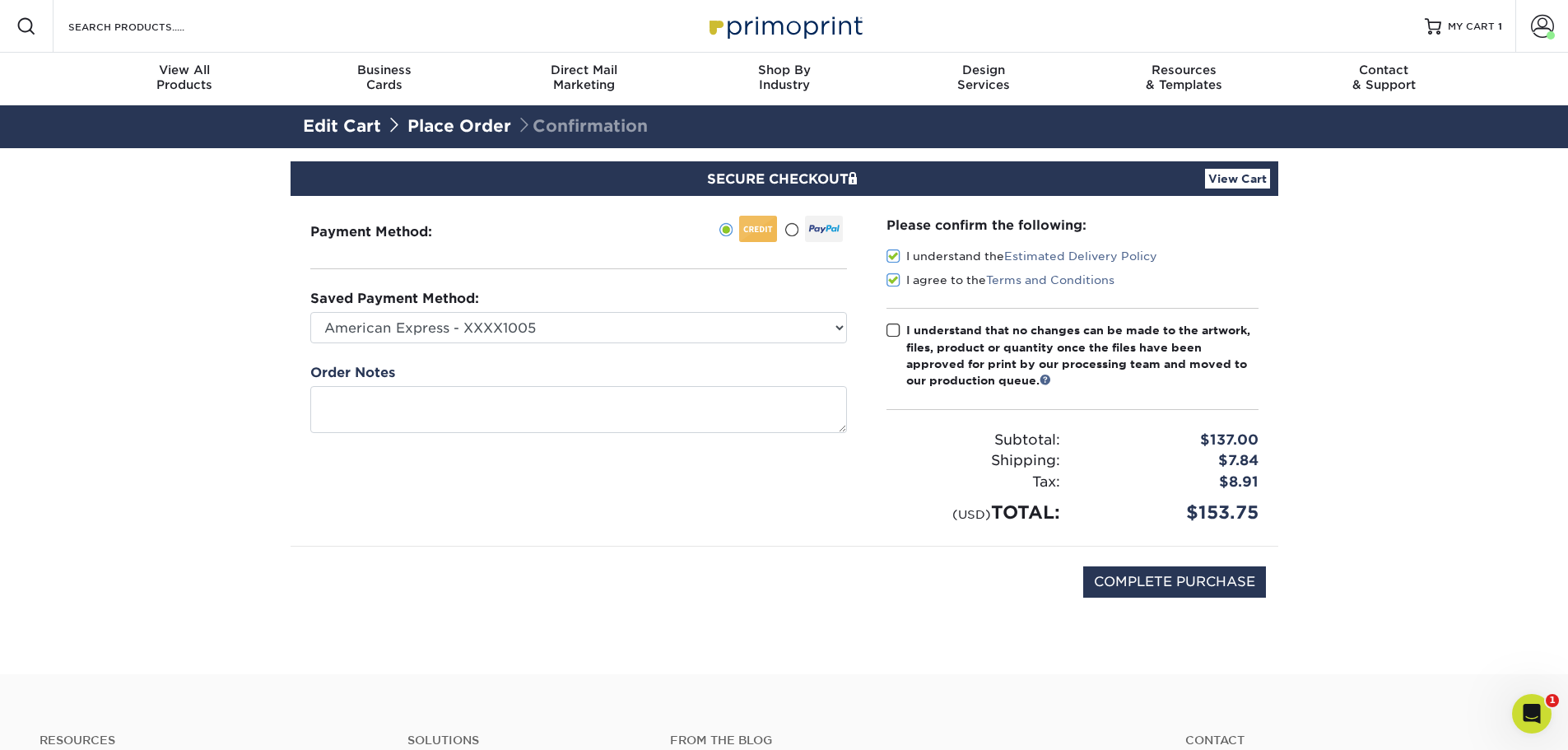
click at [0, 0] on input "I understand that no changes can be made to the artwork, files, product or quan…" at bounding box center [0, 0] width 0 height 0
click at [1158, 587] on input "COMPLETE PURCHASE" at bounding box center [1174, 581] width 183 height 31
type input "PROCESSING, PLEASE WAIT..."
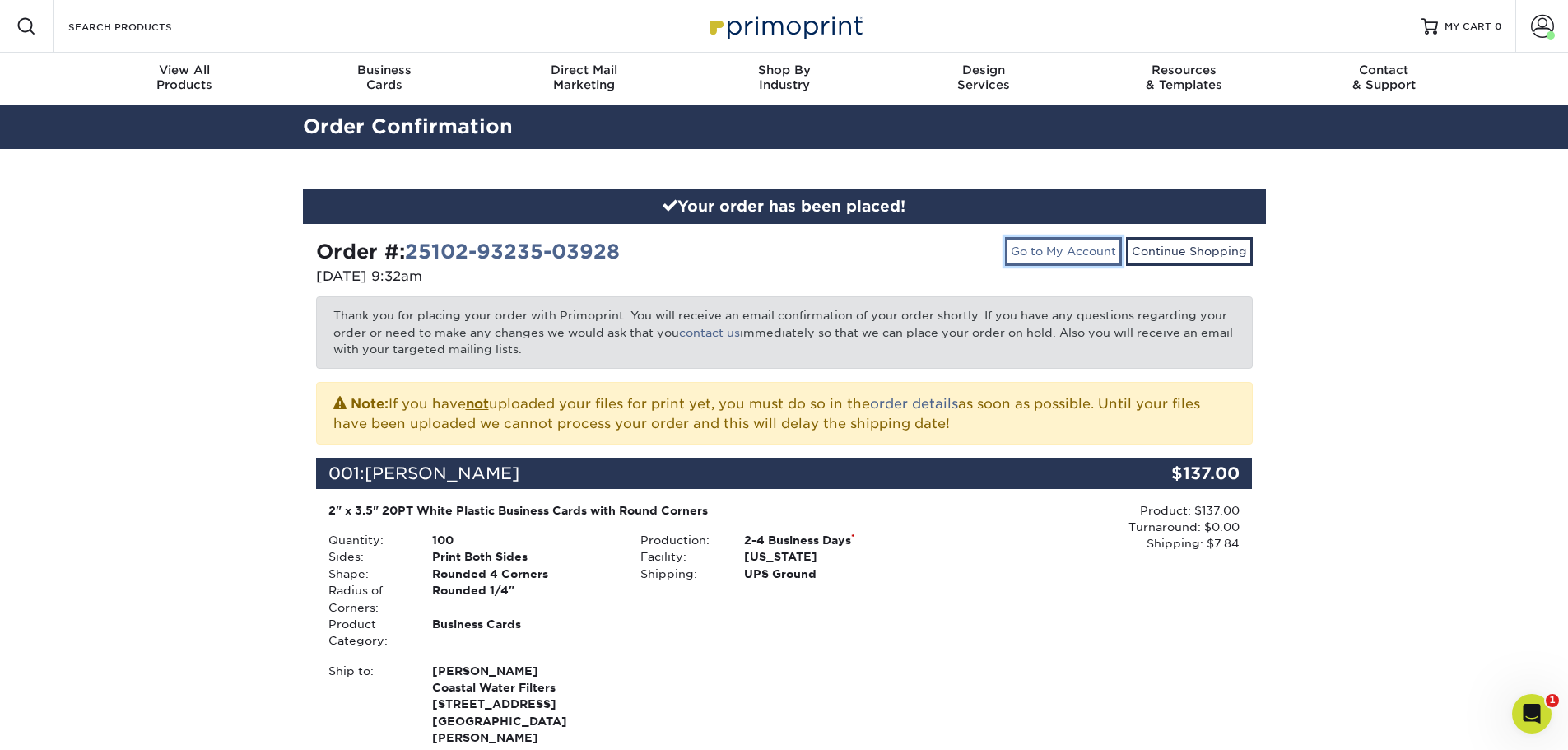
click at [1064, 247] on link "Go to My Account" at bounding box center [1063, 251] width 116 height 28
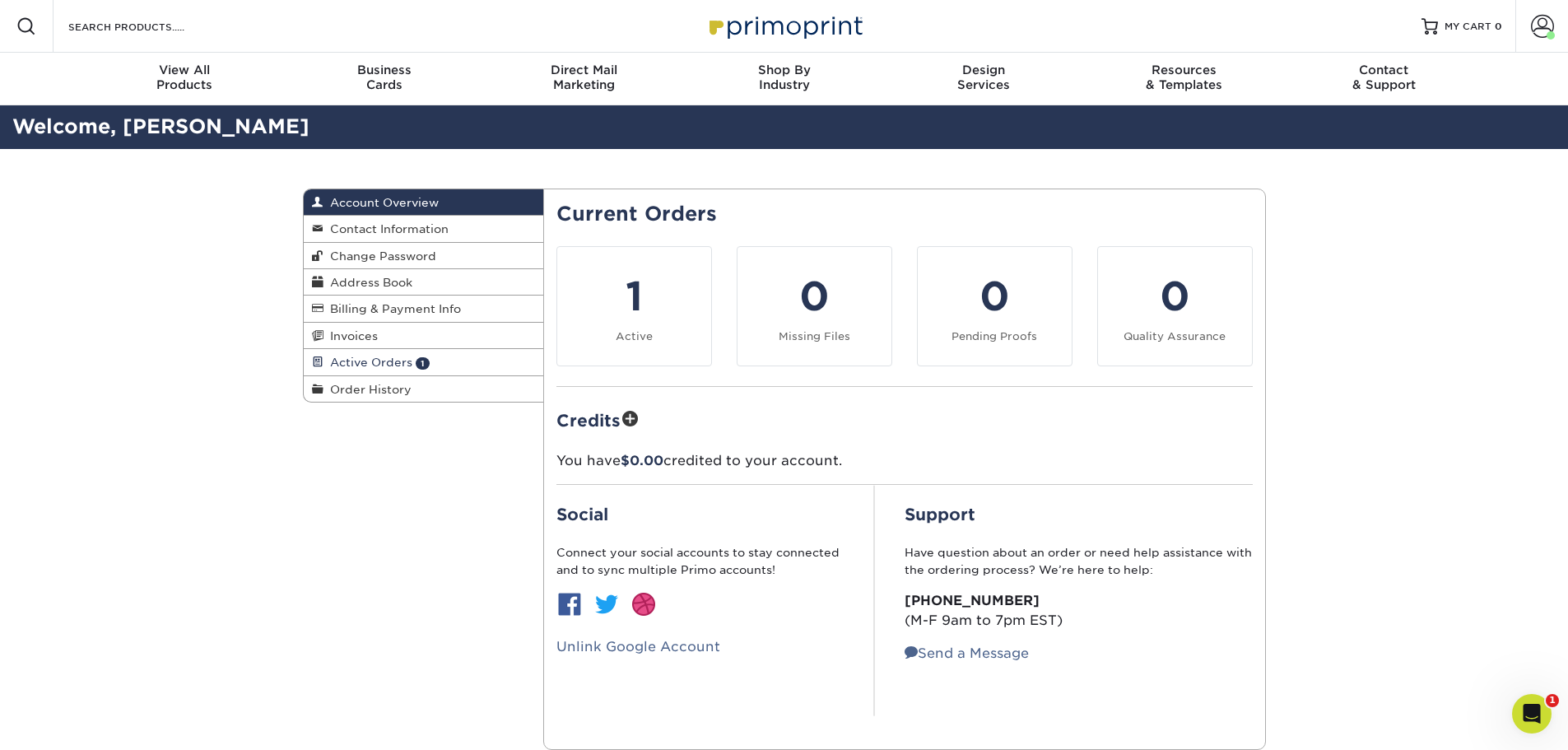
click at [399, 361] on span "Active Orders" at bounding box center [368, 362] width 89 height 13
